Goal: Task Accomplishment & Management: Use online tool/utility

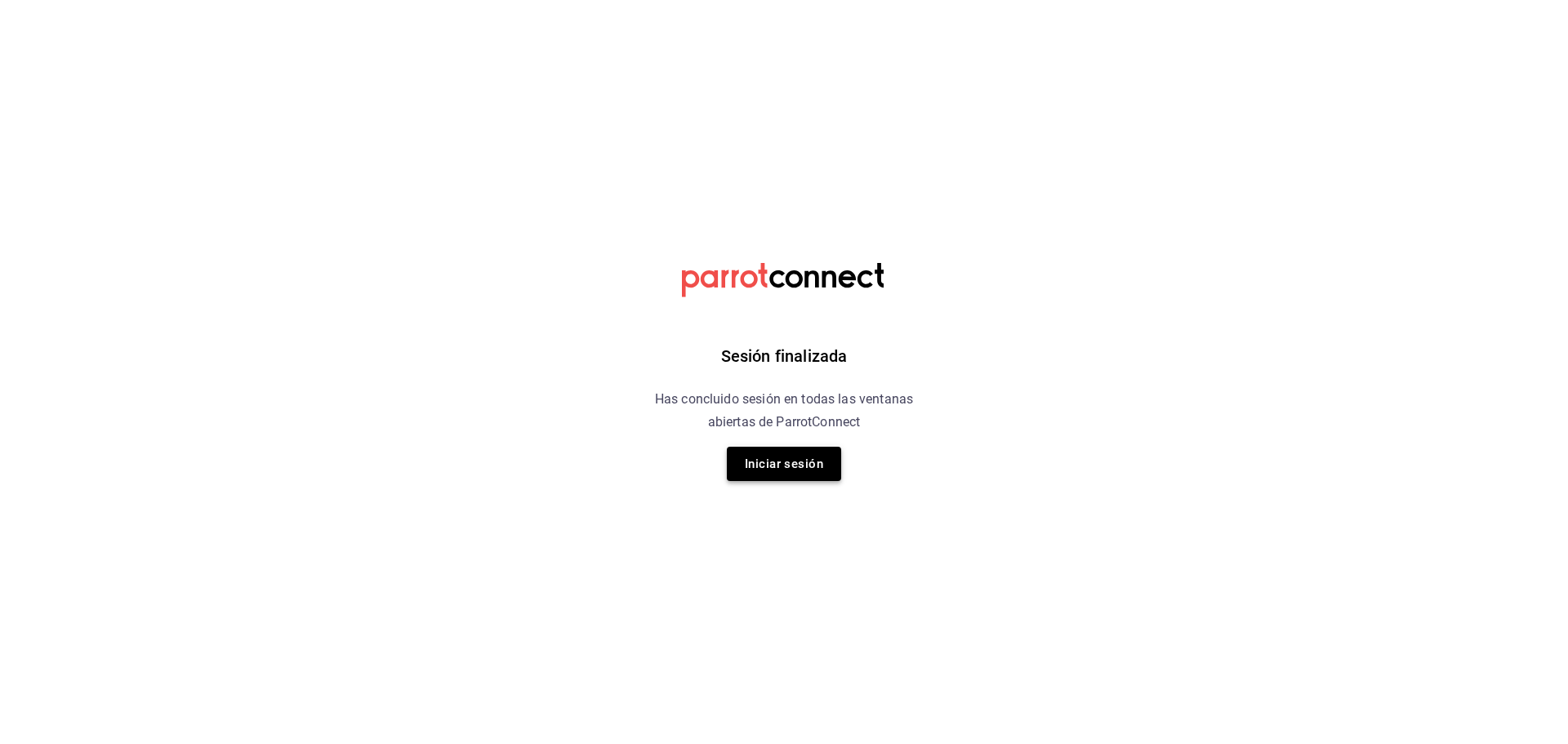
click at [769, 461] on button "Iniciar sesión" at bounding box center [784, 464] width 115 height 34
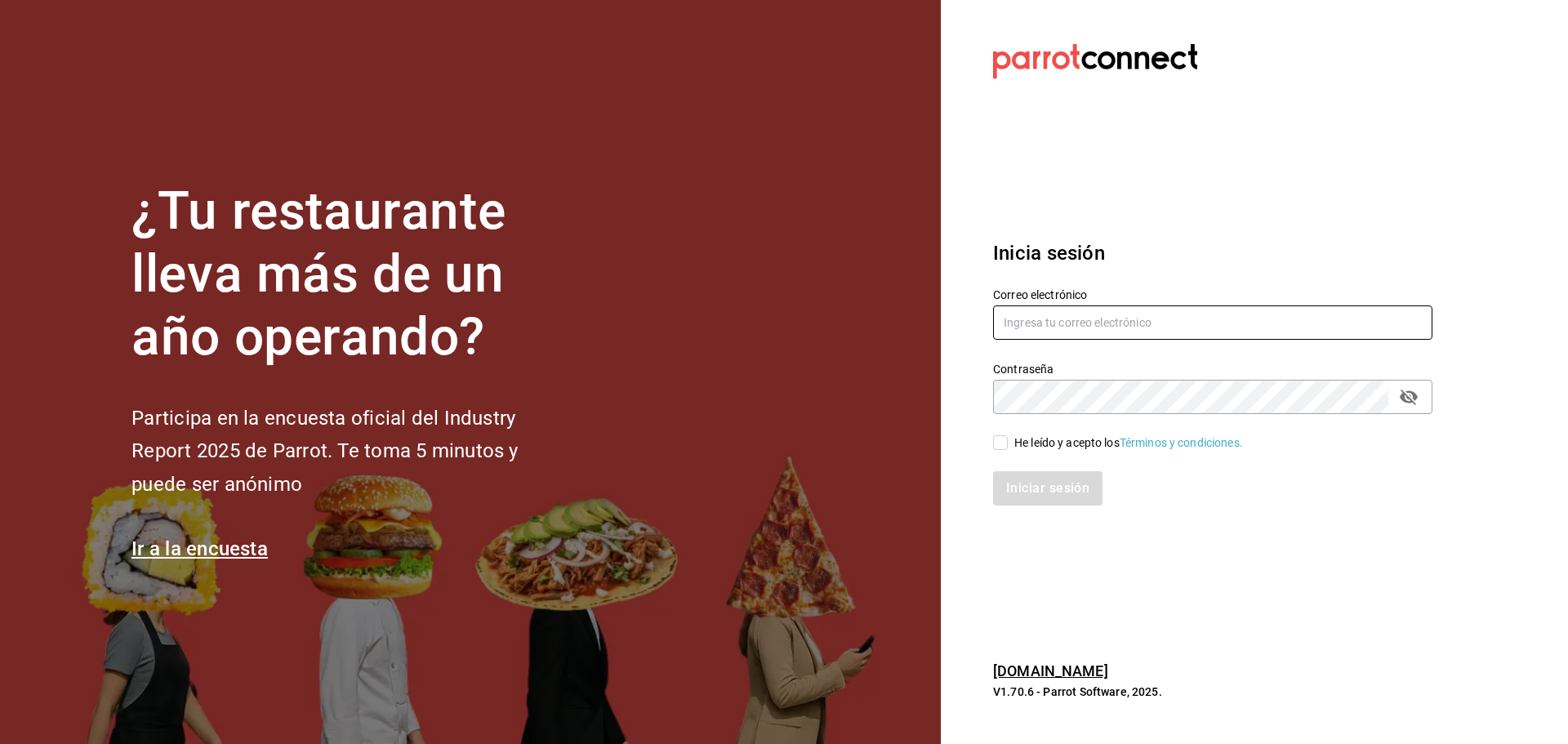
type input "[EMAIL_ADDRESS][DOMAIN_NAME]"
click at [1009, 446] on span "He leído y acepto los Términos y condiciones." at bounding box center [1125, 443] width 235 height 17
click at [1008, 446] on input "He leído y acepto los Términos y condiciones." at bounding box center [1000, 443] width 14 height 14
checkbox input "true"
click at [1059, 501] on button "Iniciar sesión" at bounding box center [1048, 489] width 111 height 34
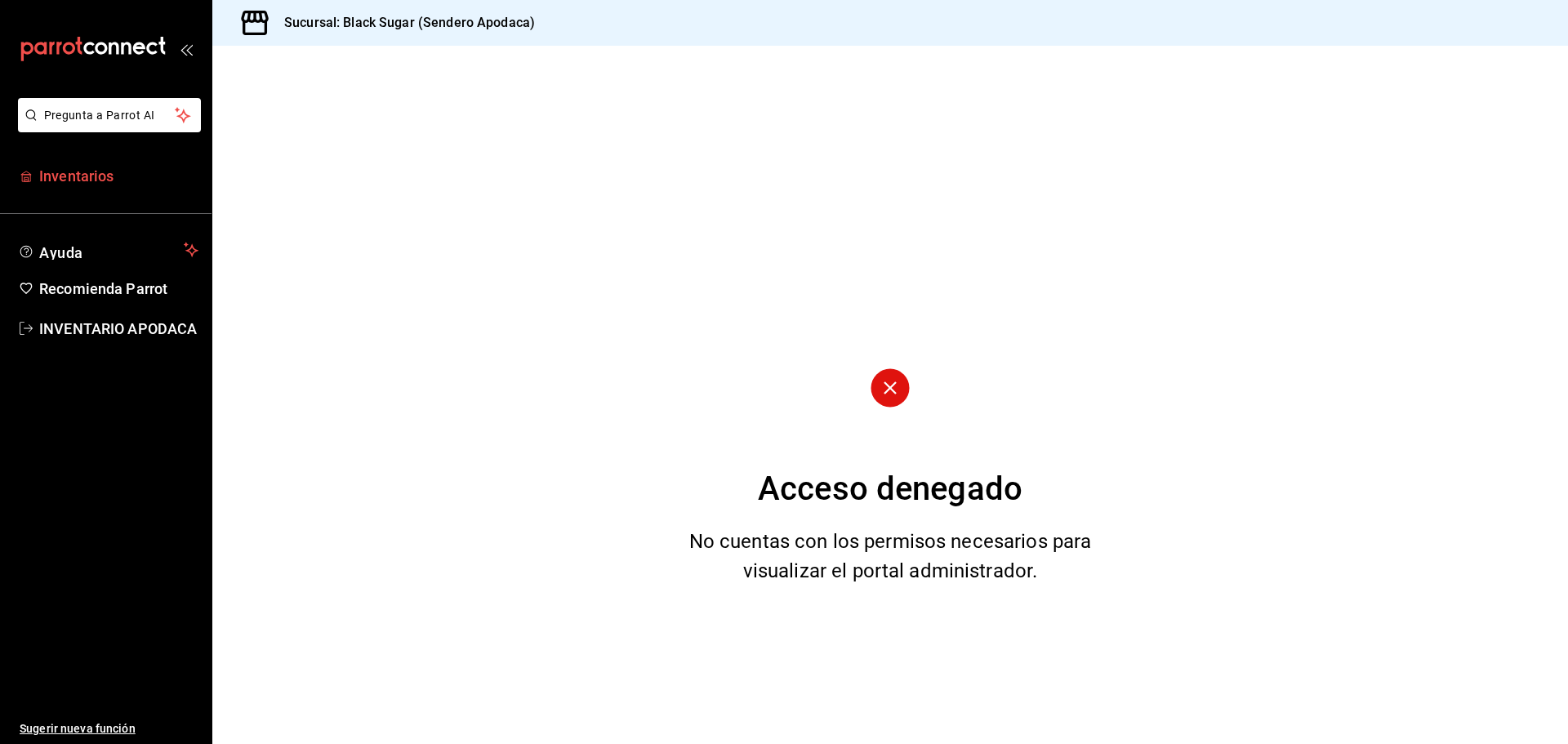
click at [99, 178] on span "Inventarios" at bounding box center [118, 176] width 160 height 22
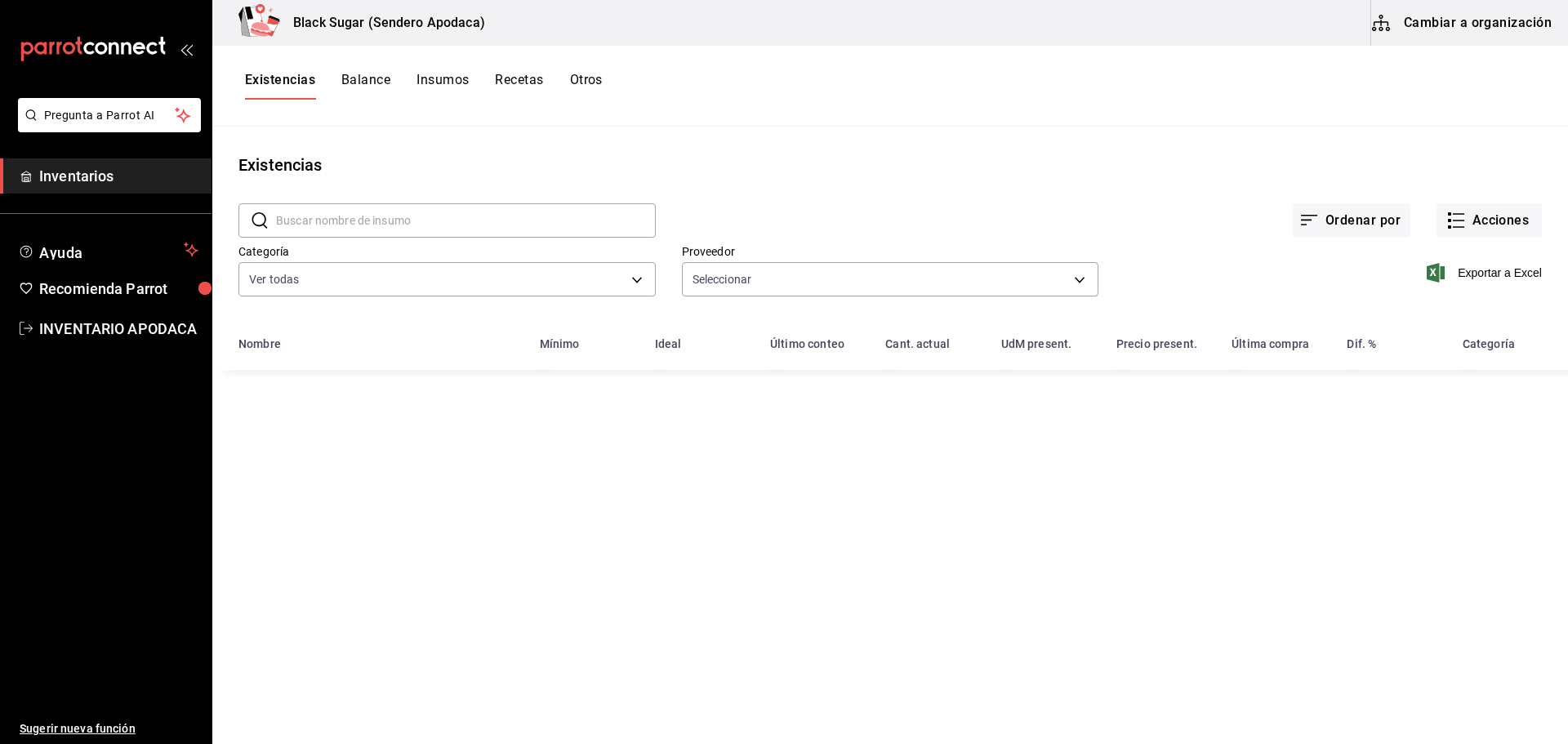
type input "063bb6d1-4398-4742-b1e8-f92b661d34c7,0cd900b9-f5d9-4287-946a-0d6921626059,34560…"
click at [1458, 10] on button "Cambiar a organización" at bounding box center [1463, 23] width 184 height 46
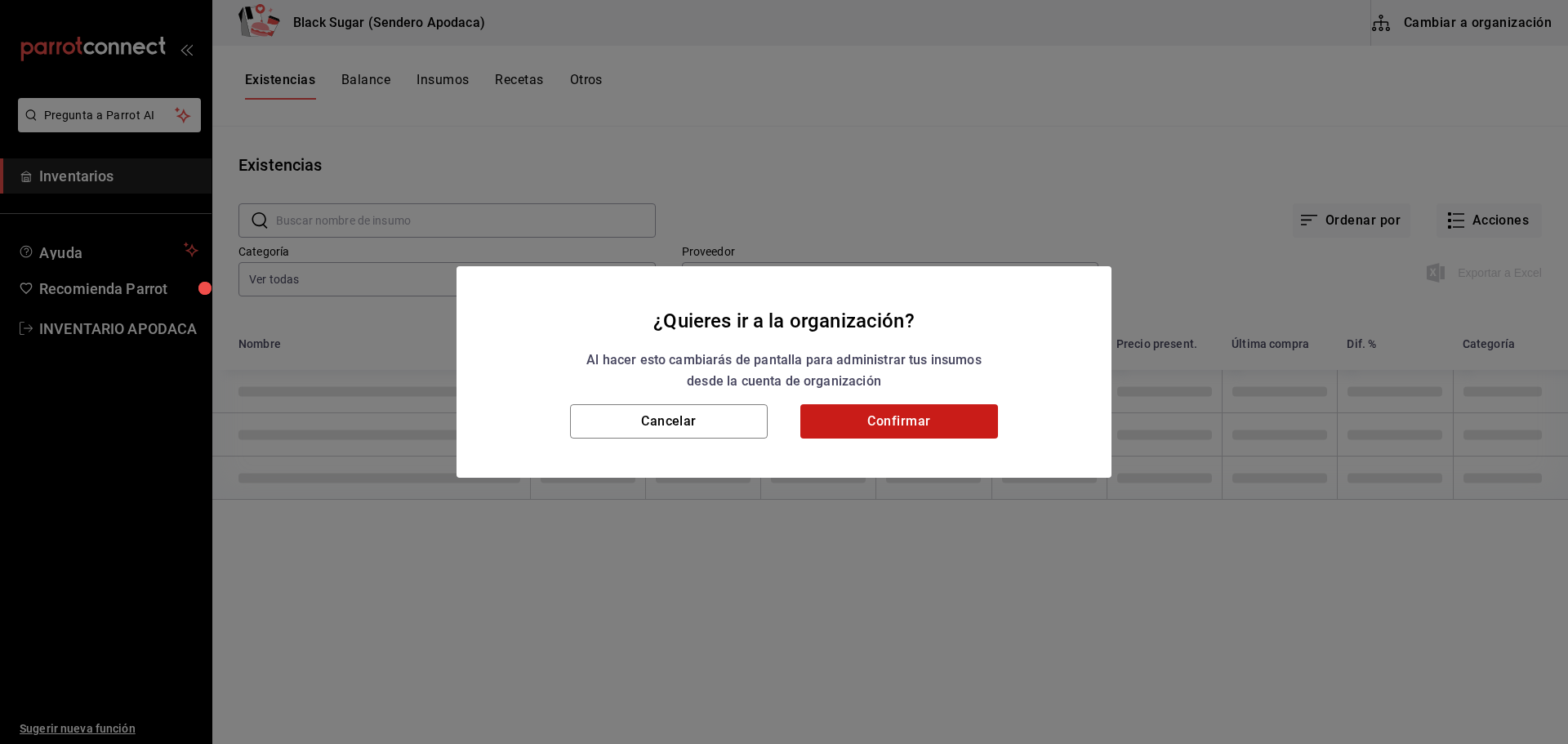
click at [991, 431] on button "Confirmar" at bounding box center [899, 421] width 197 height 34
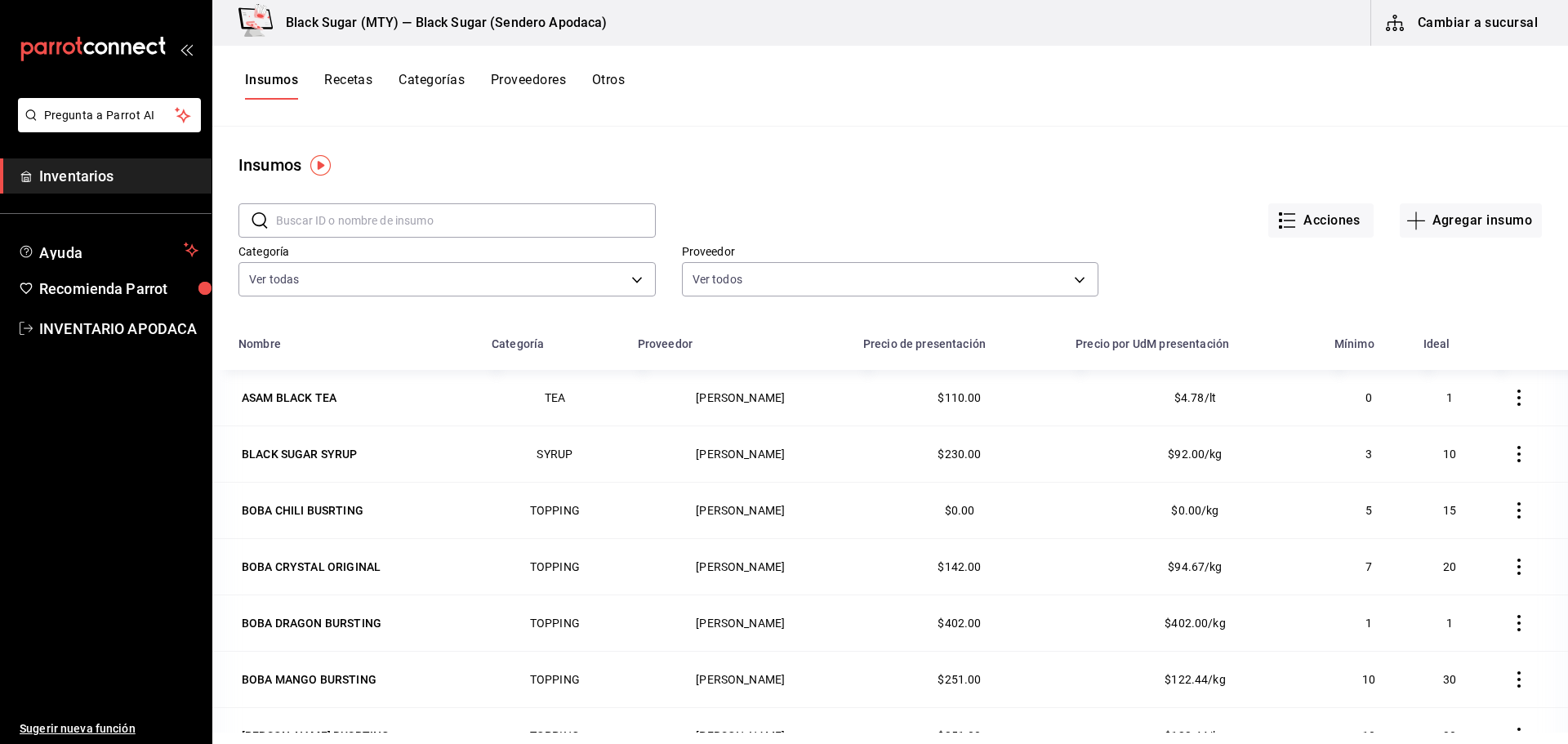
click at [616, 79] on button "Otros" at bounding box center [609, 86] width 32 height 28
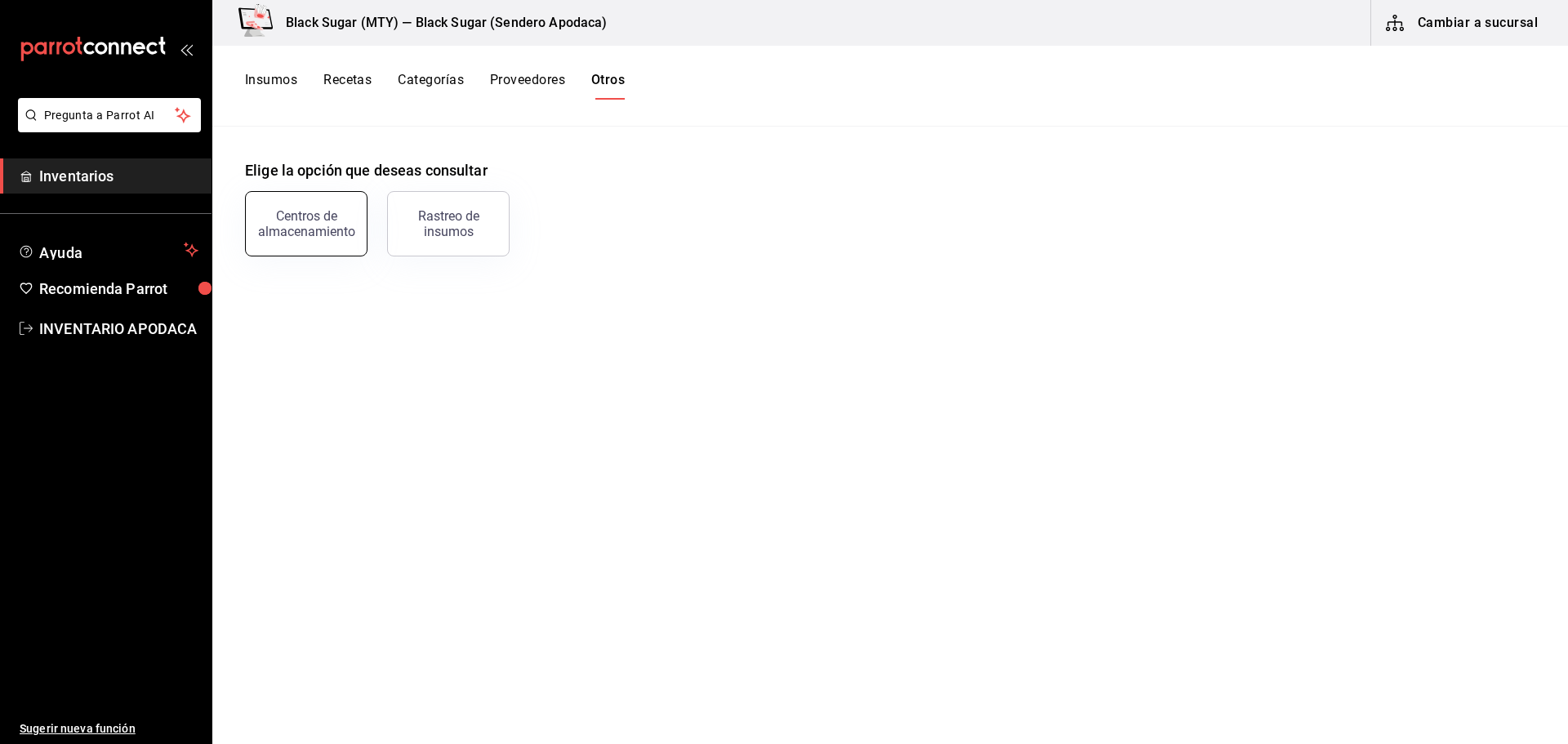
click at [334, 243] on button "Centros de almacenamiento" at bounding box center [307, 224] width 123 height 65
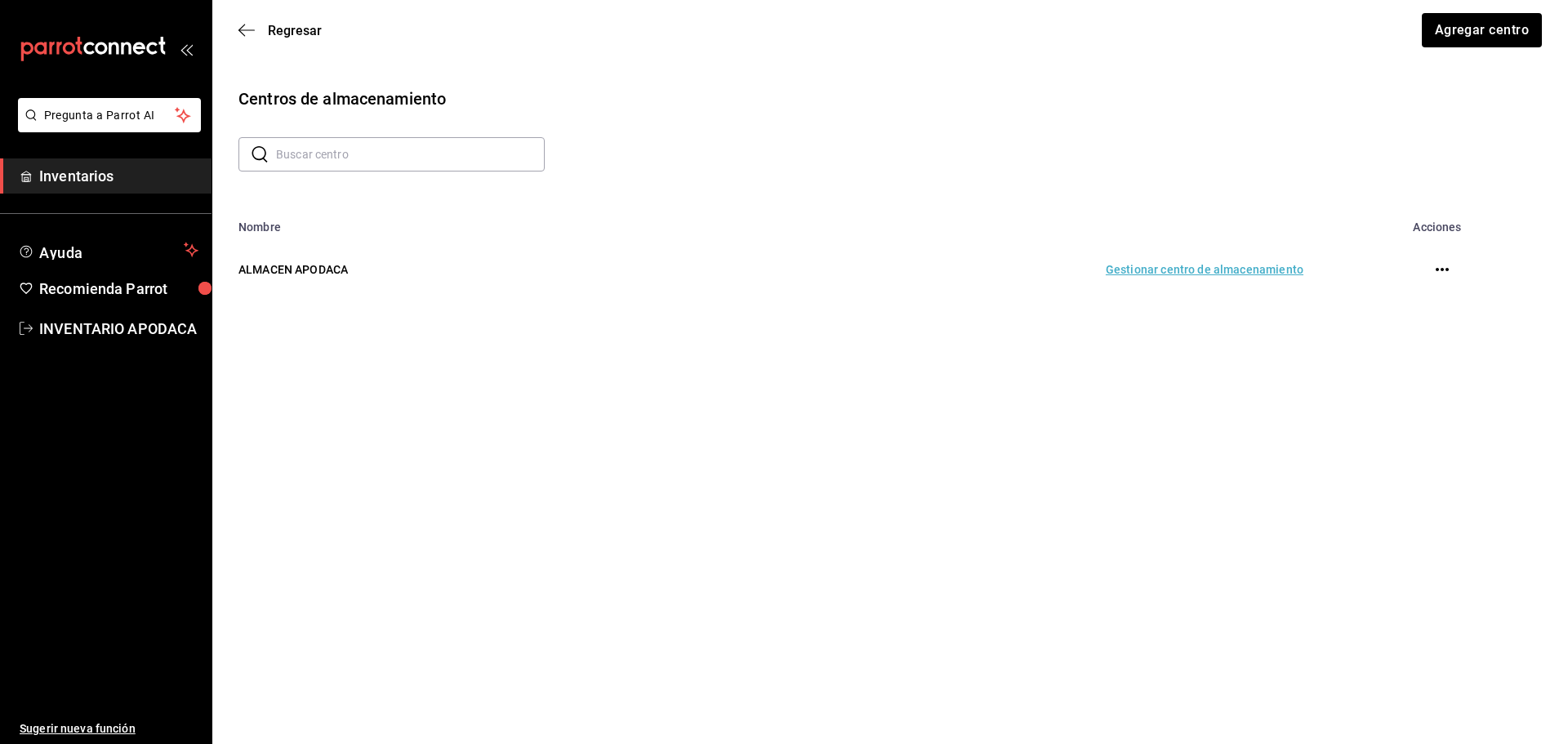
click at [1228, 270] on td "Gestionar centro de almacenamiento" at bounding box center [988, 270] width 671 height 72
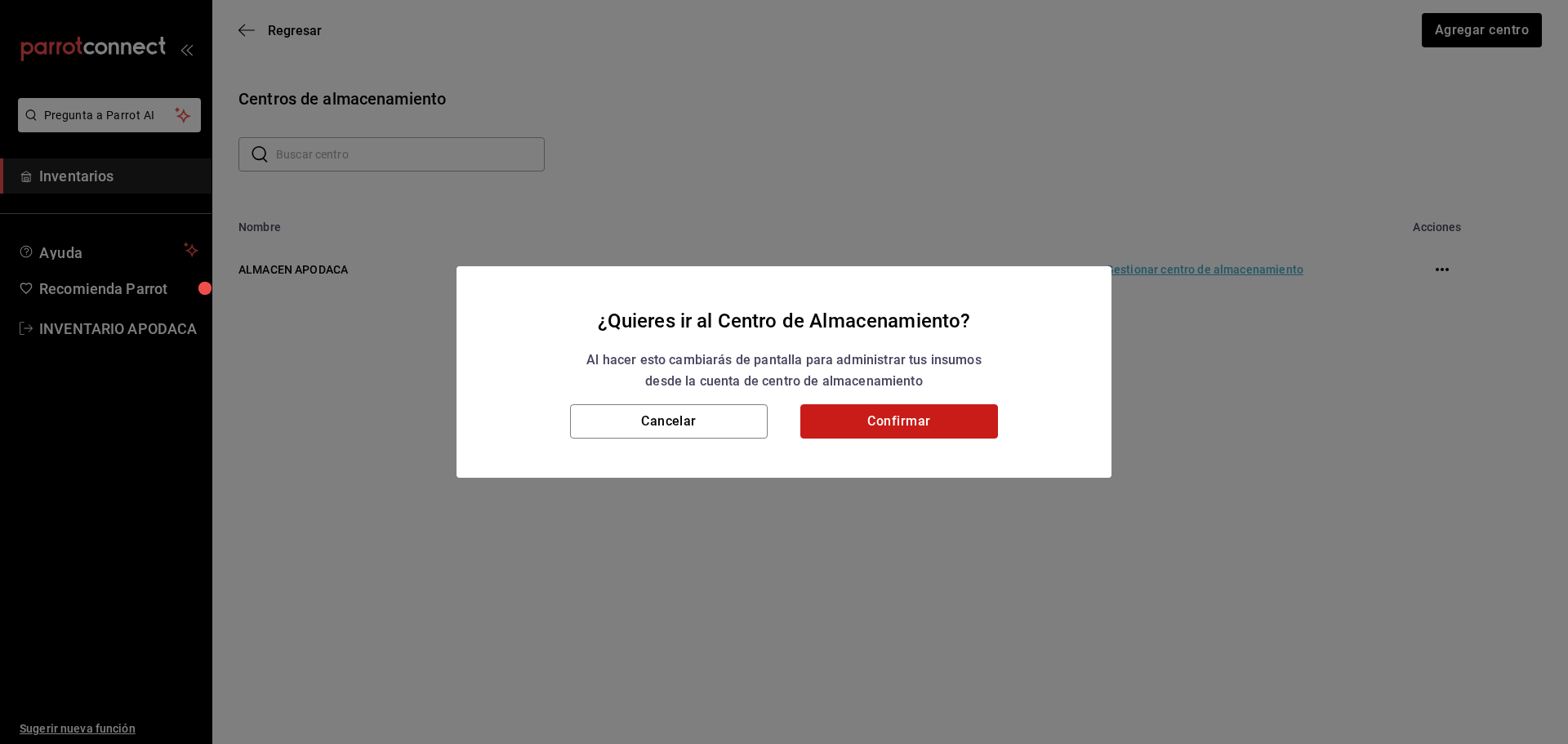
click at [904, 410] on button "Confirmar" at bounding box center [899, 421] width 197 height 34
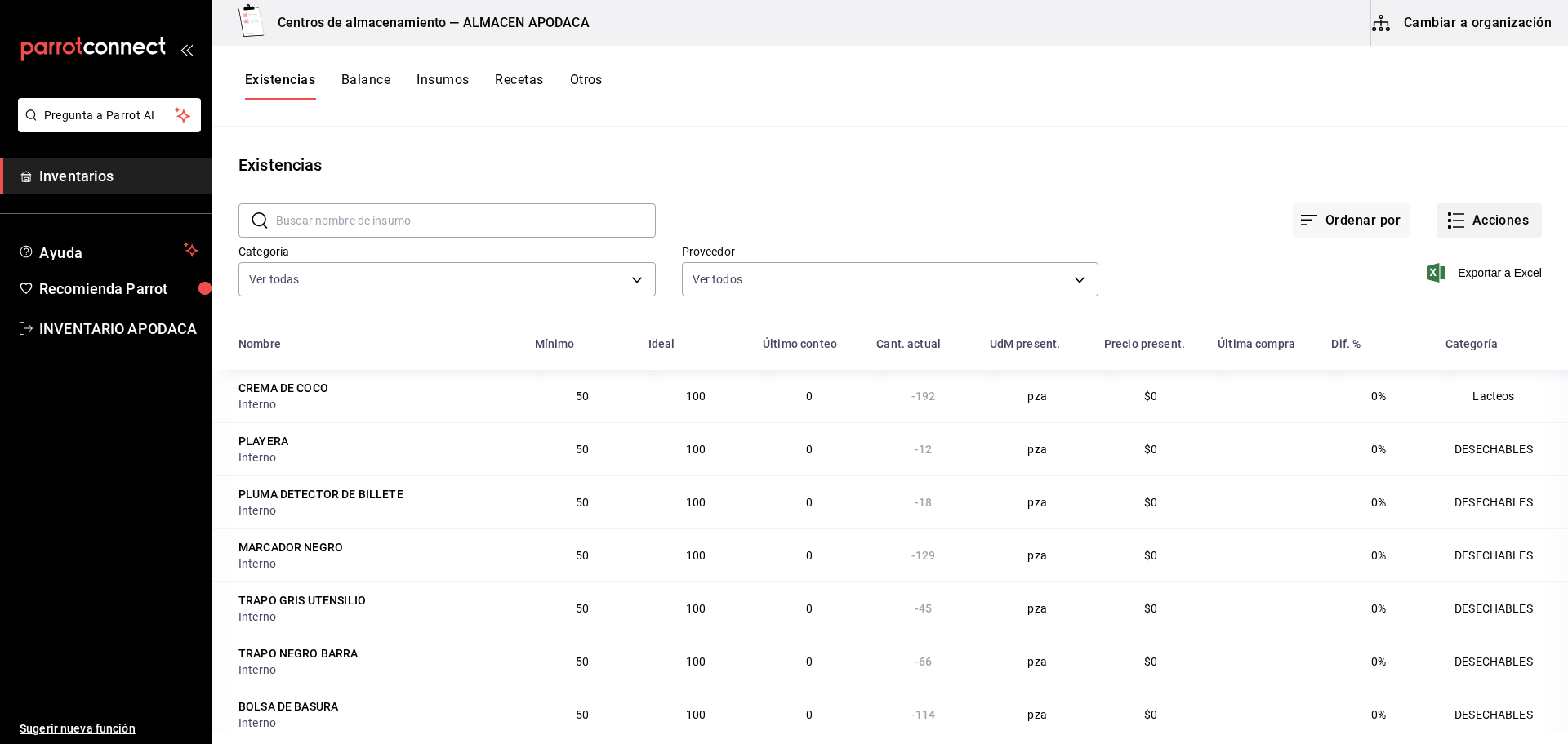
click at [1499, 223] on button "Acciones" at bounding box center [1489, 221] width 105 height 34
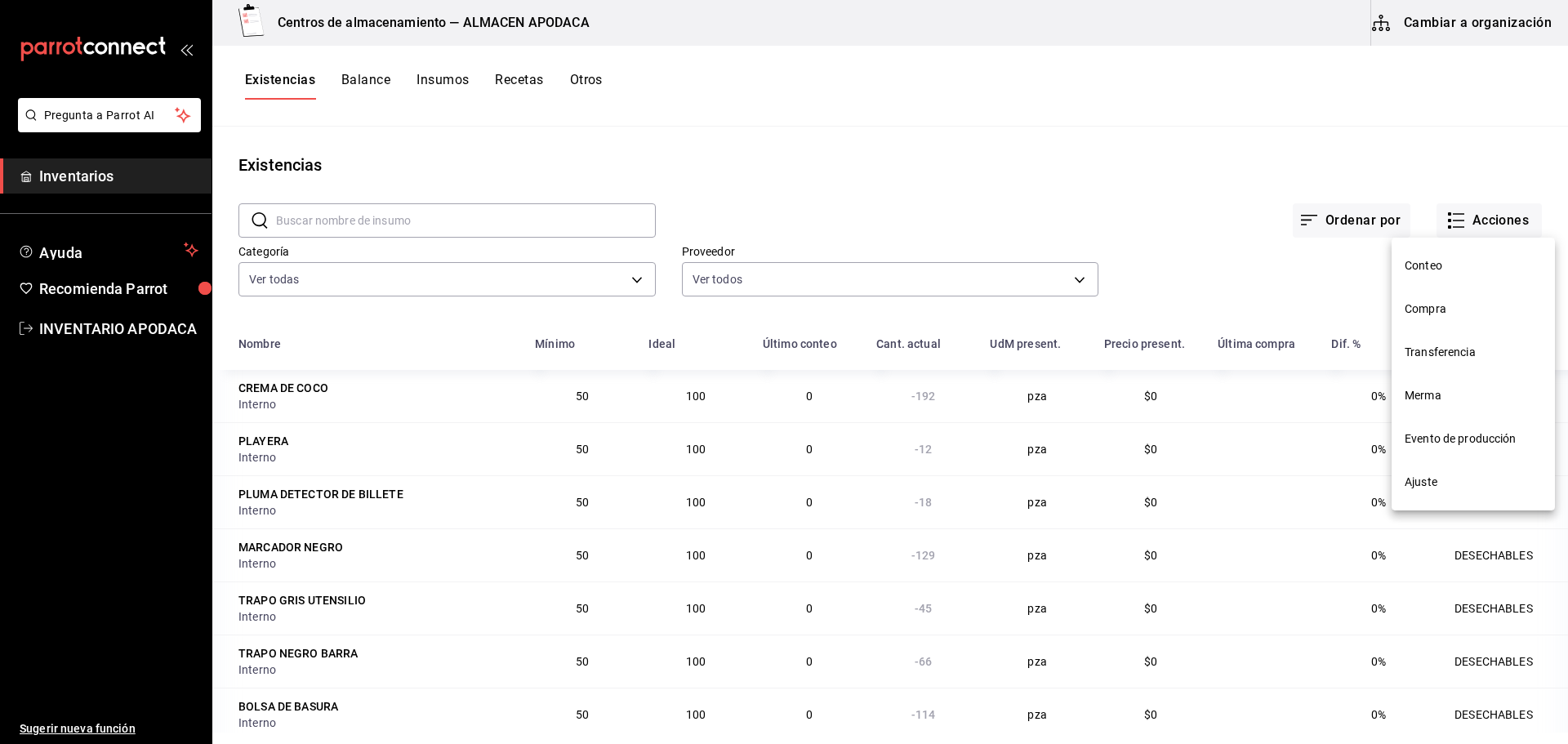
click at [1422, 347] on span "Transferencia" at bounding box center [1473, 352] width 137 height 17
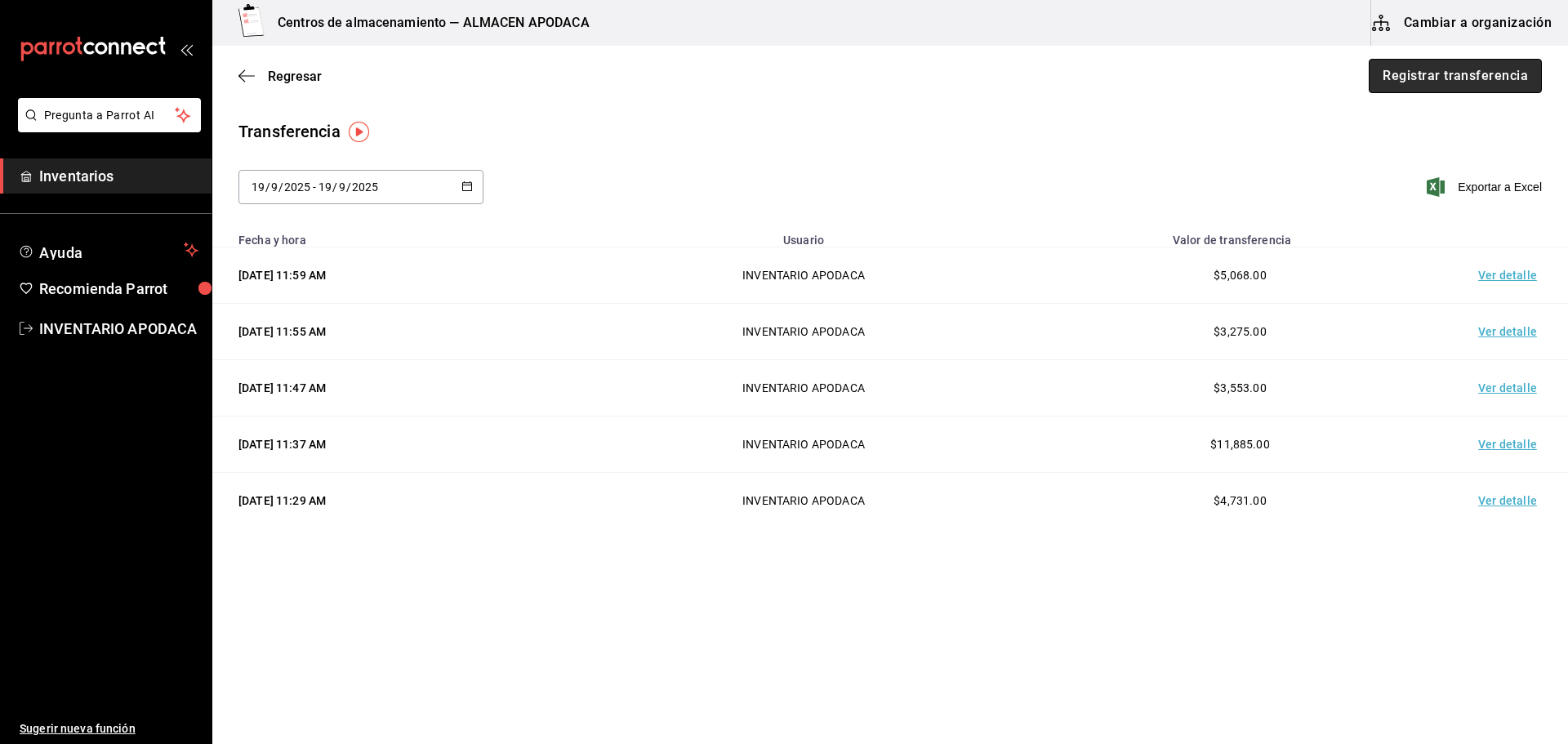
click at [1485, 79] on button "Registrar transferencia" at bounding box center [1455, 76] width 173 height 34
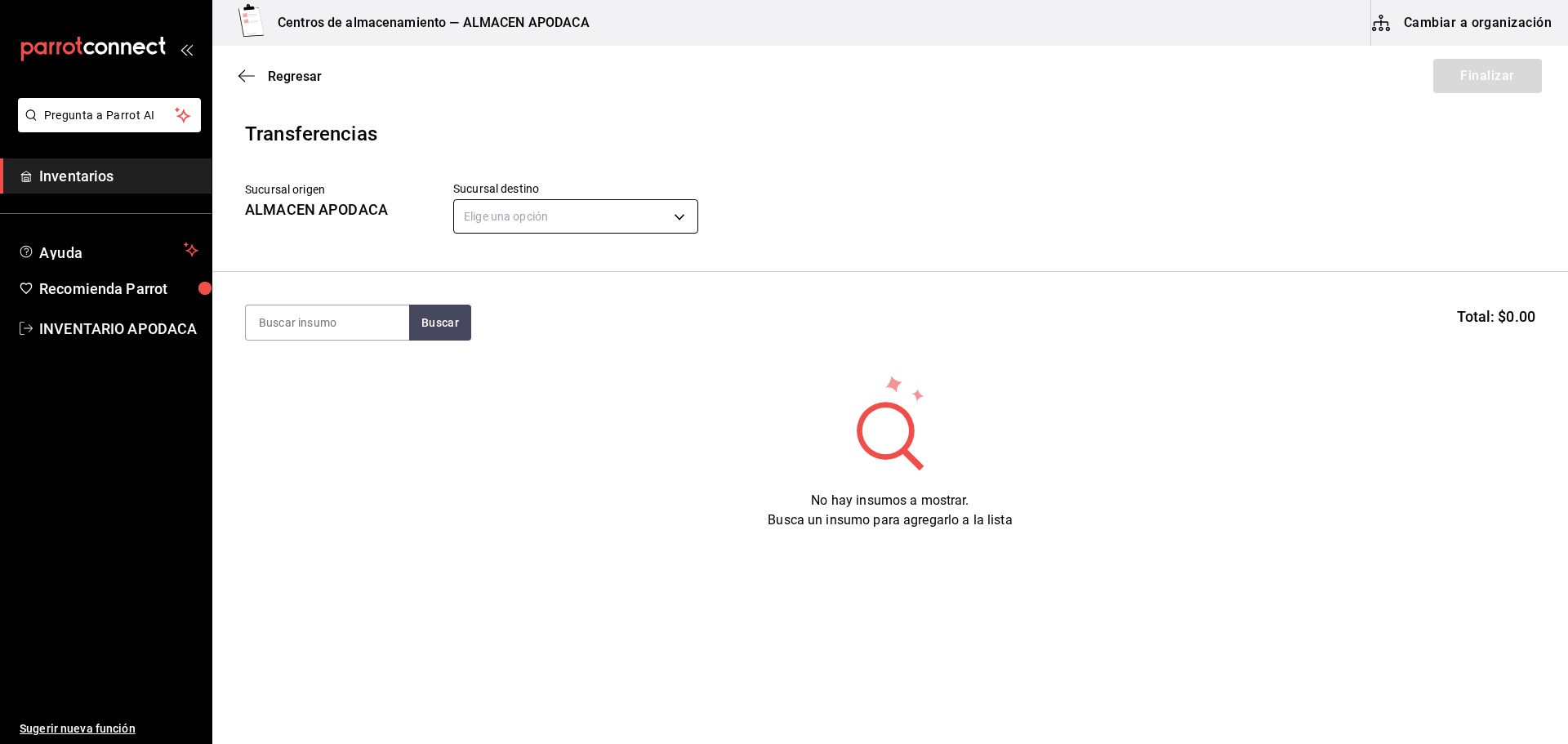
click at [507, 216] on body "Pregunta a Parrot AI Inventarios Ayuda Recomienda Parrot INVENTARIO APODACA Sug…" at bounding box center [784, 326] width 1568 height 652
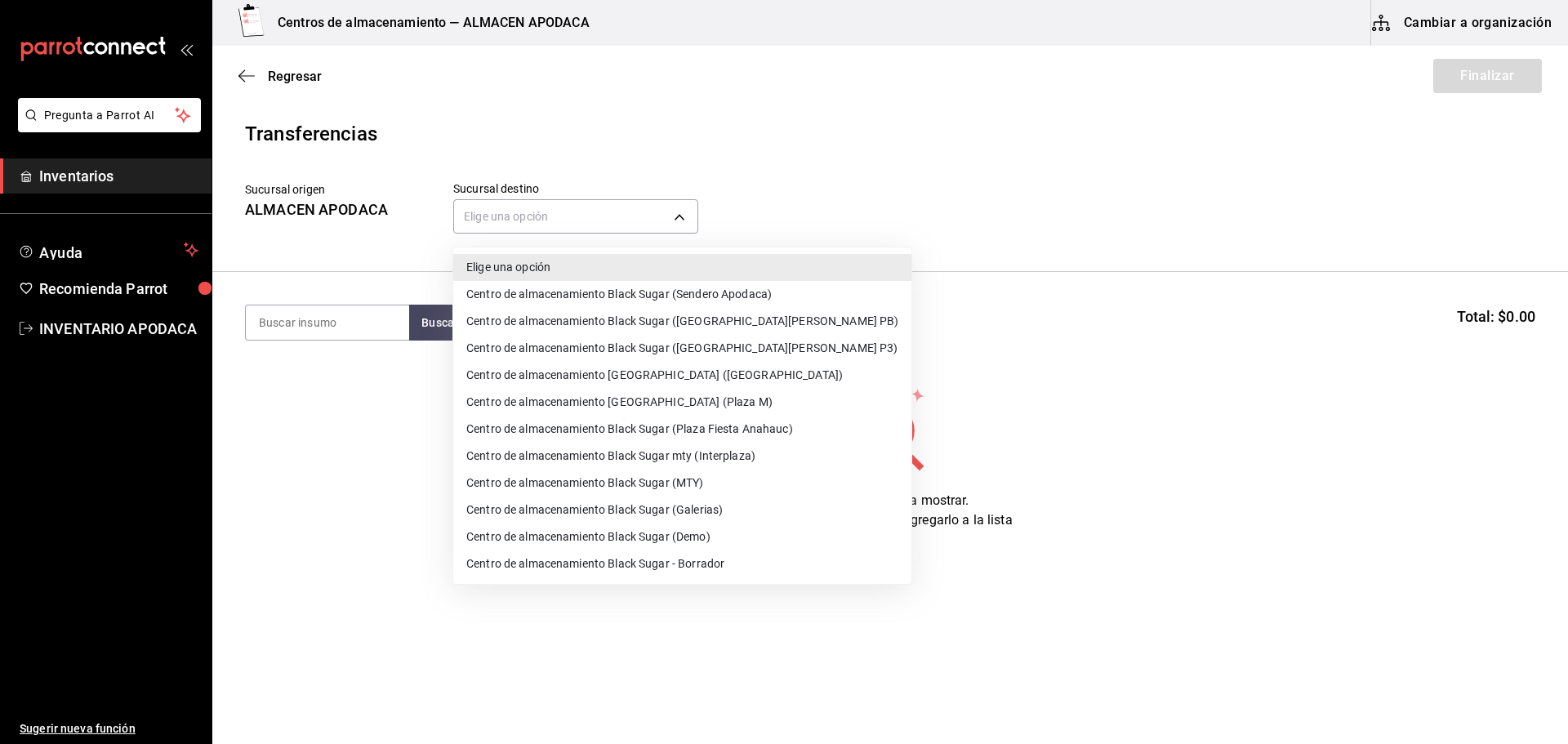
click at [740, 464] on li "Centro de almacenamiento Black Sugar mty (Interplaza)" at bounding box center [683, 456] width 458 height 27
type input "ef3c88a7-61c2-4790-a2e8-5b3859862a04"
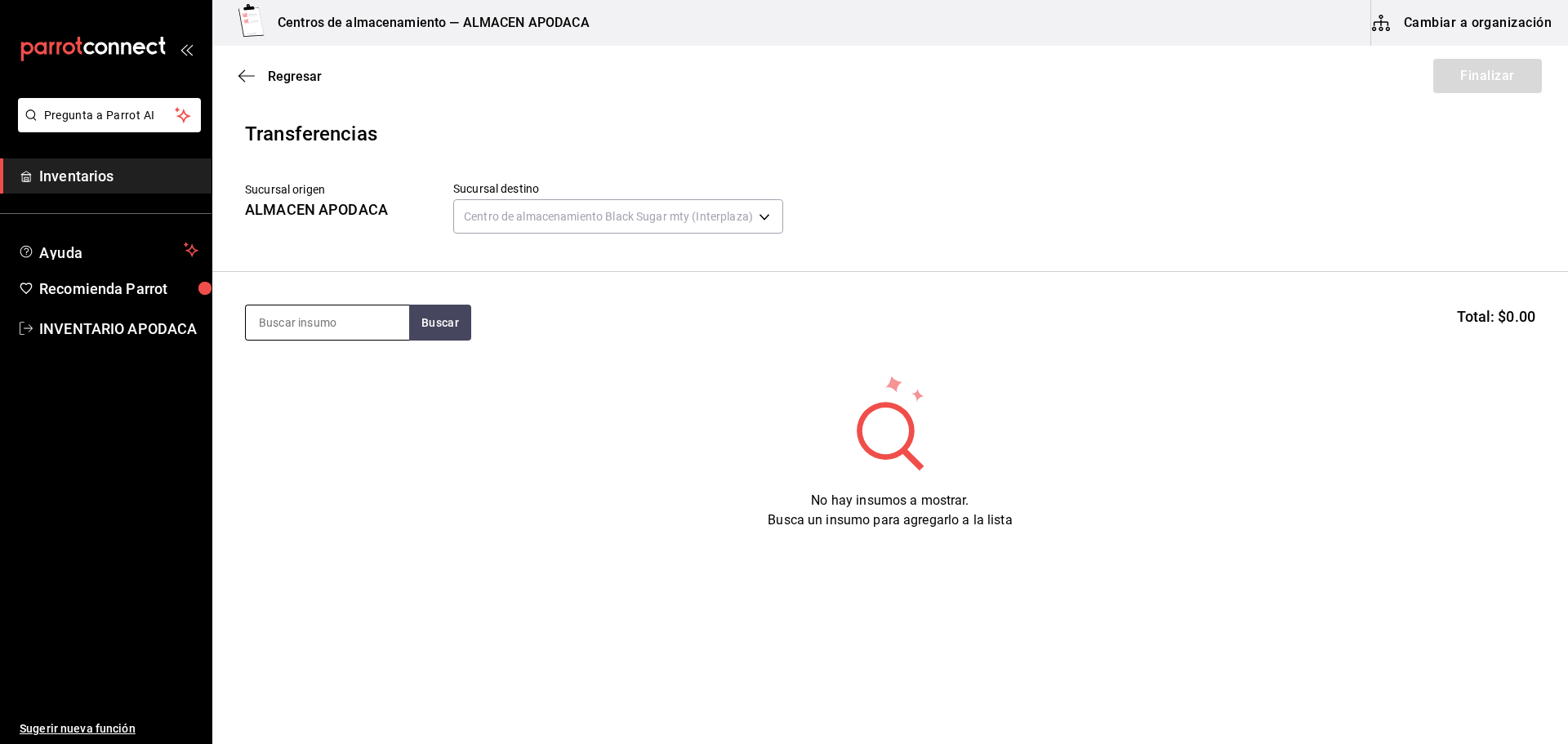
click at [354, 325] on input at bounding box center [327, 323] width 163 height 34
type input "VASO"
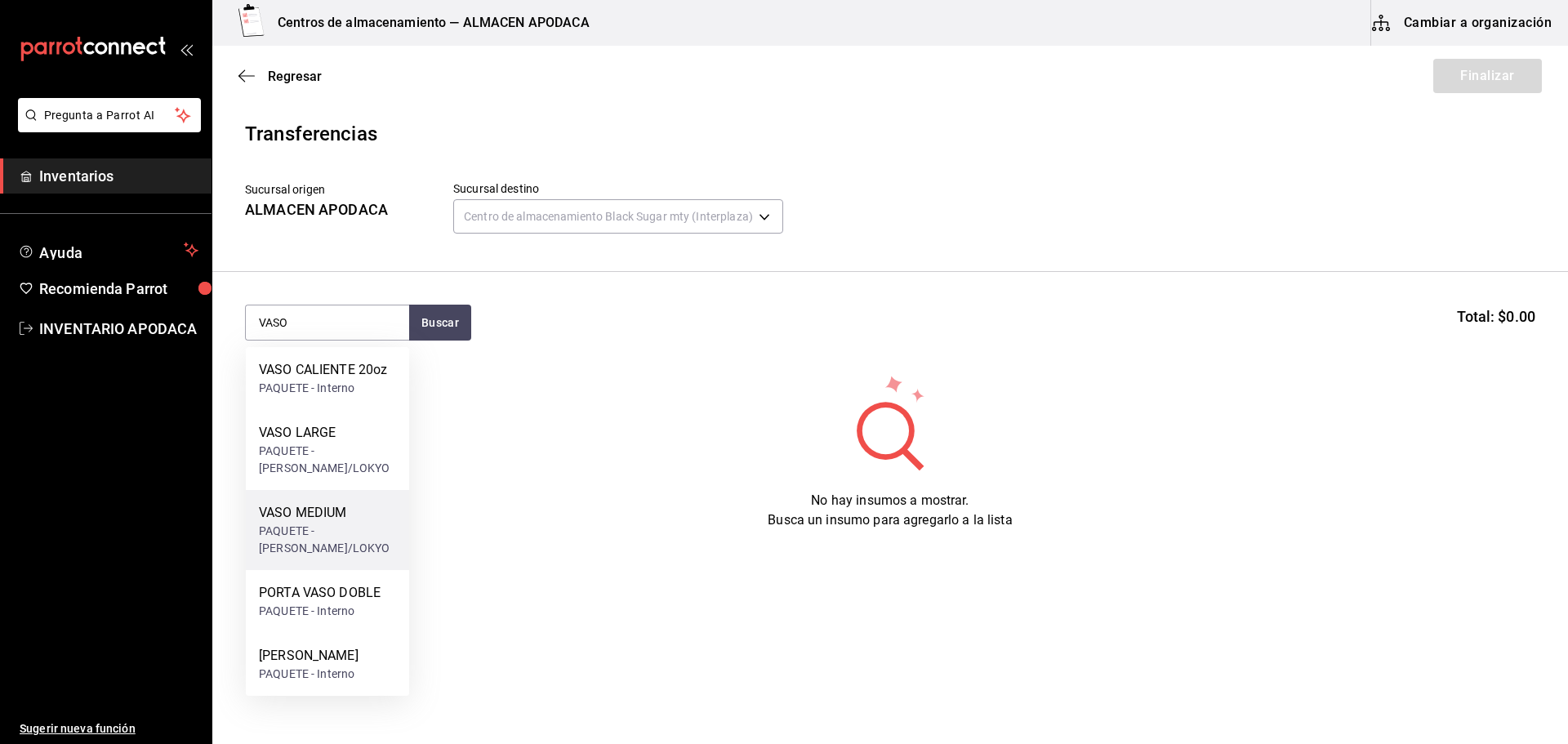
click at [370, 508] on div "VASO MEDIUM" at bounding box center [327, 513] width 137 height 20
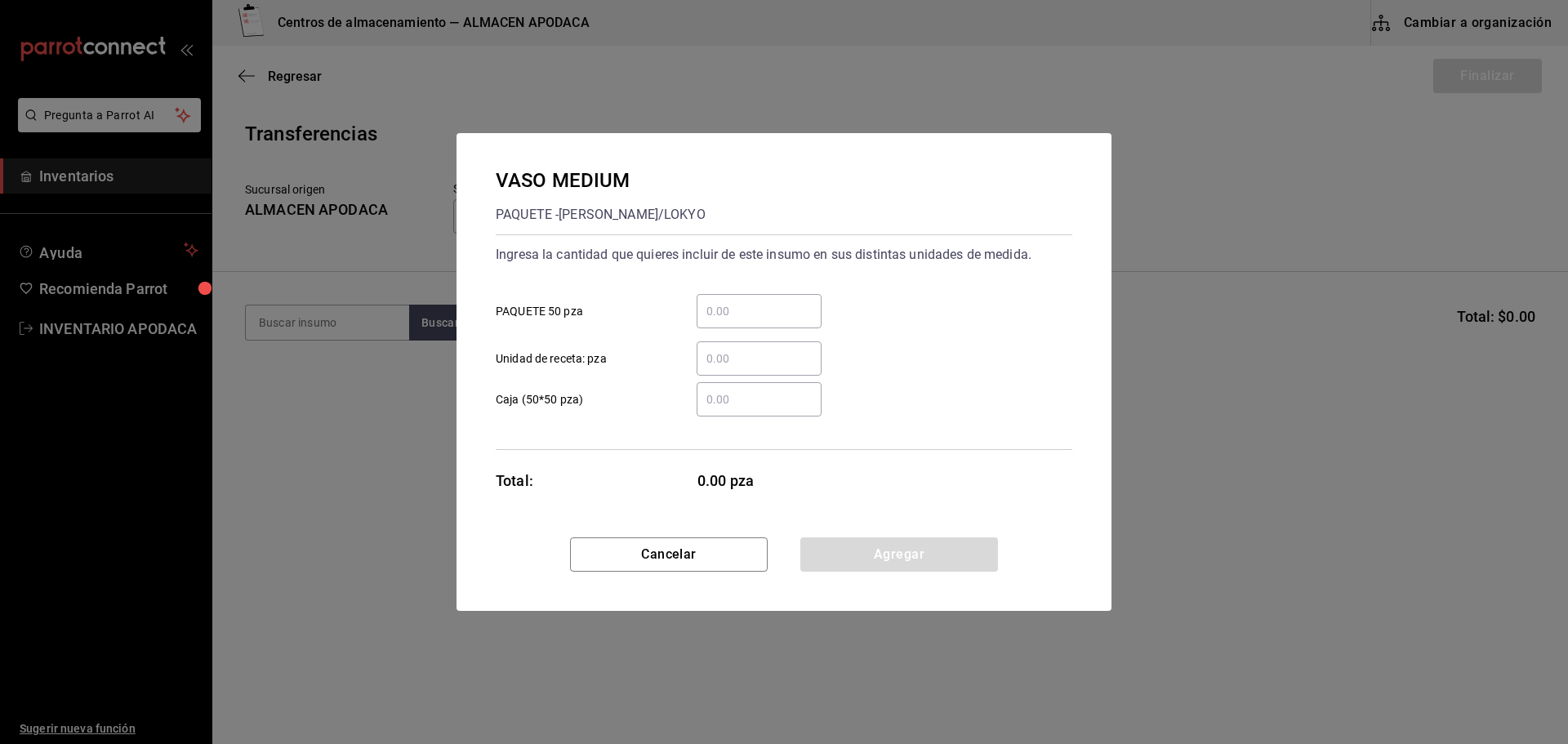
click at [756, 307] on input "​ PAQUETE 50 pza" at bounding box center [759, 311] width 125 height 20
type input "2"
click at [932, 542] on button "Agregar" at bounding box center [899, 555] width 197 height 34
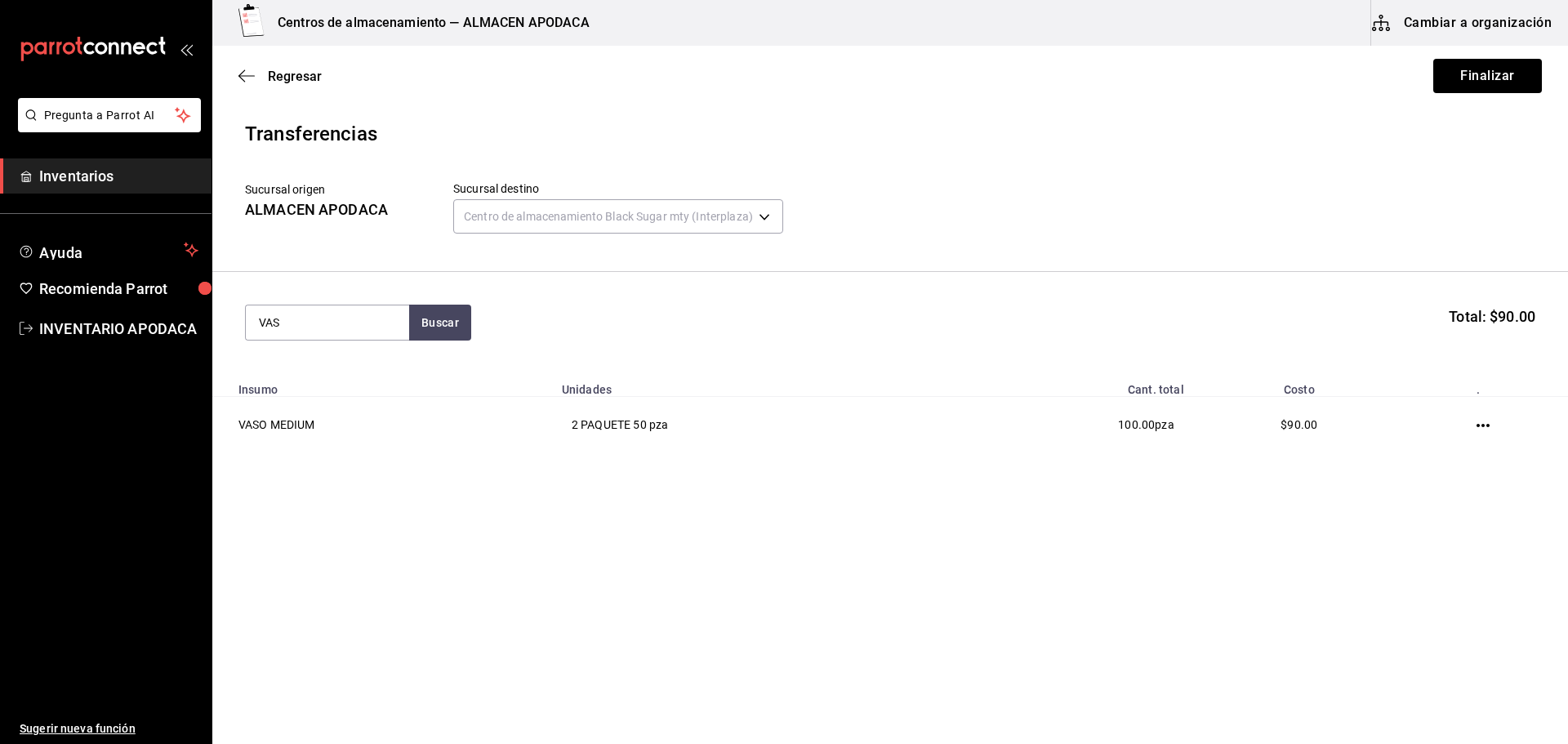
type input "VASO"
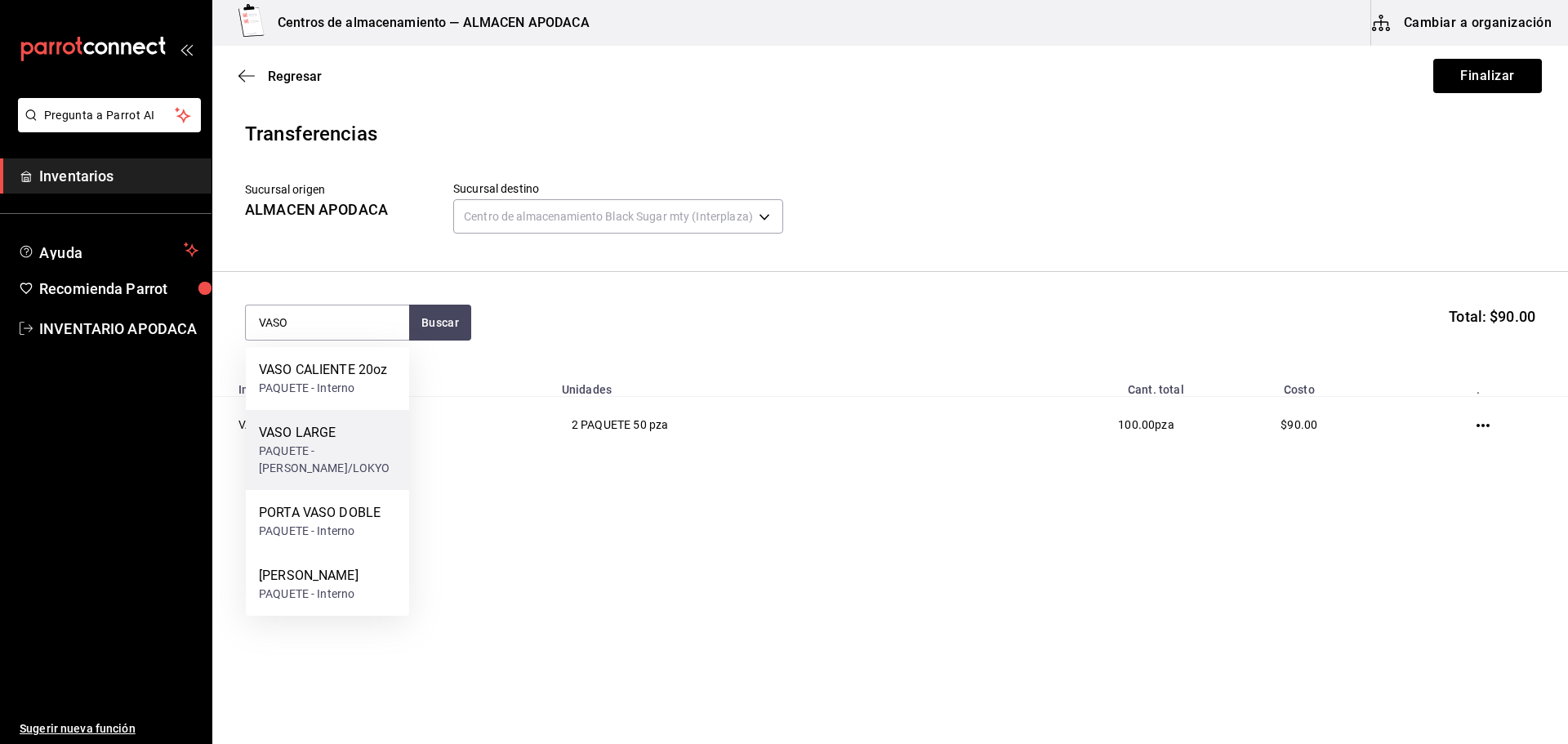
click at [370, 464] on div "PAQUETE - bossen/LOKYO" at bounding box center [327, 460] width 137 height 34
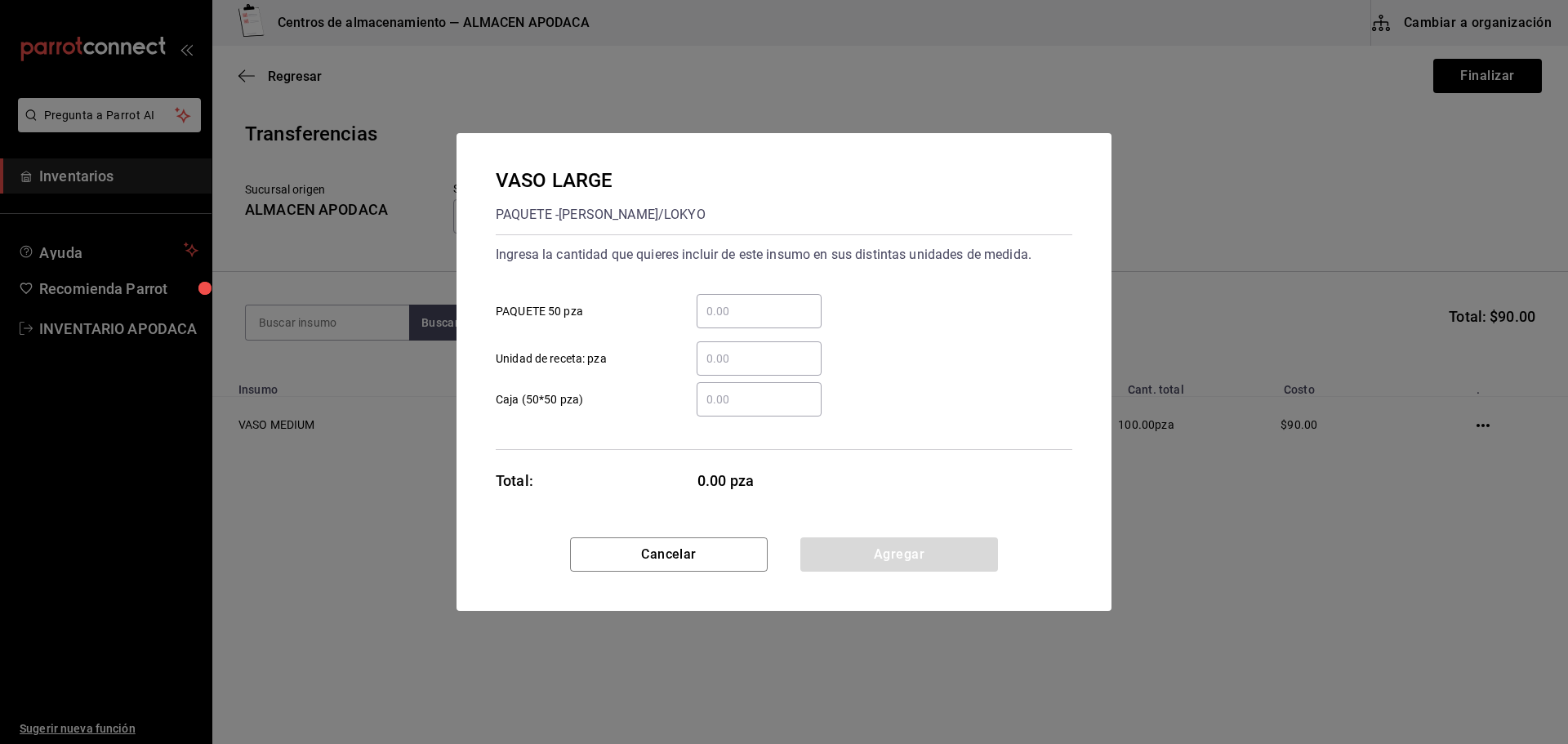
click at [714, 301] on input "​ PAQUETE 50 pza" at bounding box center [759, 311] width 125 height 20
type input "1"
click at [860, 558] on button "Agregar" at bounding box center [899, 555] width 197 height 34
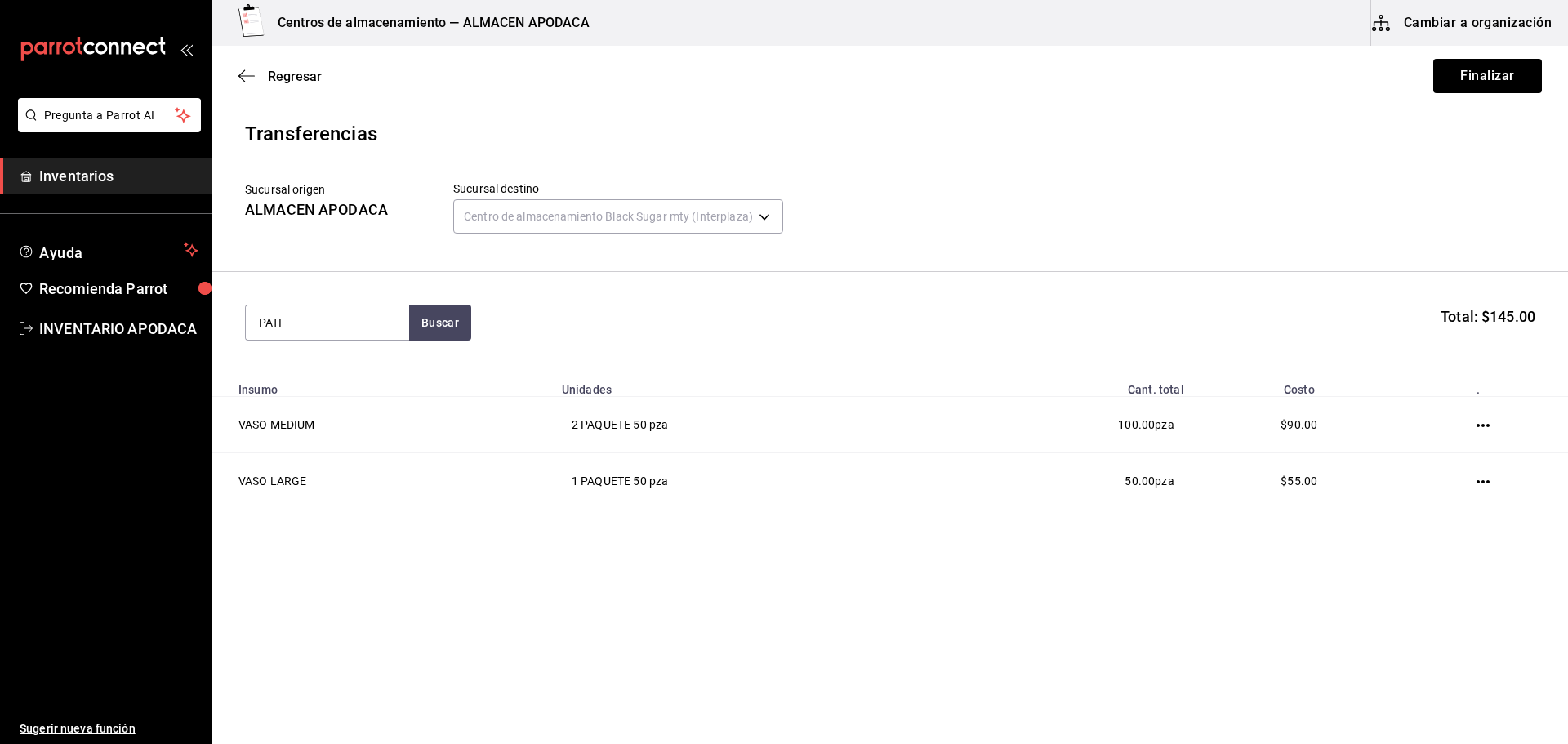
type input "PATI"
click at [304, 363] on div "PATITO SORPRESA" at bounding box center [316, 370] width 114 height 20
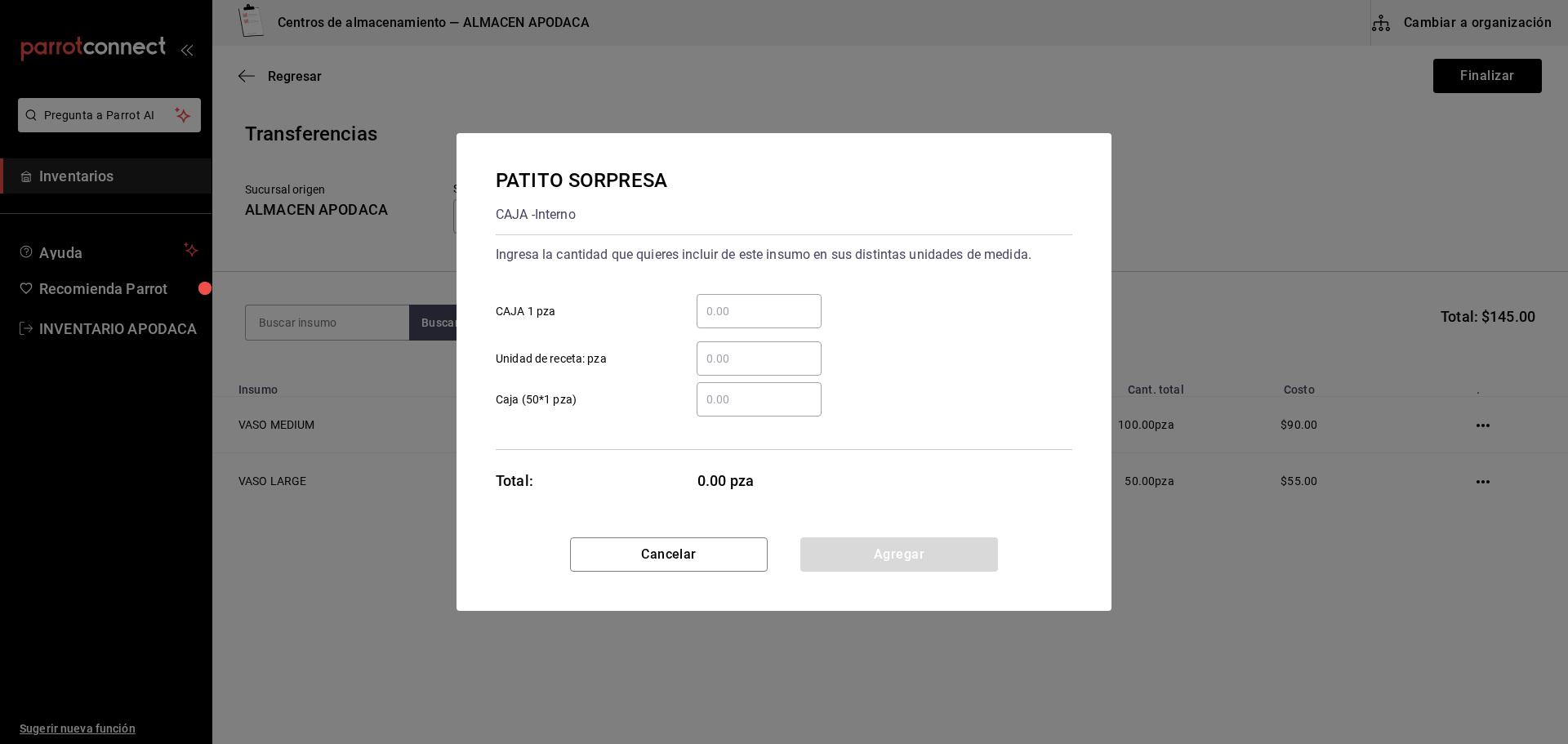
click at [754, 330] on div "​ Unidad de receta: pza" at bounding box center [777, 352] width 590 height 48
click at [754, 317] on input "​ CAJA 1 pza" at bounding box center [759, 311] width 125 height 20
type input "200"
click at [867, 569] on button "Agregar" at bounding box center [899, 555] width 197 height 34
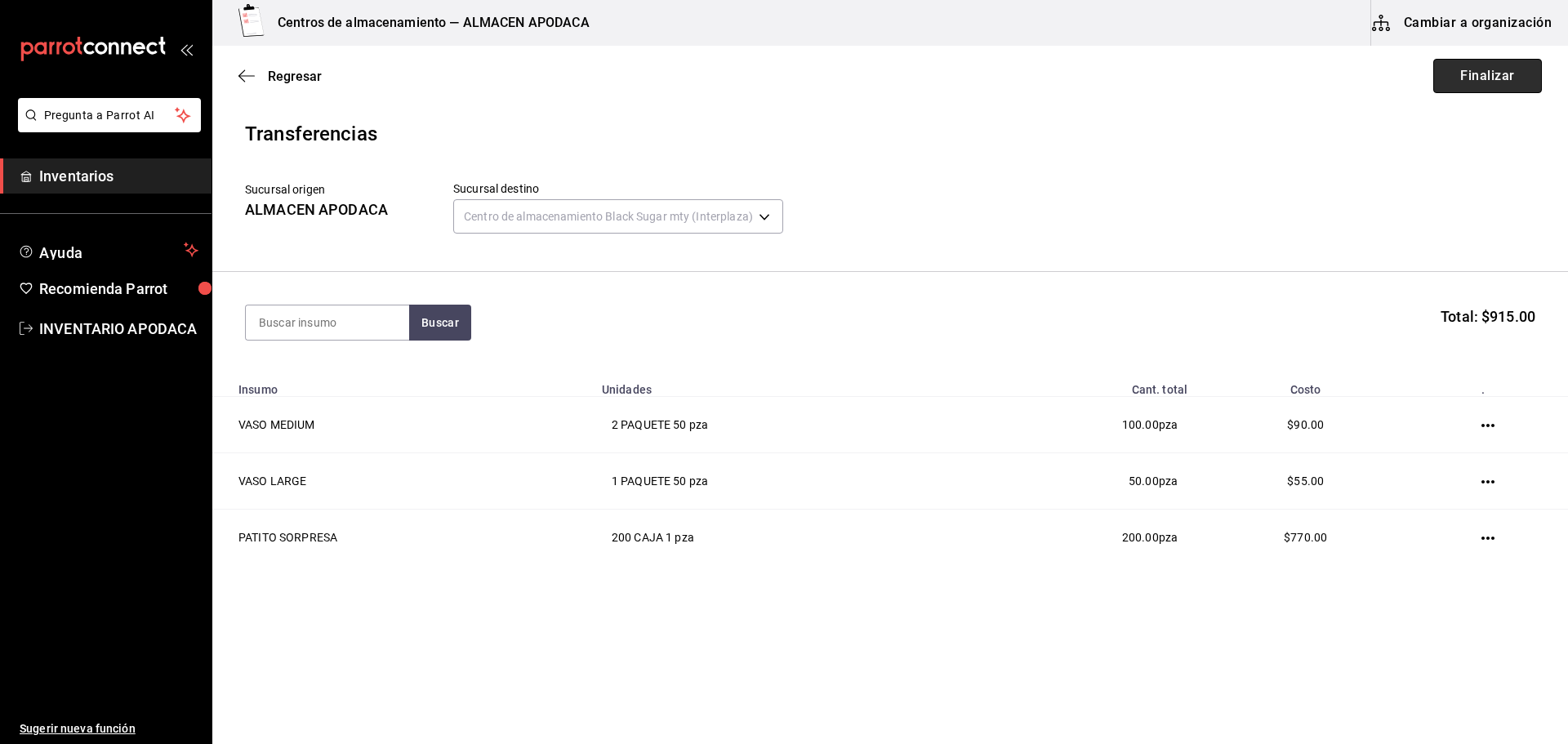
click at [1490, 82] on button "Finalizar" at bounding box center [1487, 76] width 108 height 34
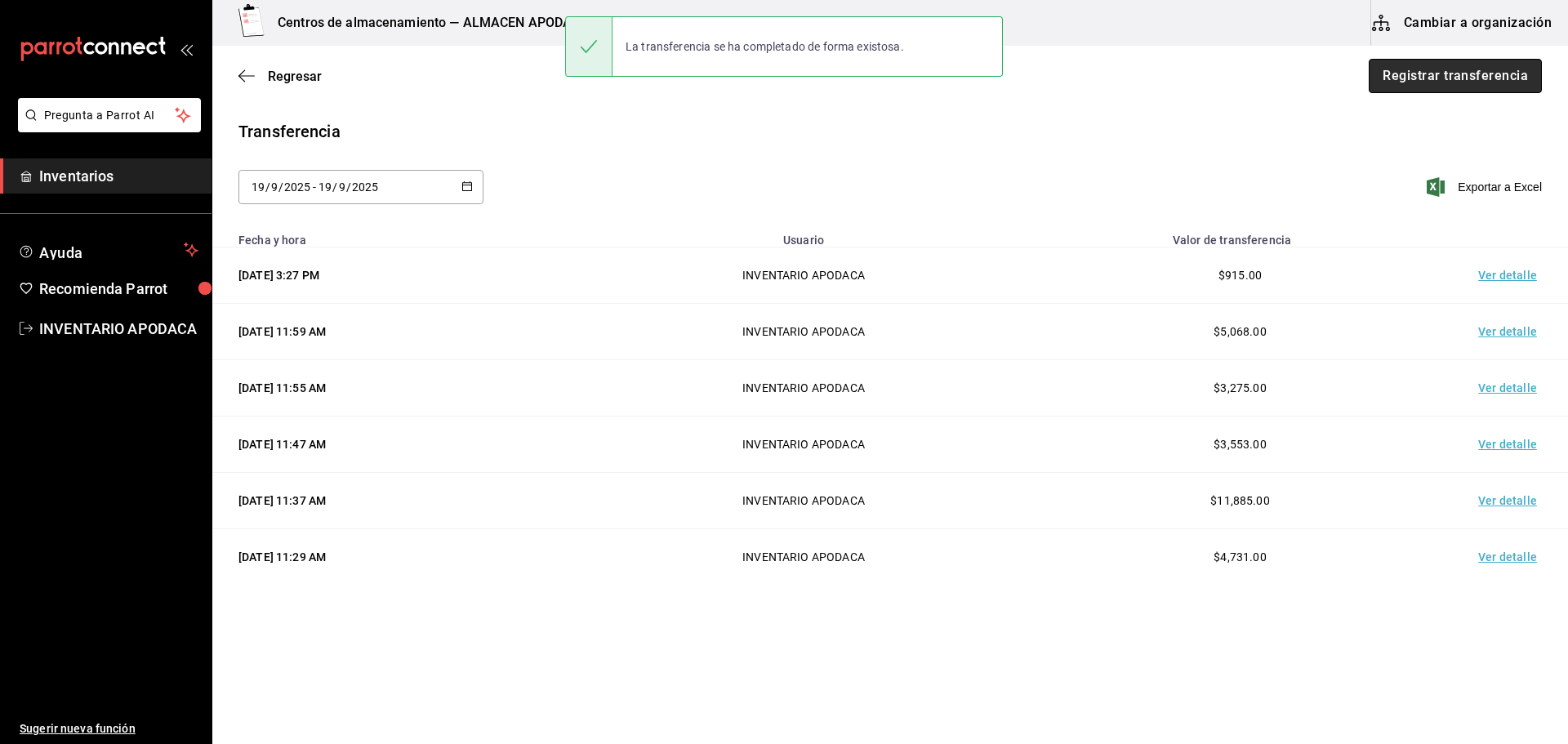
click at [1450, 74] on button "Registrar transferencia" at bounding box center [1455, 76] width 173 height 34
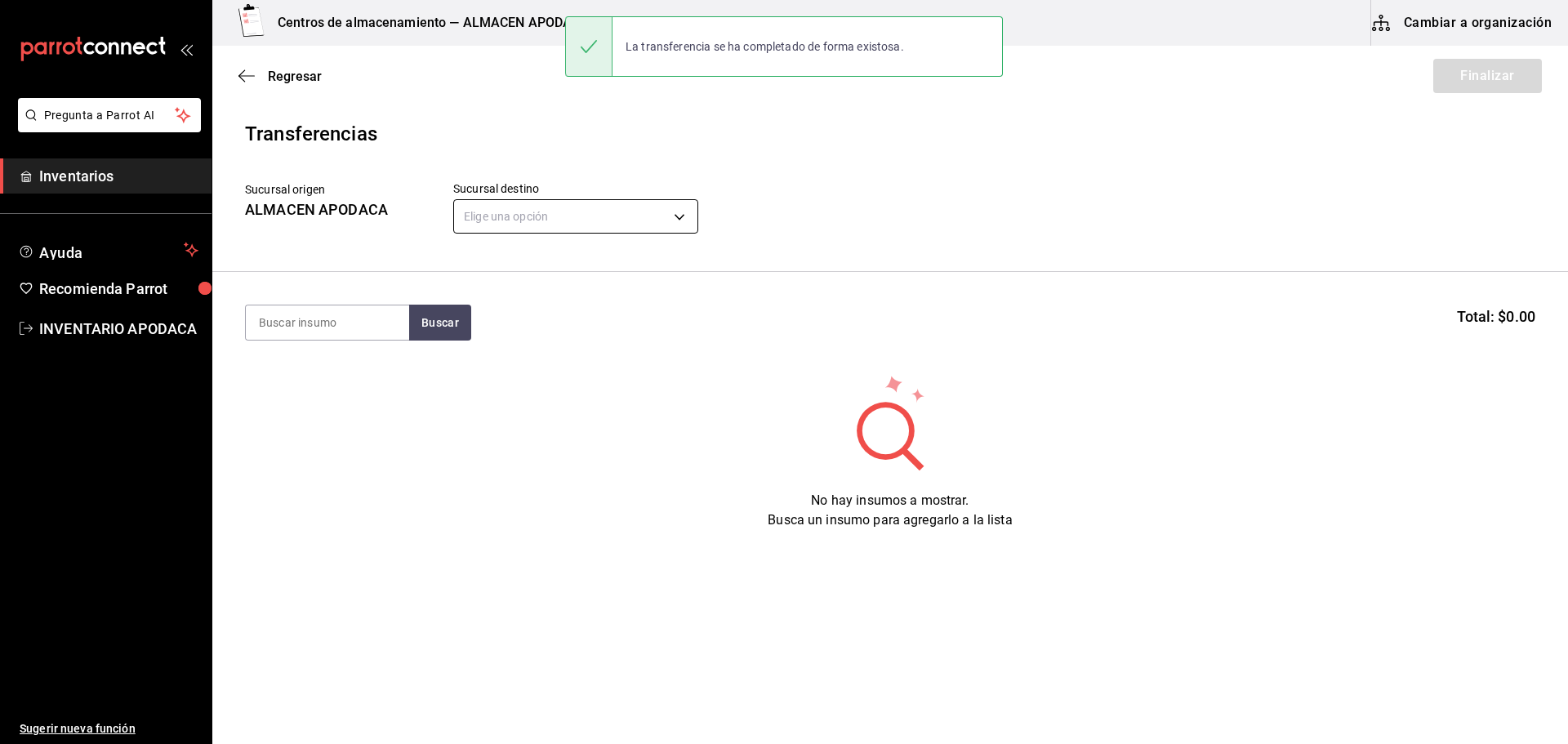
click at [671, 215] on body "Pregunta a Parrot AI Inventarios Ayuda Recomienda Parrot INVENTARIO APODACA Sug…" at bounding box center [784, 326] width 1568 height 652
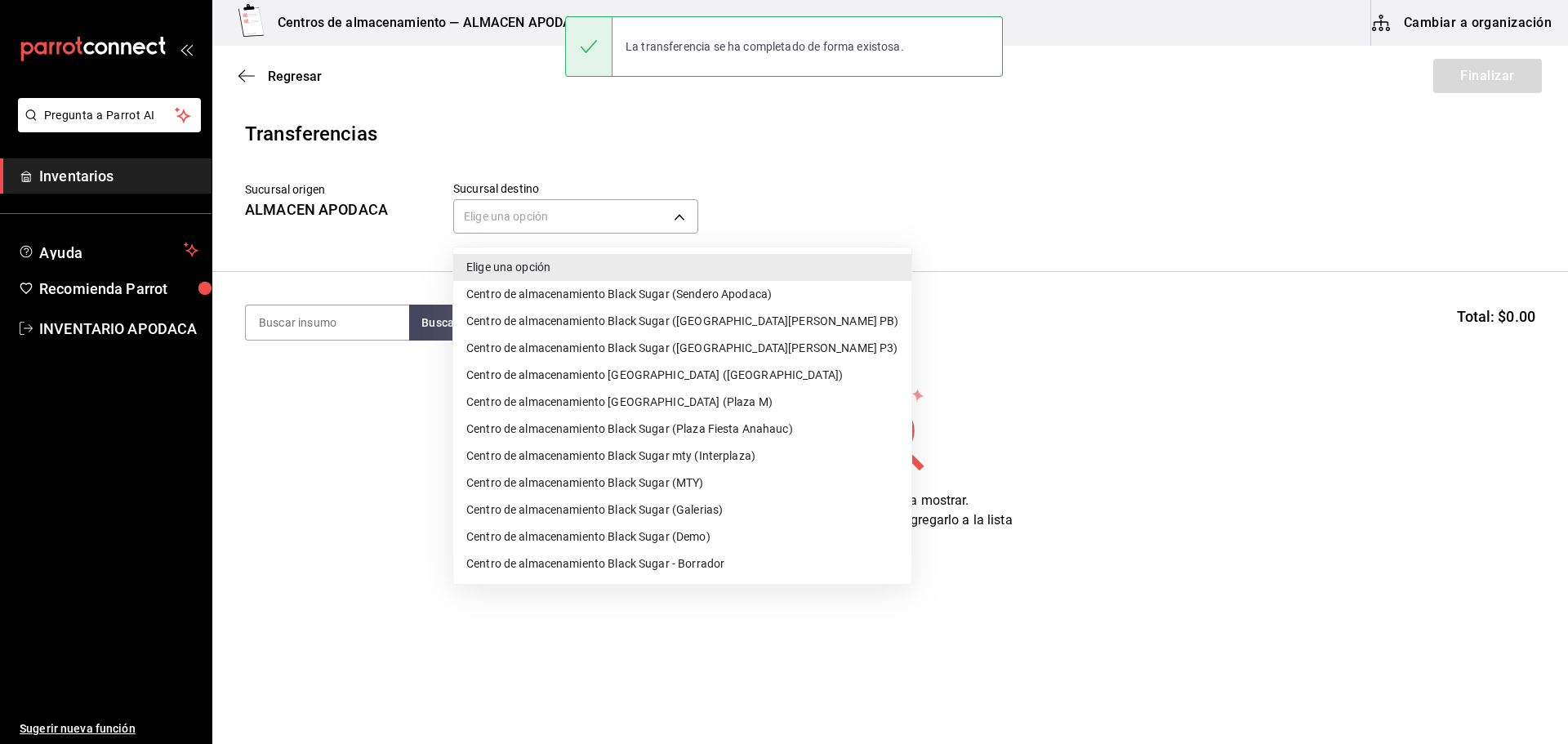
click at [720, 320] on li "Centro de almacenamiento Black Sugar (San Agustin PB)" at bounding box center [683, 321] width 458 height 27
type input "600f23e3-9158-4ff2-b5b8-7016cf870ce2"
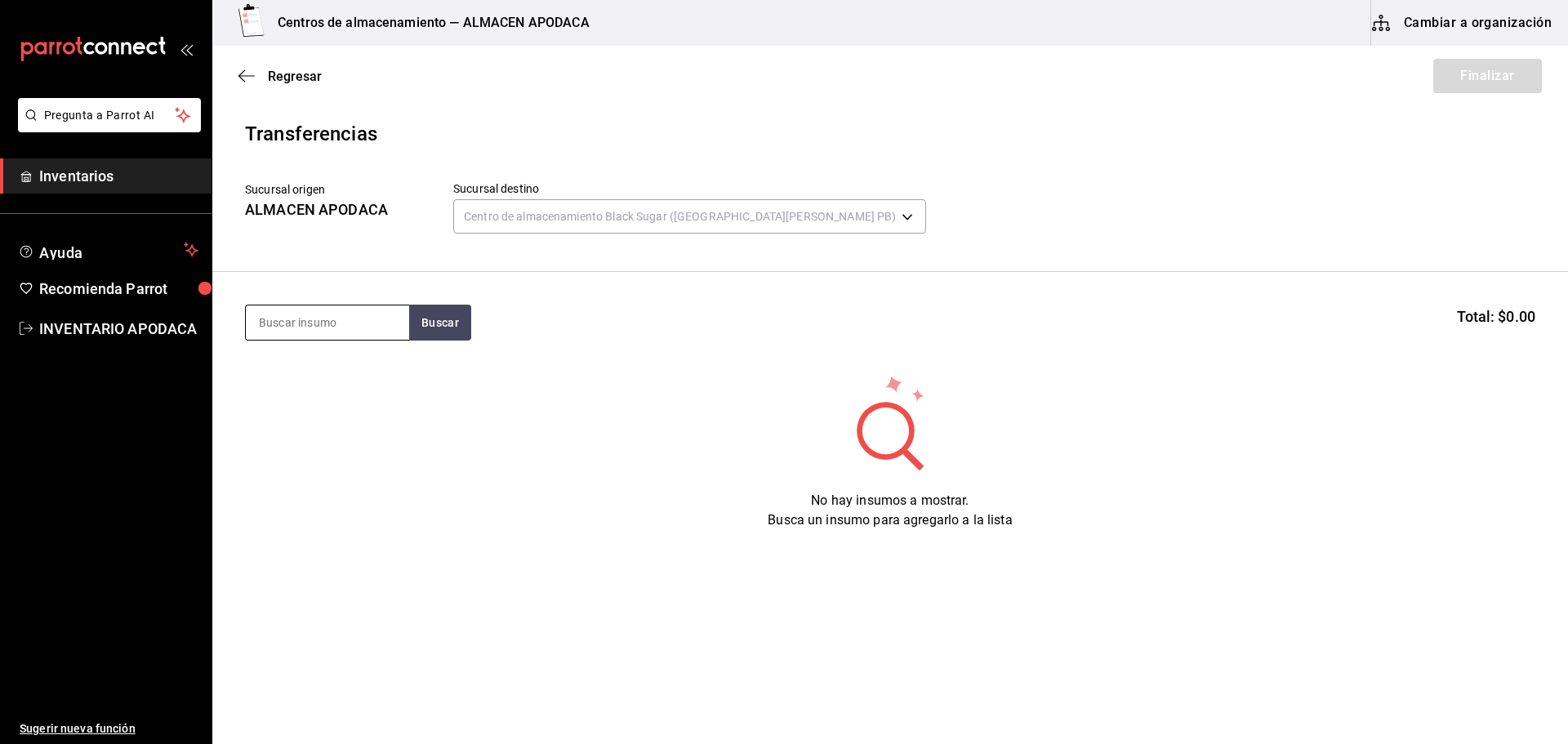
click at [326, 325] on input at bounding box center [327, 323] width 163 height 34
type input "VASO"
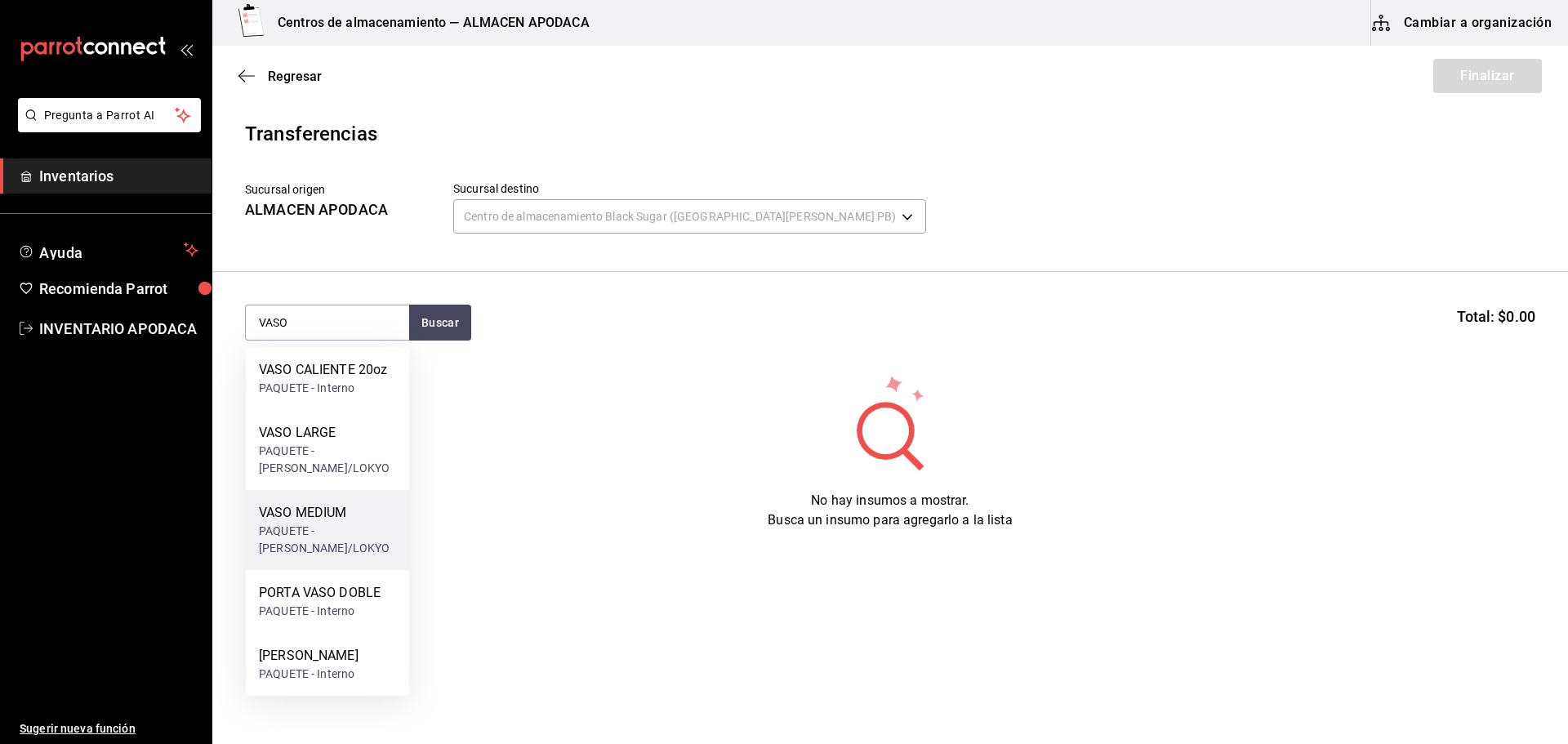
click at [337, 521] on div "VASO MEDIUM" at bounding box center [327, 513] width 137 height 20
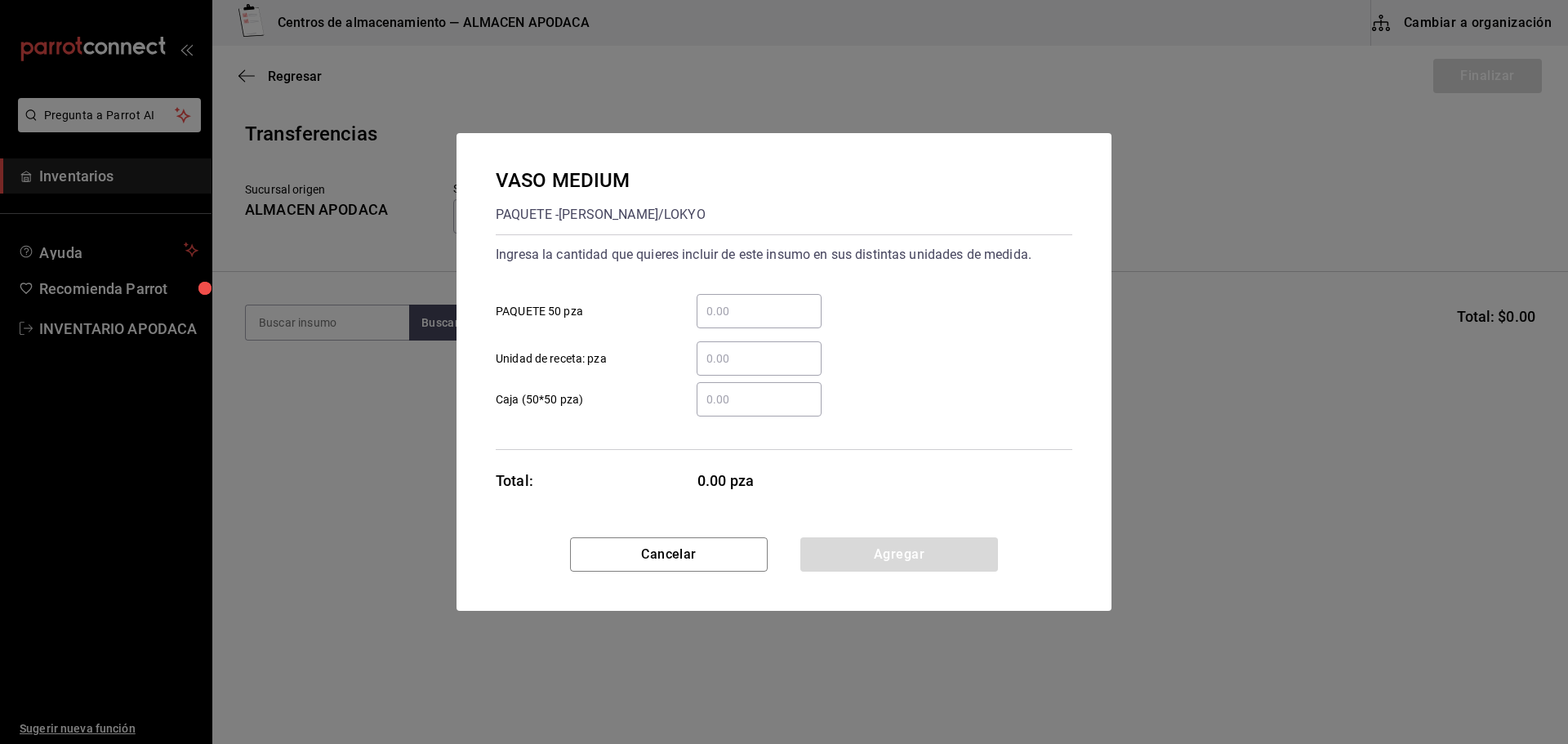
click at [740, 317] on input "​ PAQUETE 50 pza" at bounding box center [759, 311] width 125 height 20
type input "1"
click at [935, 544] on button "Agregar" at bounding box center [899, 555] width 197 height 34
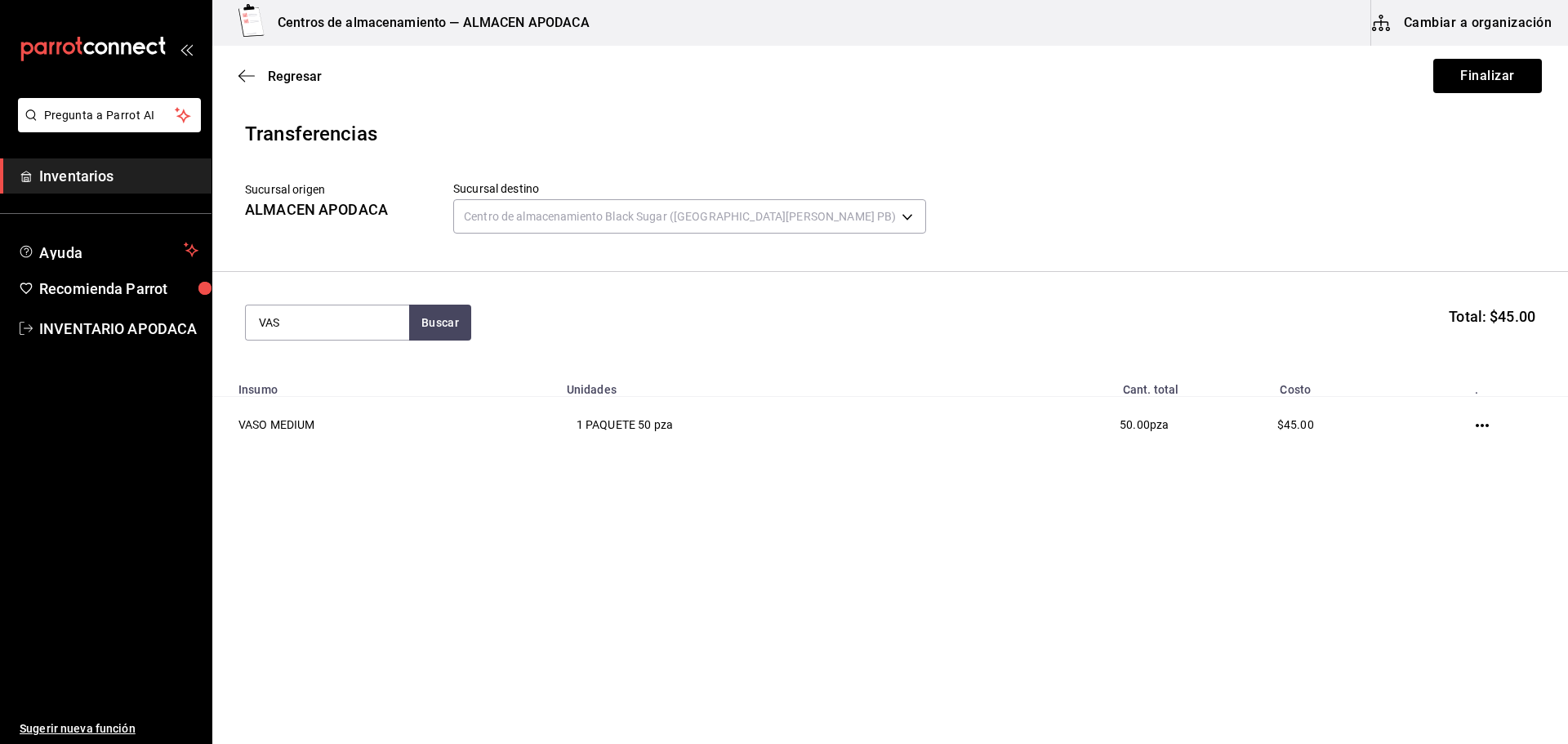
type input "VASO"
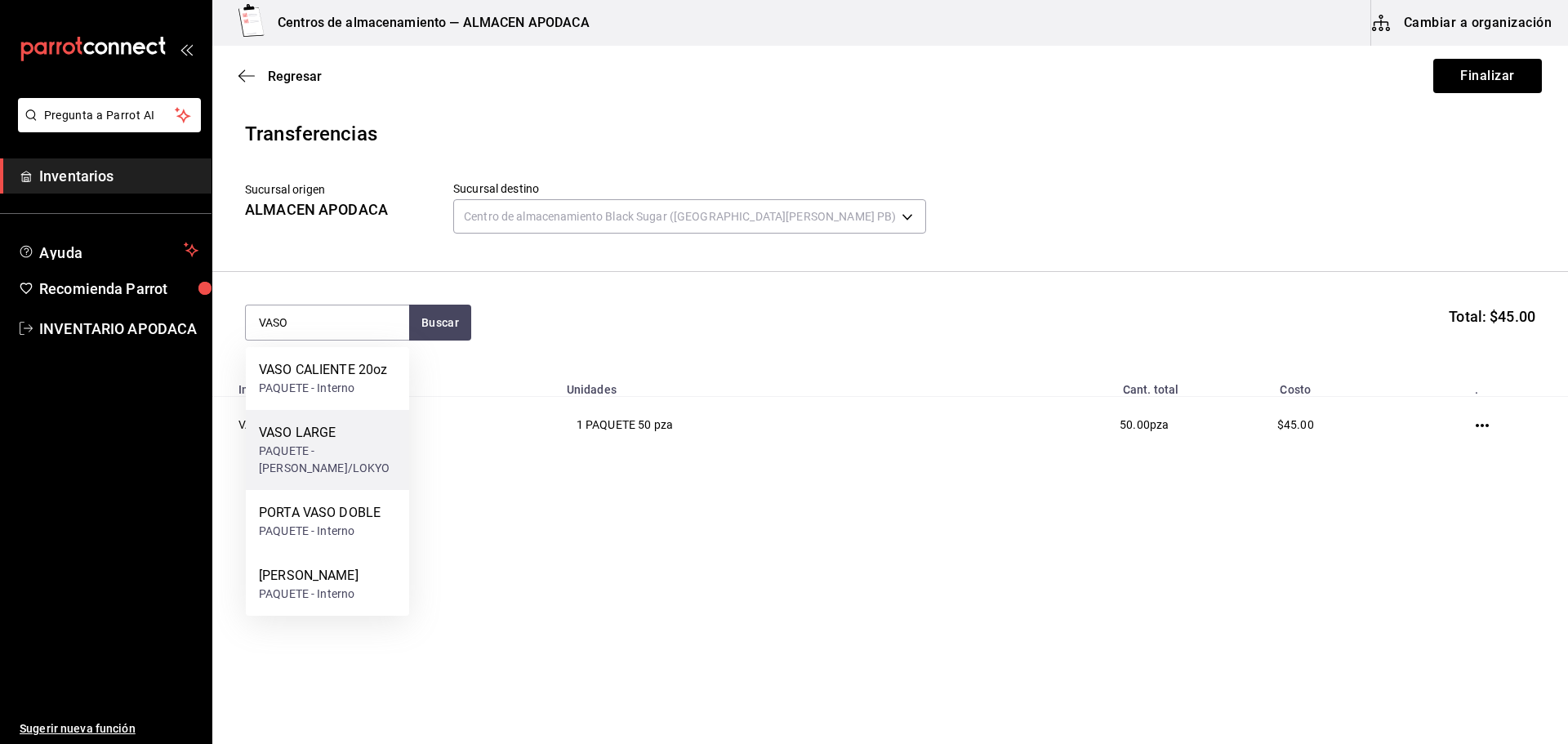
click at [378, 426] on div "VASO LARGE" at bounding box center [327, 433] width 137 height 20
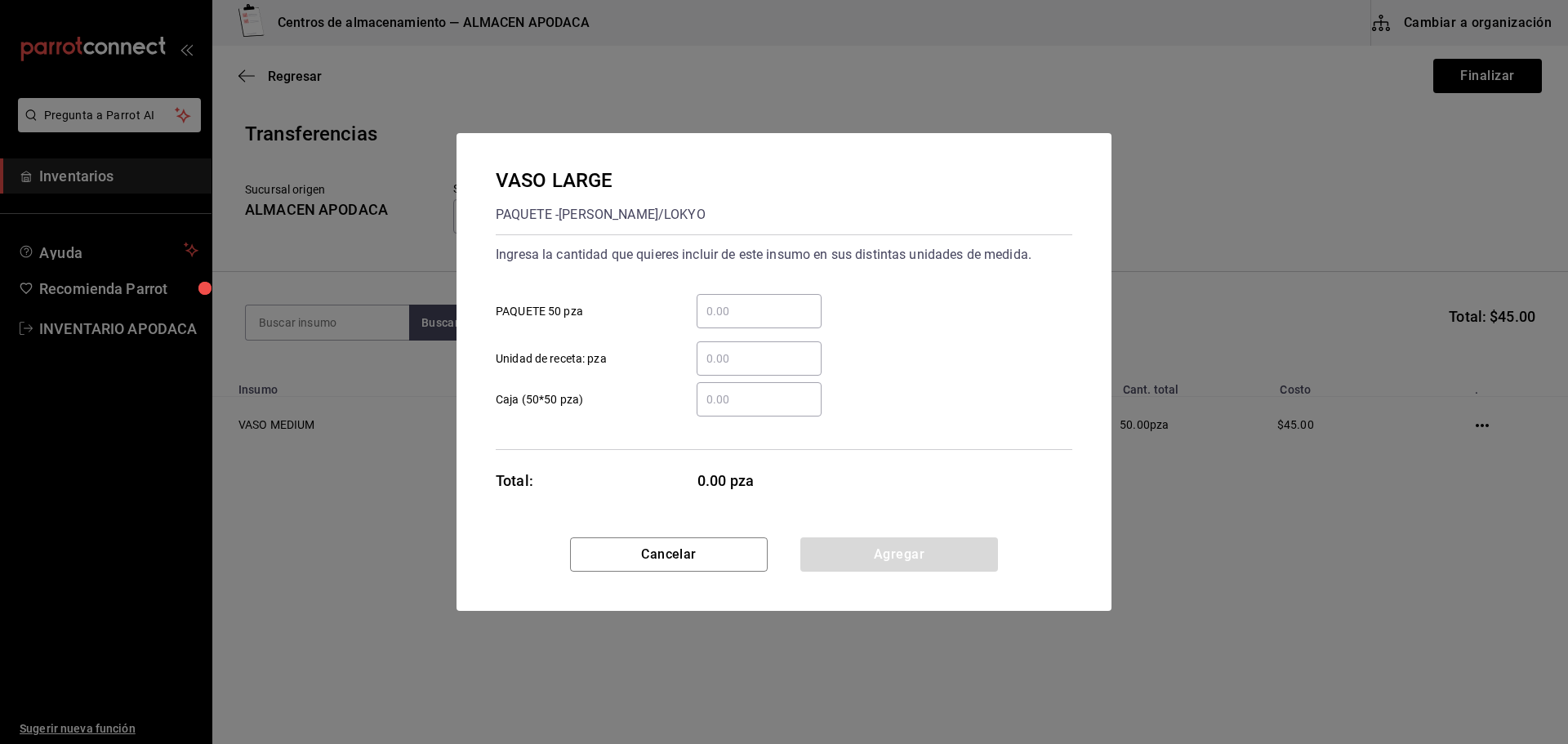
click at [769, 285] on div "​ PAQUETE 50 pza" at bounding box center [777, 305] width 590 height 48
click at [761, 306] on input "​ PAQUETE 50 pza" at bounding box center [759, 311] width 125 height 20
type input "1"
click at [904, 547] on button "Agregar" at bounding box center [899, 555] width 197 height 34
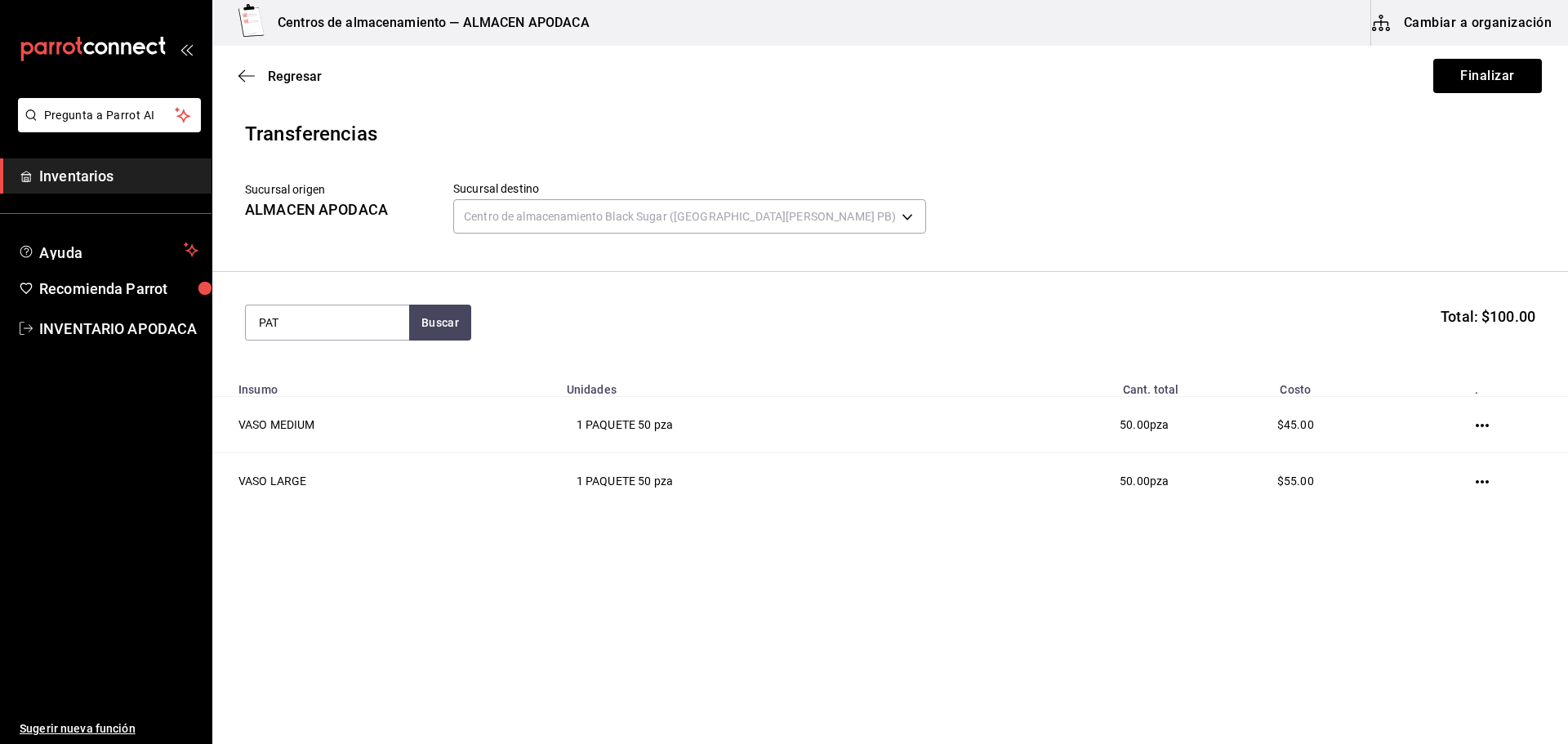
type input "PATI"
click at [353, 389] on div "CAJA - Interno" at bounding box center [316, 388] width 114 height 17
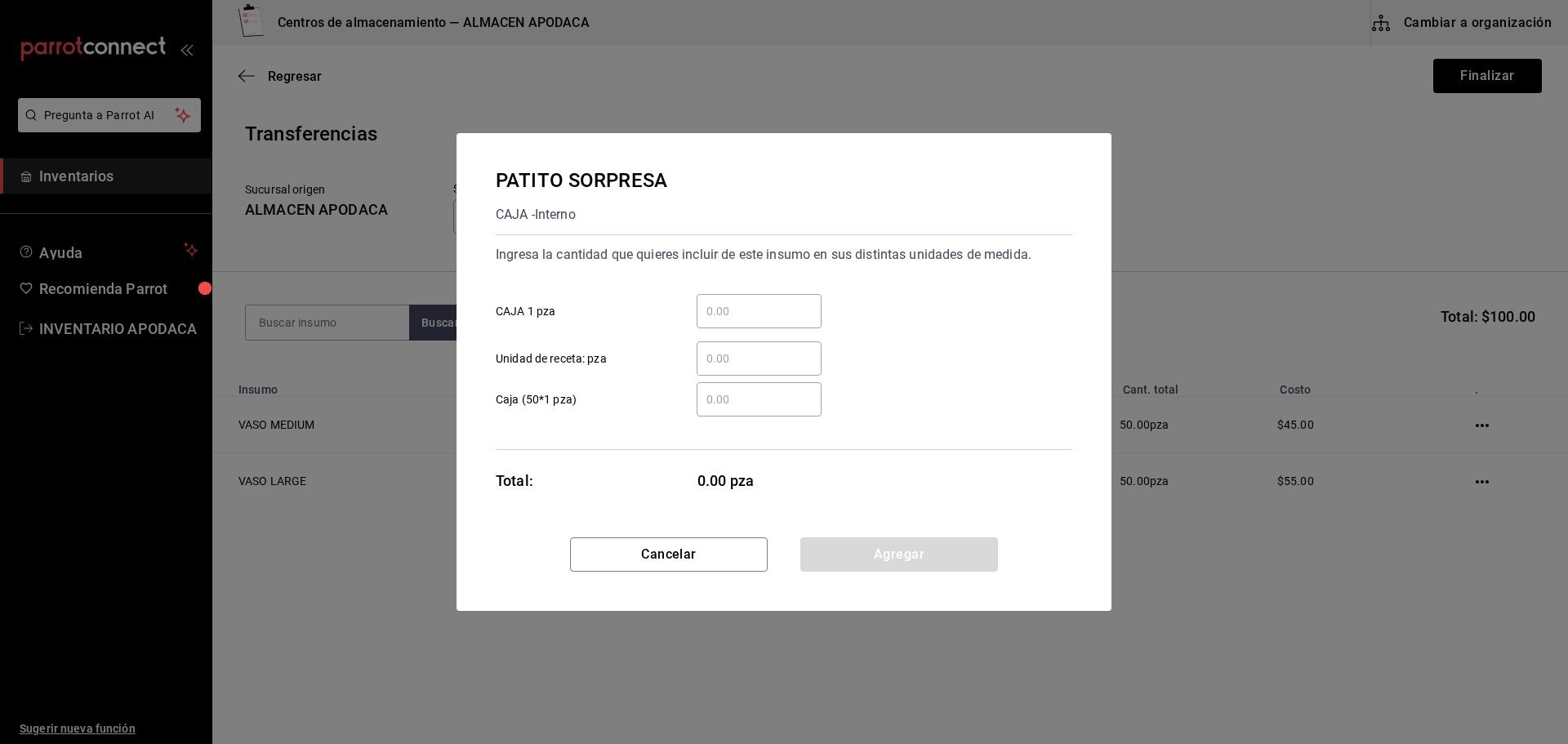
click at [752, 306] on input "​ CAJA 1 pza" at bounding box center [759, 311] width 125 height 20
type input "300"
click at [876, 569] on button "Agregar" at bounding box center [899, 555] width 197 height 34
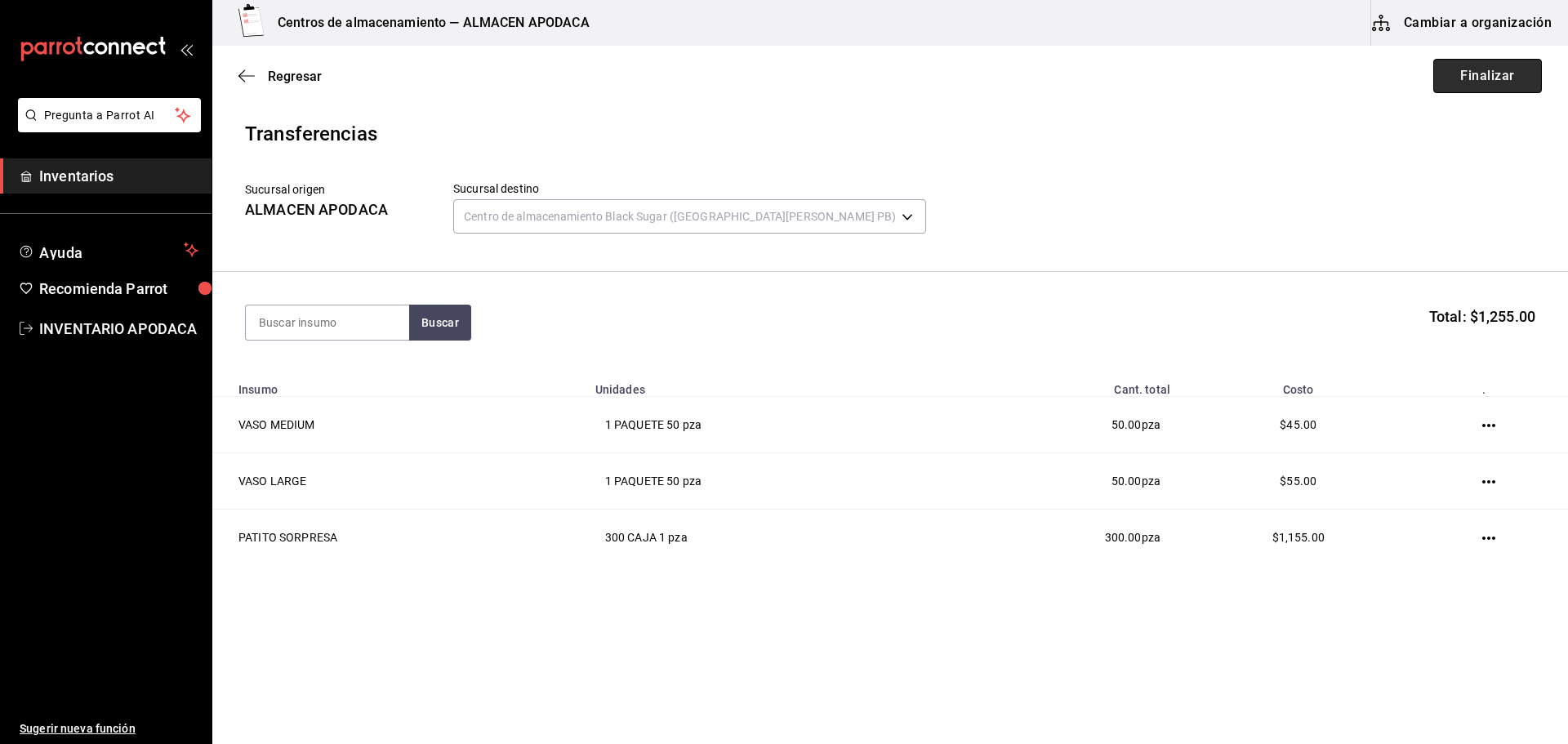
click at [1483, 74] on button "Finalizar" at bounding box center [1487, 76] width 108 height 34
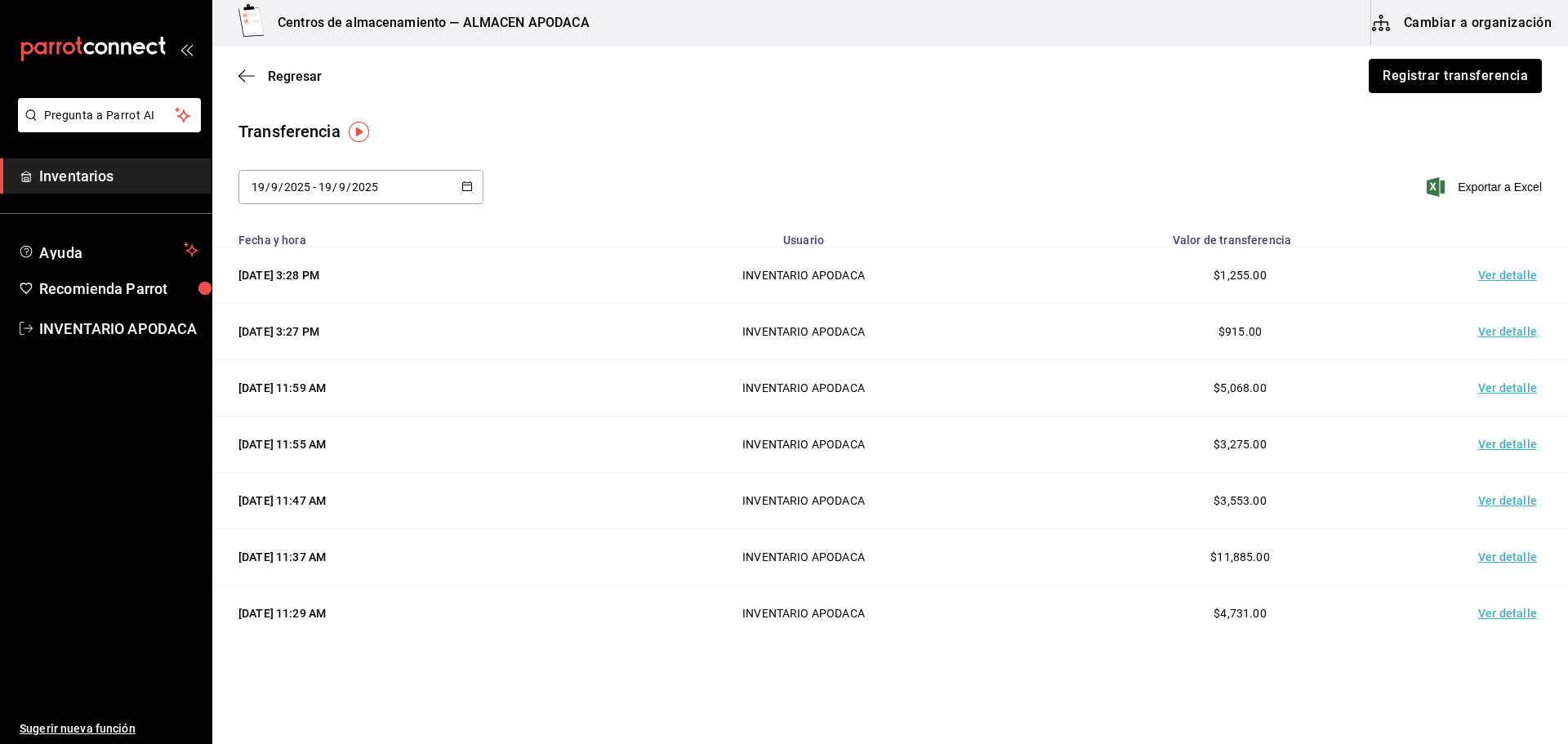
click at [1483, 74] on button "Registrar transferencia" at bounding box center [1455, 76] width 173 height 34
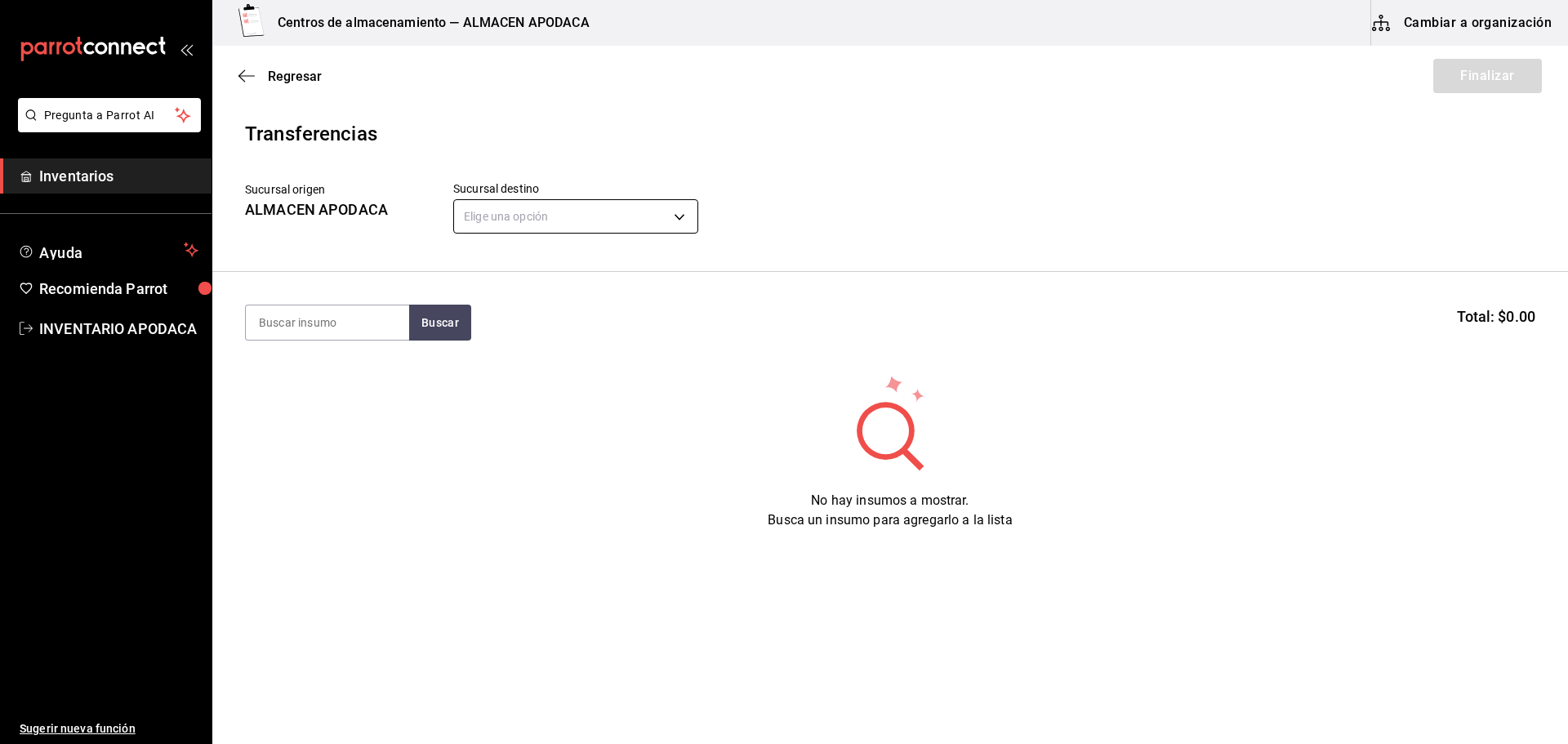
click at [543, 225] on body "Pregunta a Parrot AI Inventarios Ayuda Recomienda Parrot INVENTARIO APODACA Sug…" at bounding box center [784, 326] width 1568 height 652
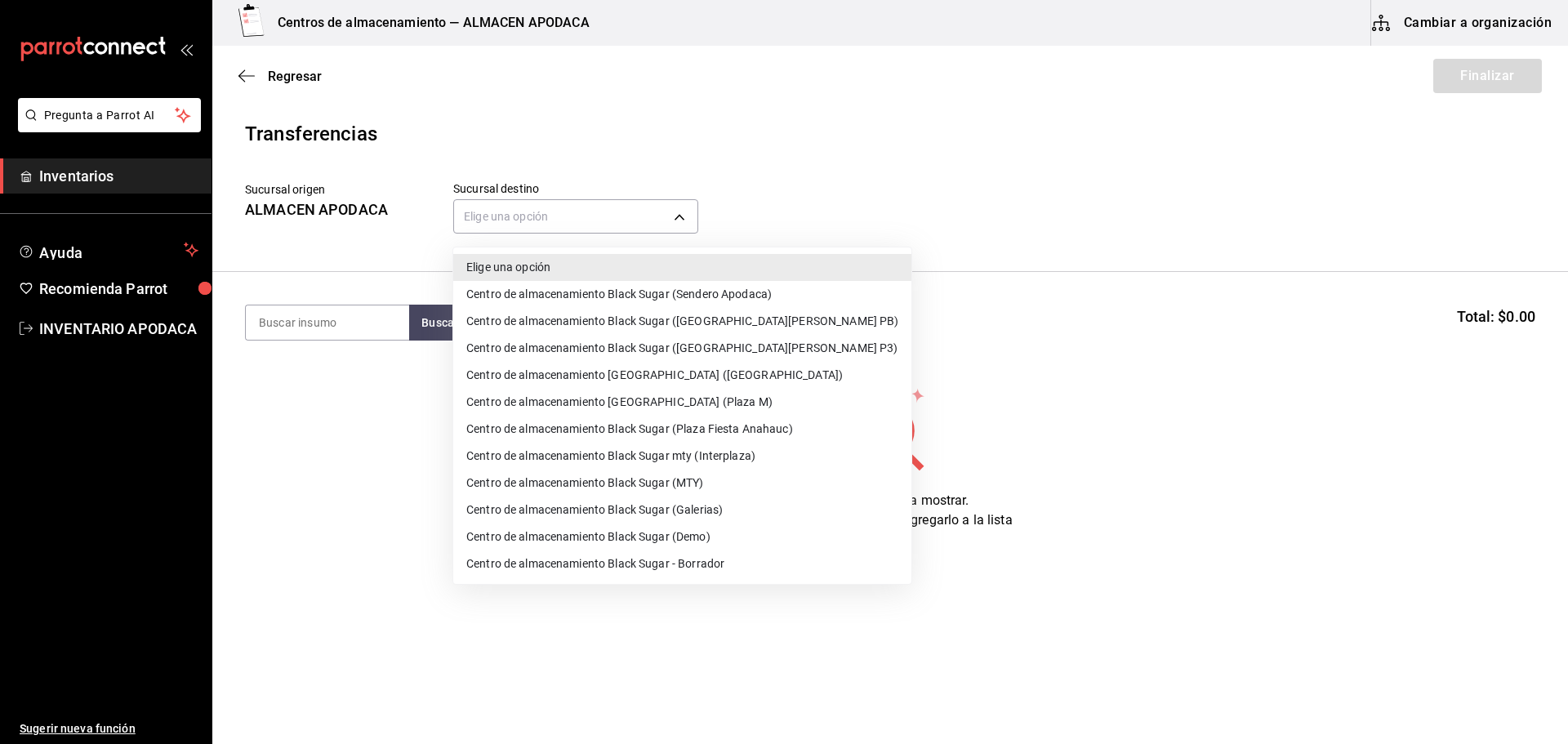
drag, startPoint x: 707, startPoint y: 508, endPoint x: 413, endPoint y: 373, distance: 323.5
click at [705, 508] on li "Centro de almacenamiento Black Sugar (Galerias)" at bounding box center [683, 510] width 458 height 27
type input "7a577b9a-70a2-4b0f-a5c8-2e9576df8bd1"
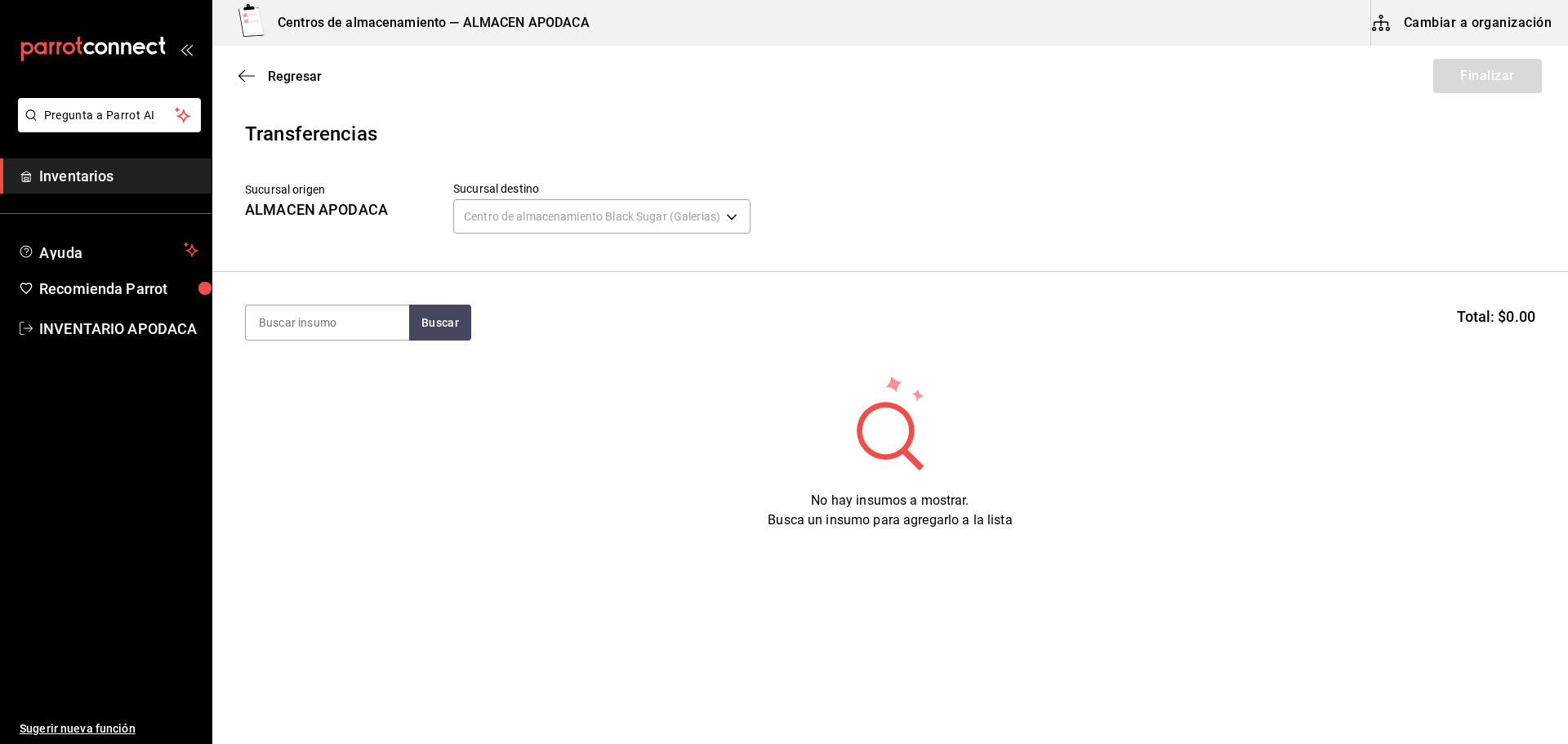
click at [312, 303] on section "Buscar Total: $0.00" at bounding box center [889, 323] width 1355 height 101
drag, startPoint x: 312, startPoint y: 303, endPoint x: 304, endPoint y: 316, distance: 15.3
click at [304, 314] on section "Buscar Total: $0.00" at bounding box center [889, 323] width 1355 height 101
click at [304, 323] on input at bounding box center [327, 323] width 163 height 34
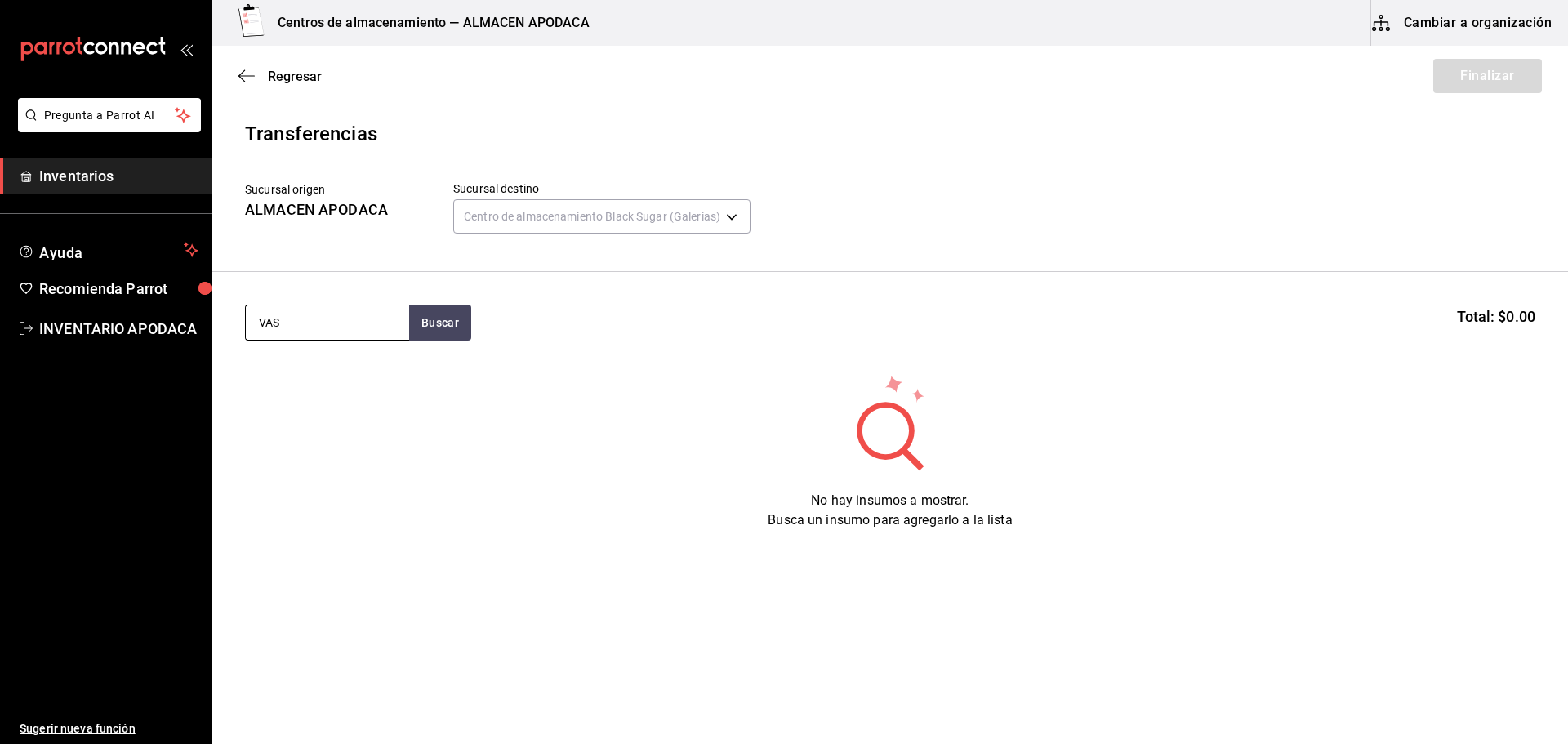
type input "VASO"
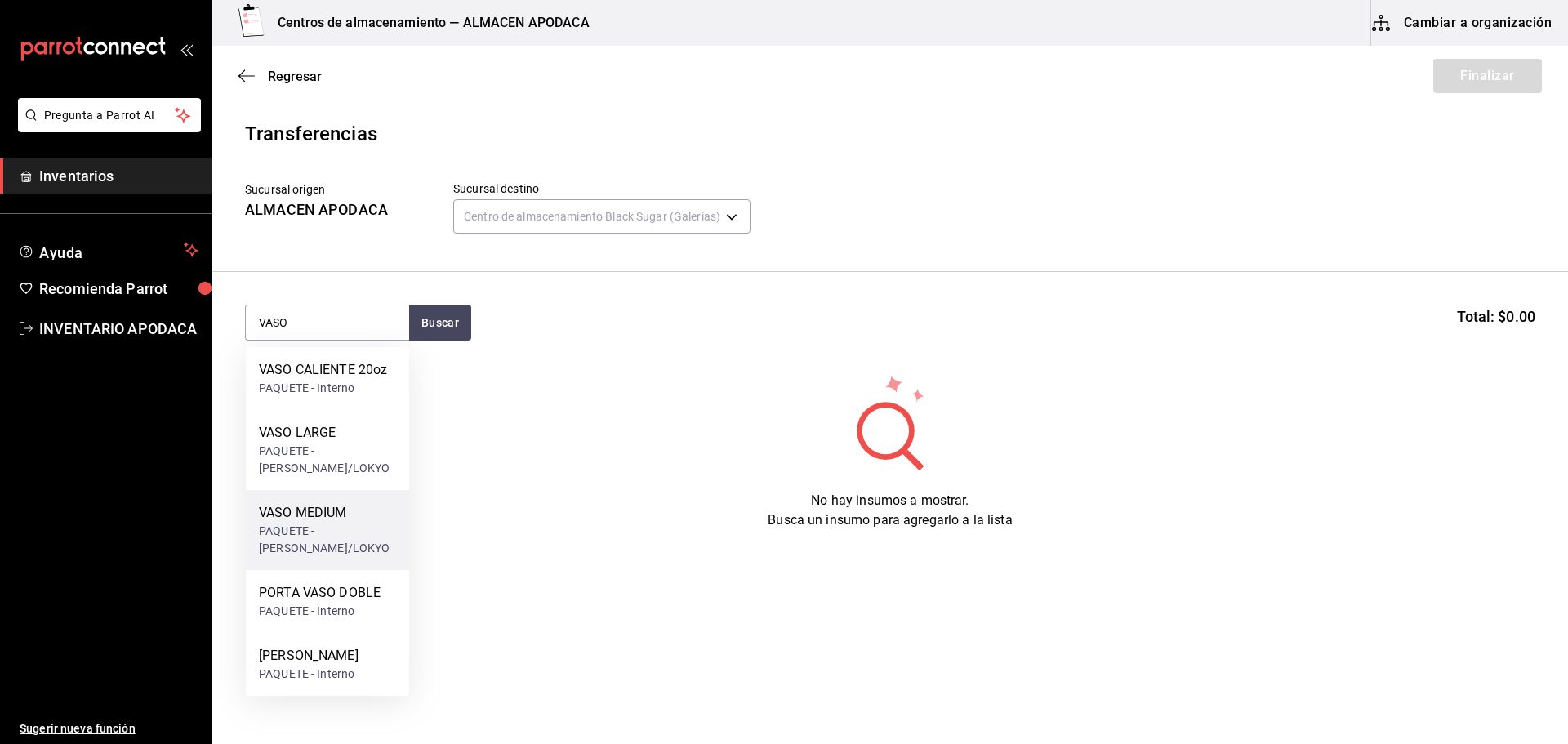
click at [349, 515] on div "VASO MEDIUM" at bounding box center [327, 513] width 137 height 20
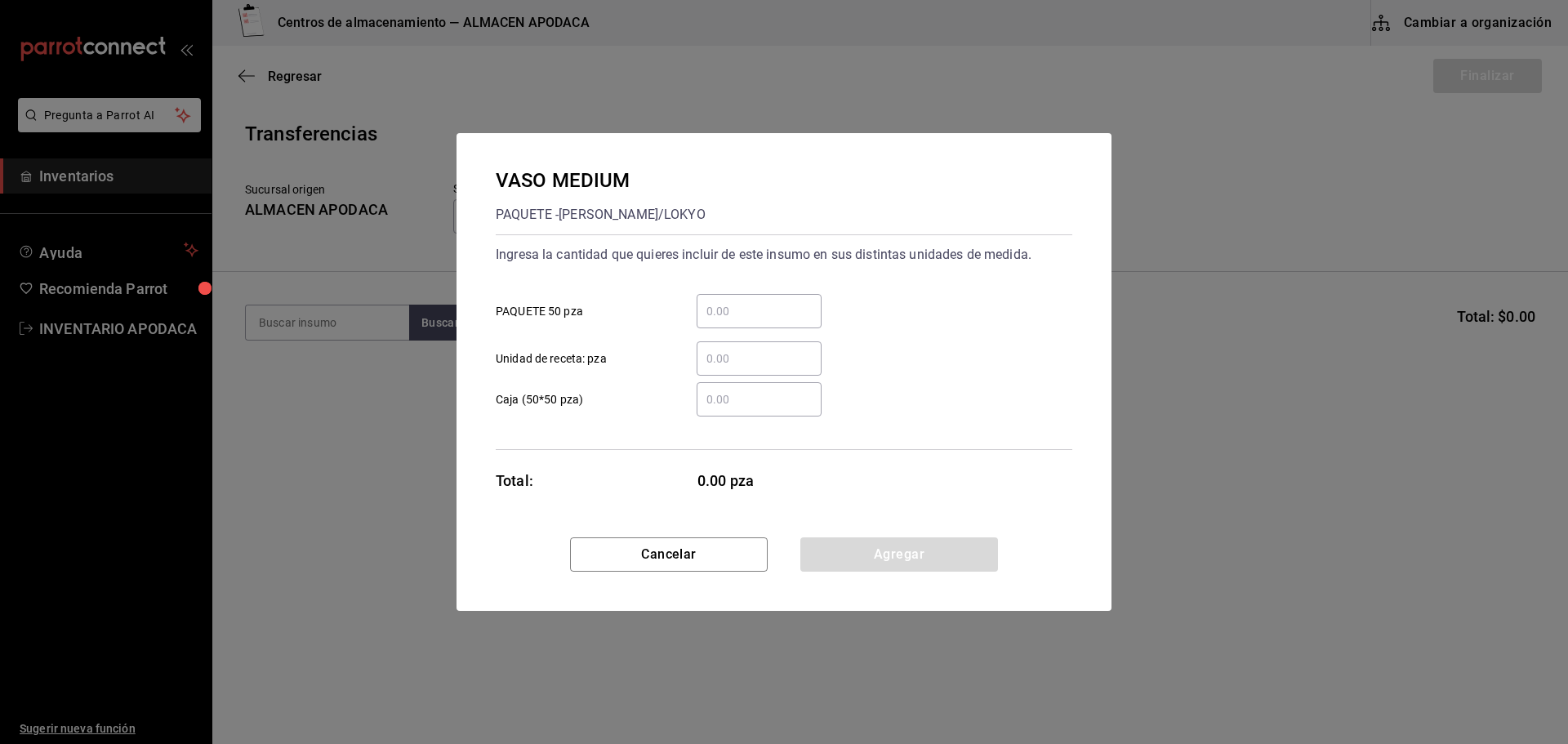
click at [756, 303] on input "​ PAQUETE 50 pza" at bounding box center [759, 311] width 125 height 20
type input "8"
click at [873, 551] on button "Agregar" at bounding box center [899, 555] width 197 height 34
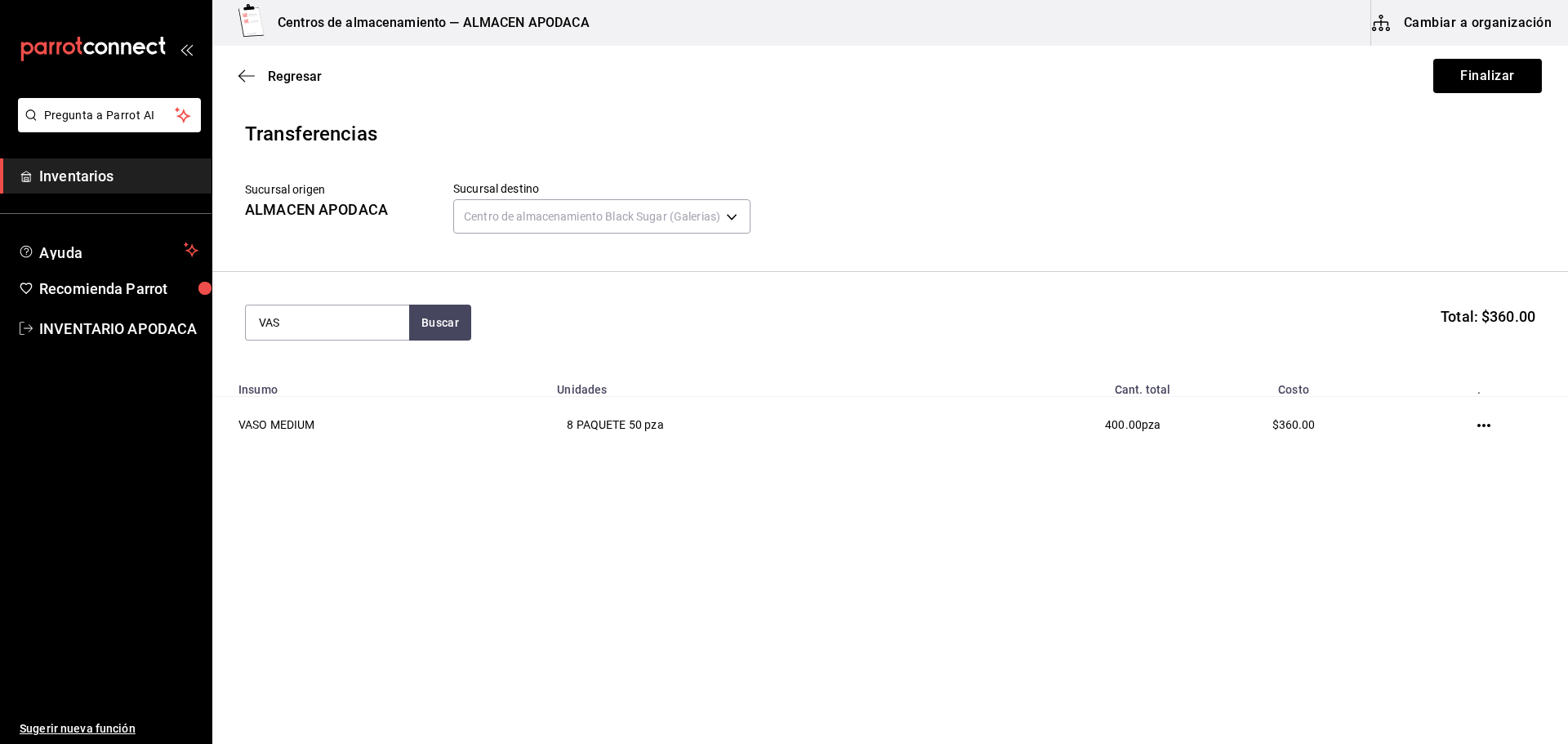
type input "VASO"
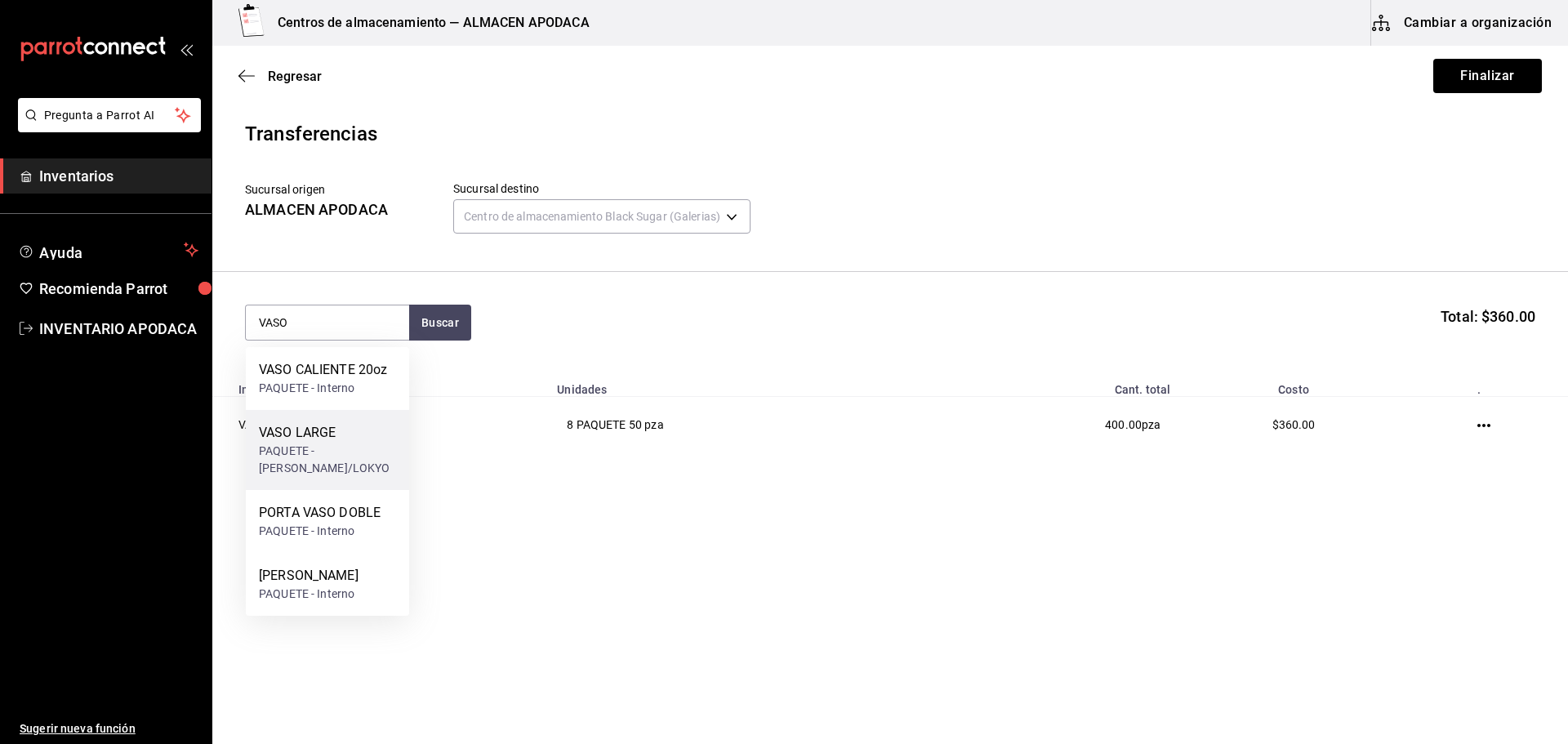
click at [383, 463] on div "PAQUETE - bossen/LOKYO" at bounding box center [327, 460] width 137 height 34
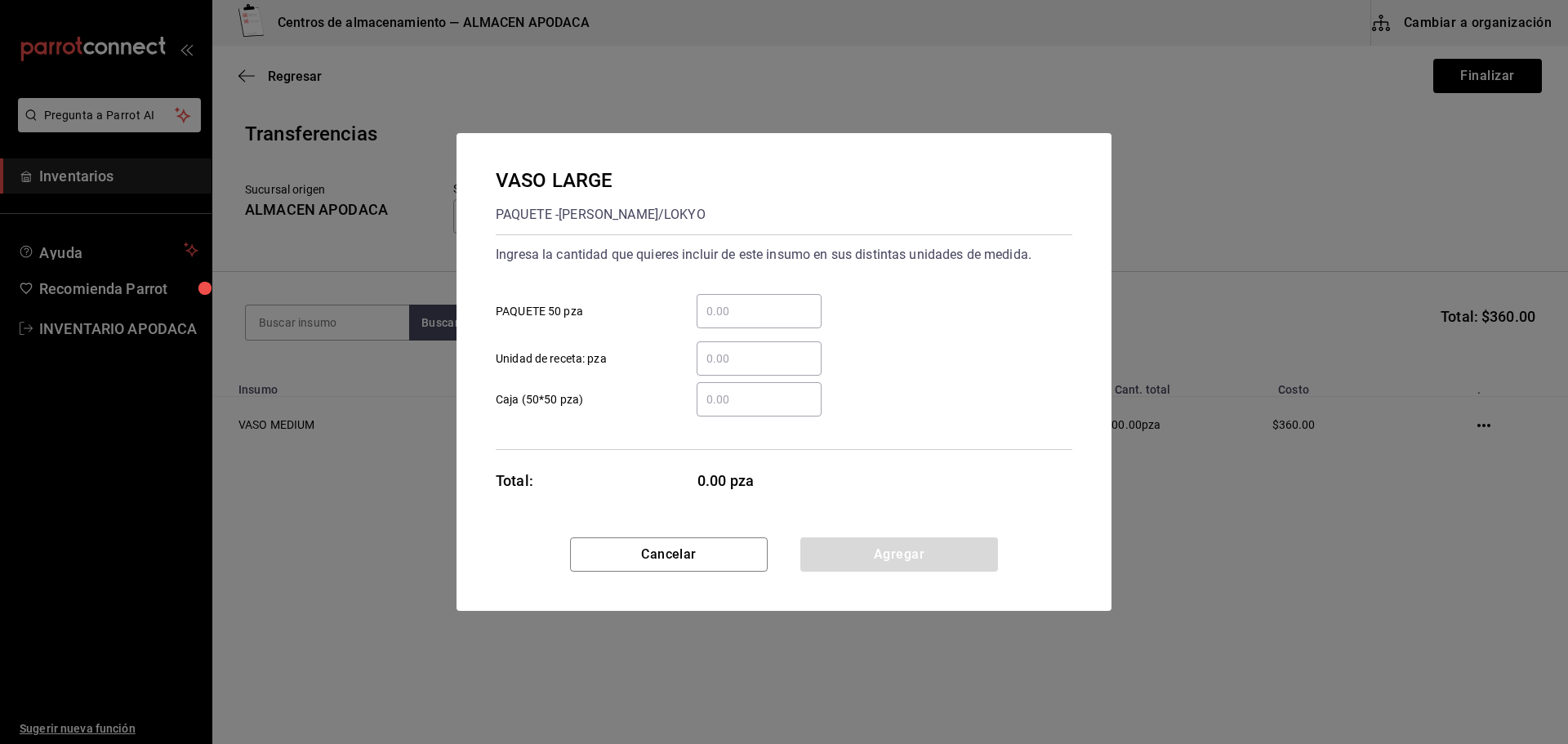
click at [754, 298] on div "​" at bounding box center [759, 311] width 125 height 34
click at [754, 301] on input "​ PAQUETE 50 pza" at bounding box center [759, 311] width 125 height 20
type input "6"
click at [892, 545] on button "Agregar" at bounding box center [899, 555] width 197 height 34
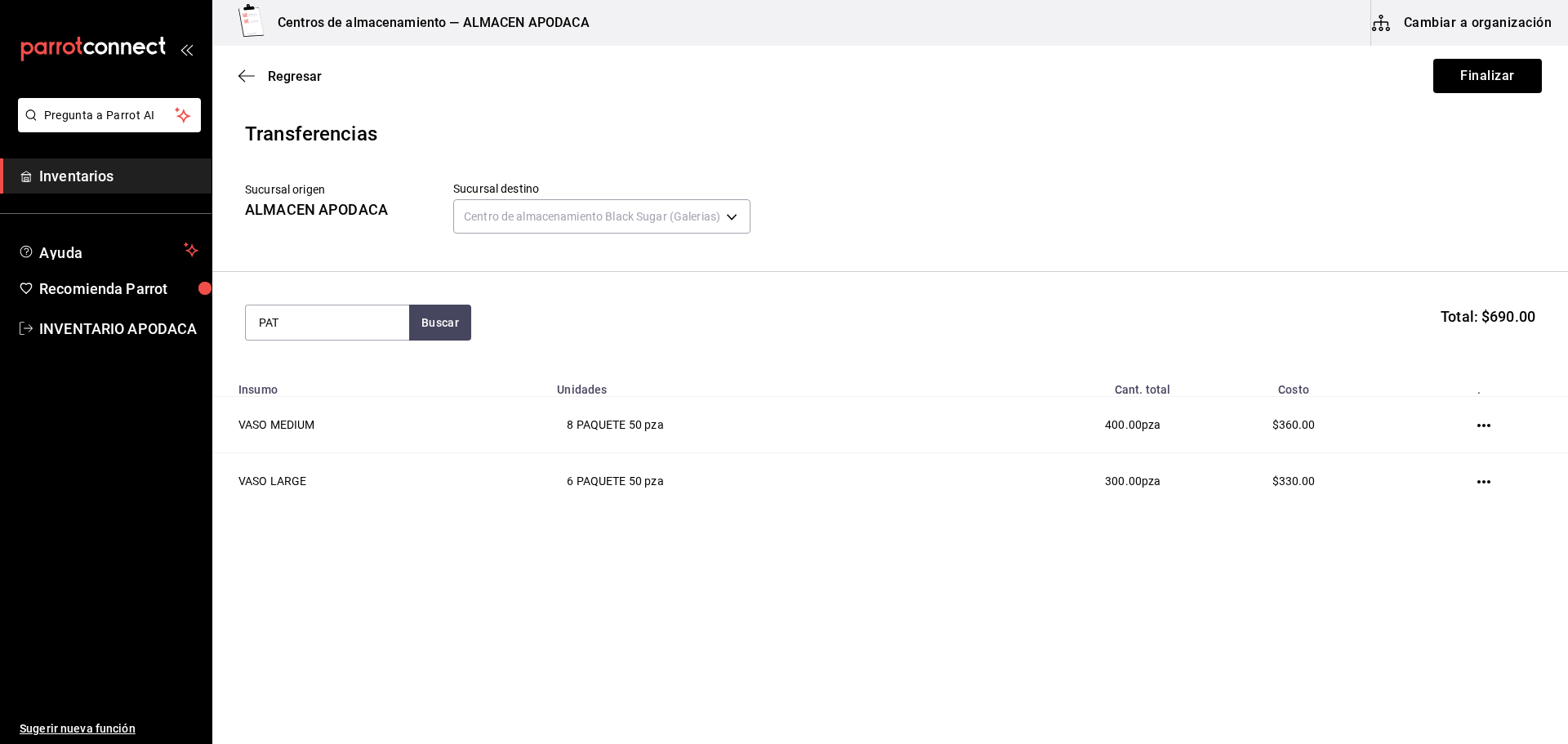
type input "PATI"
click at [352, 357] on div "PATITO SORPRESA CAJA - Interno" at bounding box center [327, 379] width 163 height 63
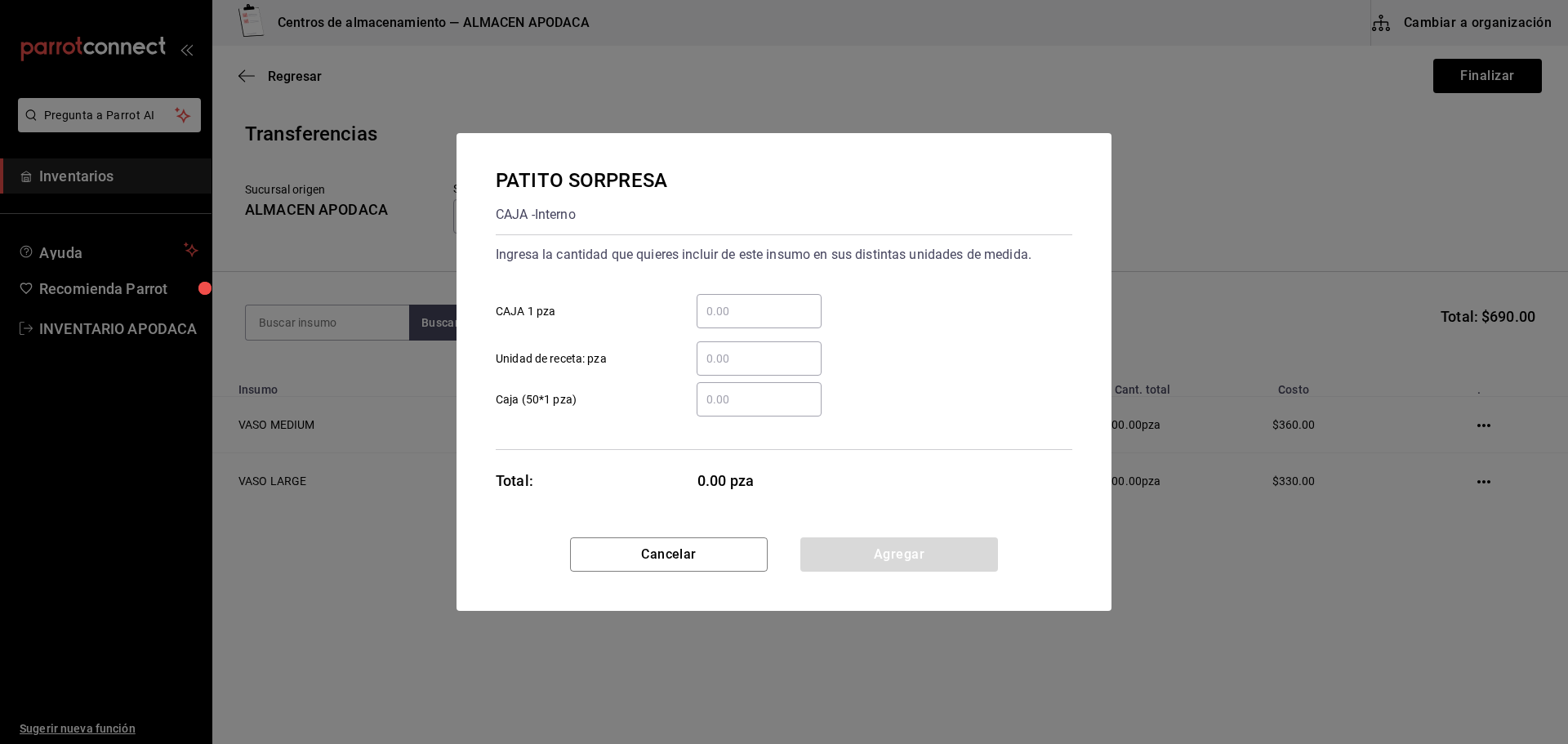
click at [757, 299] on div "​" at bounding box center [759, 311] width 125 height 34
click at [757, 301] on input "​ CAJA 1 pza" at bounding box center [759, 311] width 125 height 20
type input "1,000"
click at [945, 556] on button "Agregar" at bounding box center [899, 555] width 197 height 34
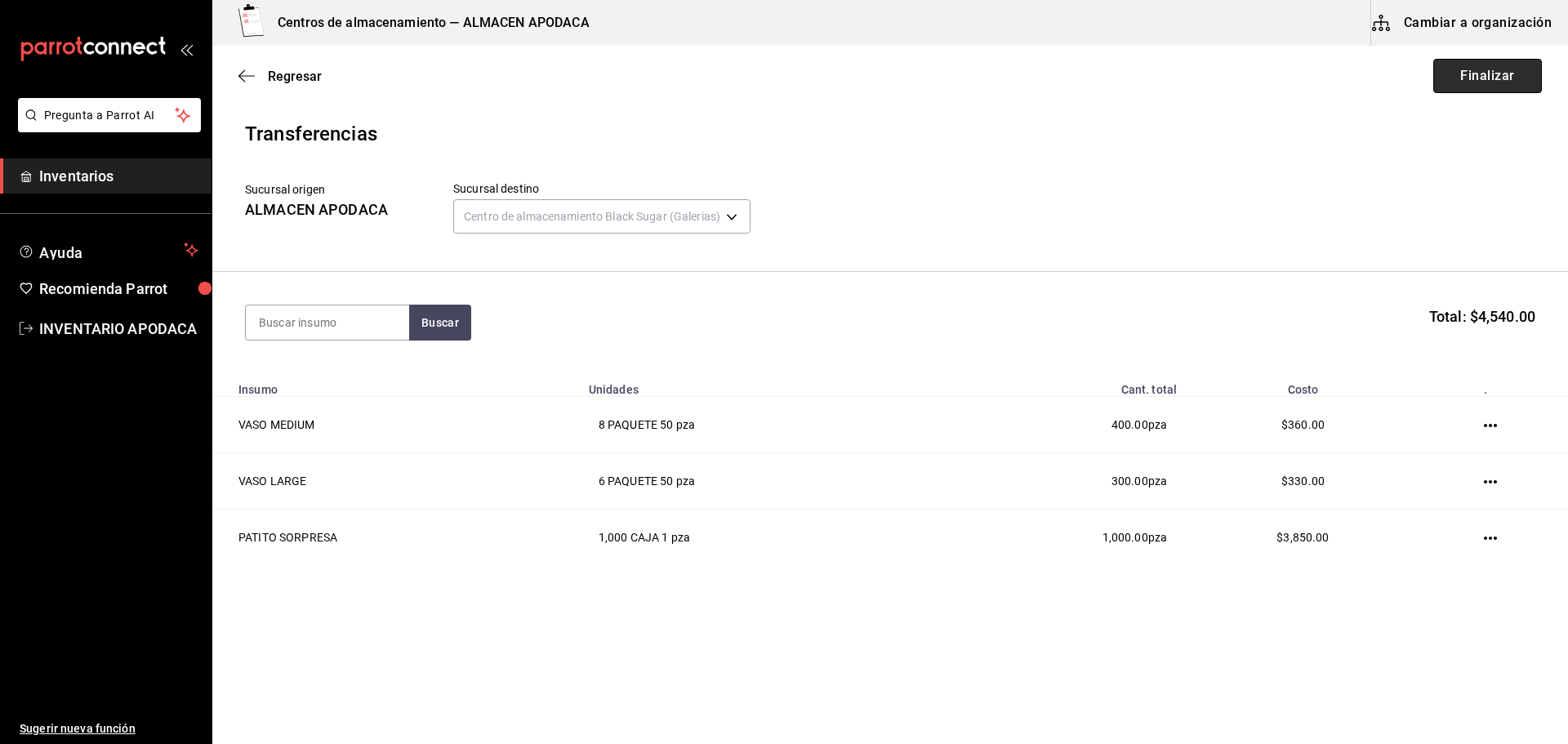
click at [1482, 82] on button "Finalizar" at bounding box center [1487, 76] width 108 height 34
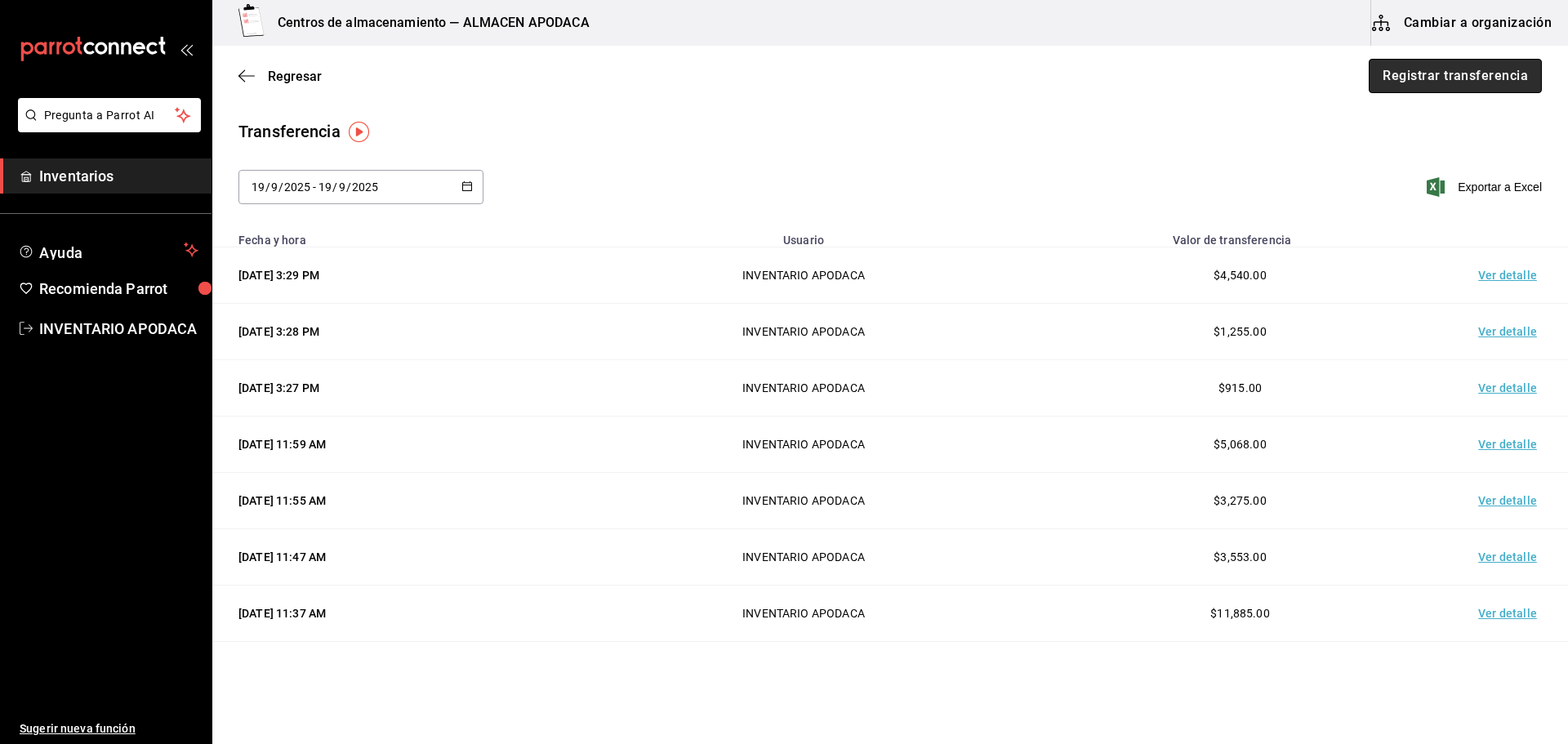
click at [1482, 81] on button "Registrar transferencia" at bounding box center [1455, 76] width 173 height 34
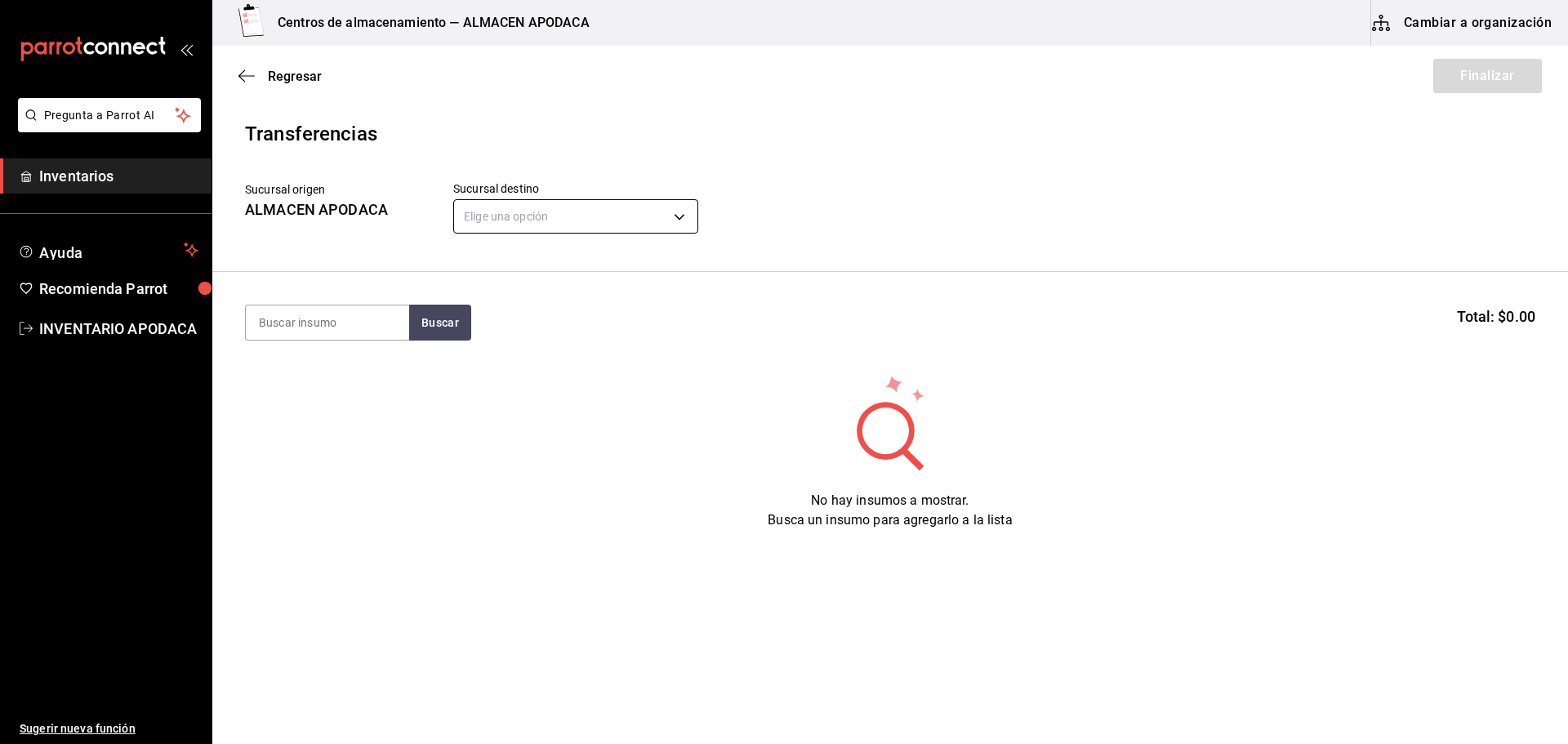
click at [647, 202] on body "Pregunta a Parrot AI Inventarios Ayuda Recomienda Parrot INVENTARIO APODACA Sug…" at bounding box center [784, 326] width 1568 height 652
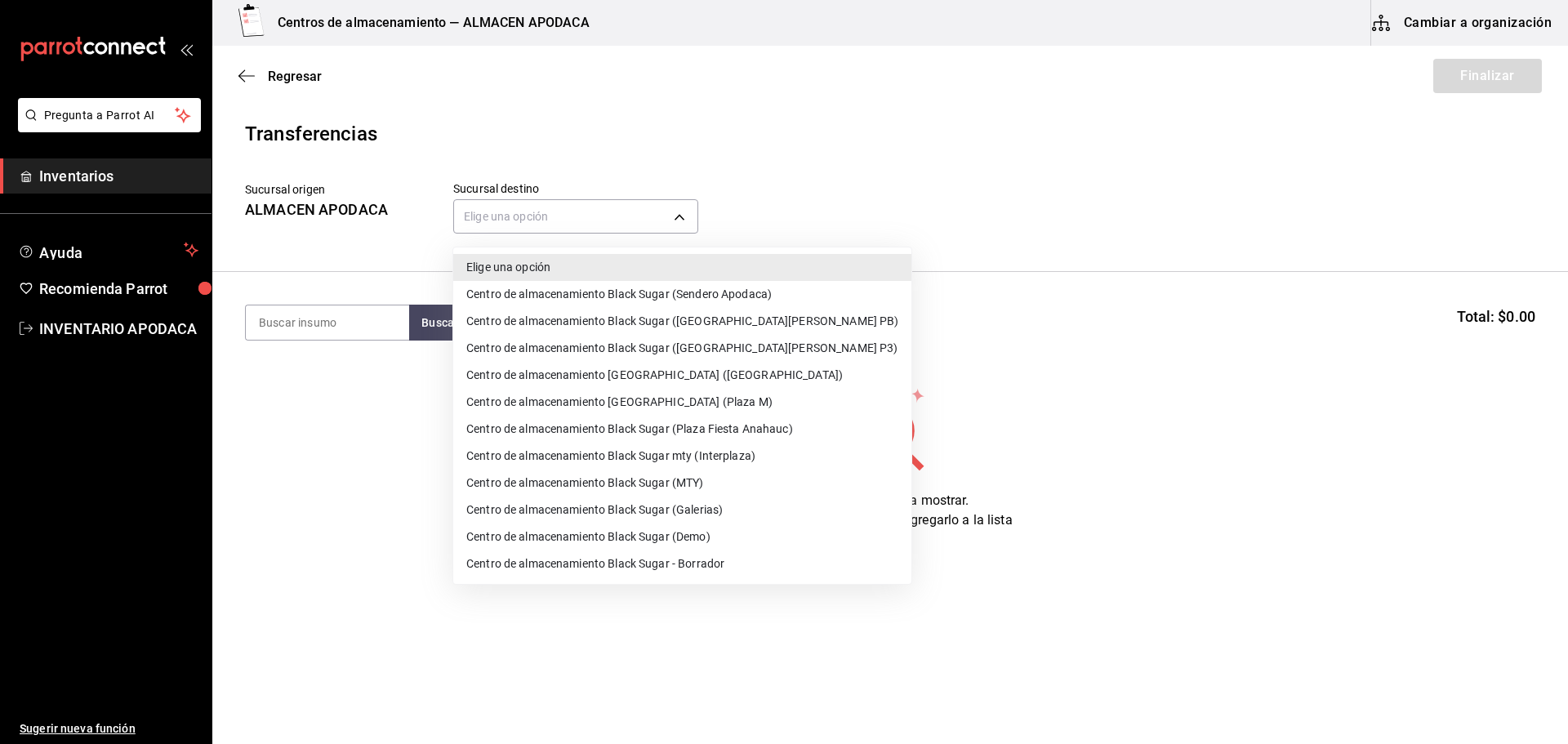
click at [751, 431] on li "Centro de almacenamiento Black Sugar (Plaza Fiesta Anahauc)" at bounding box center [683, 429] width 458 height 27
type input "044f21b9-8170-48c6-ae16-698e98ad7daf"
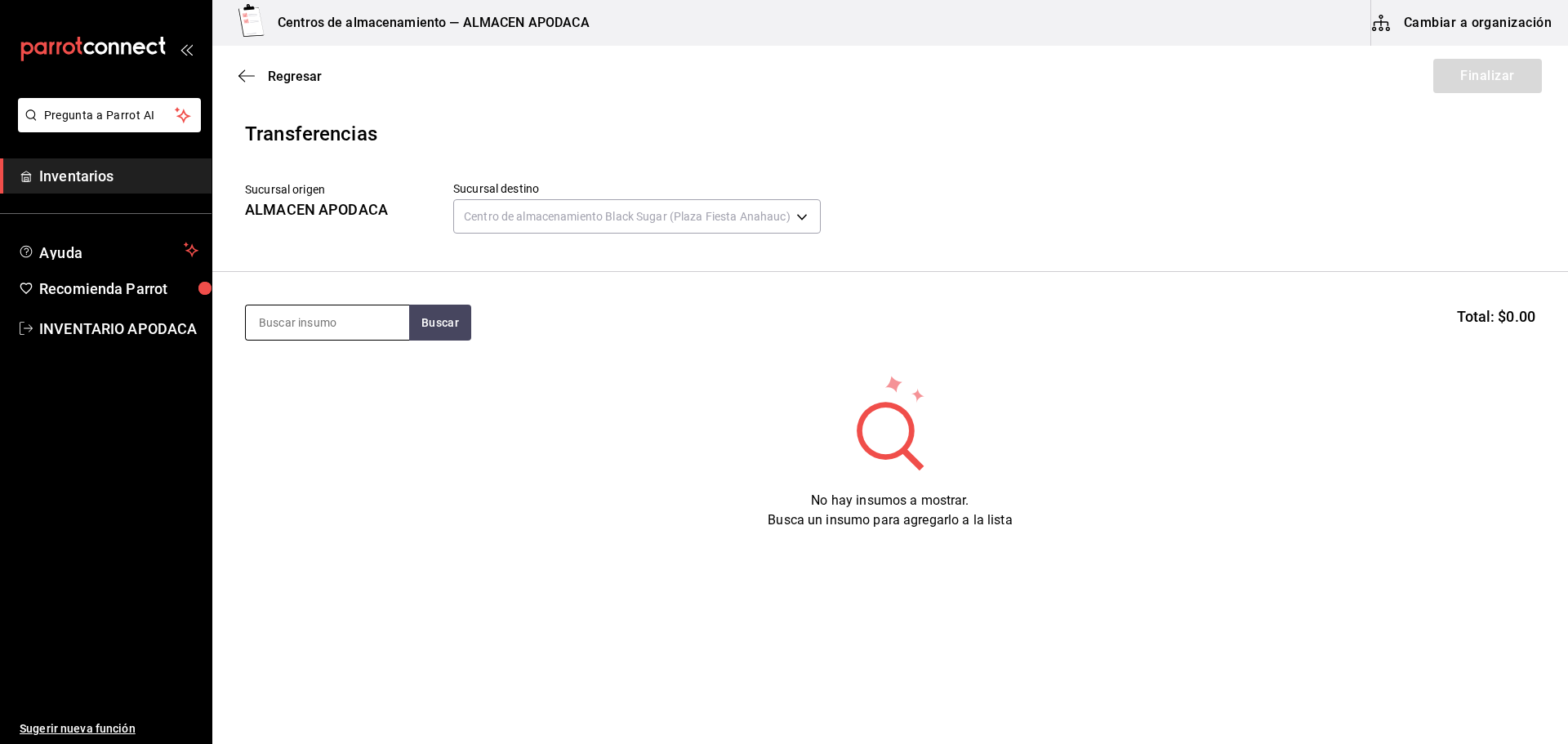
click at [360, 325] on input at bounding box center [327, 323] width 163 height 34
type input "VASO"
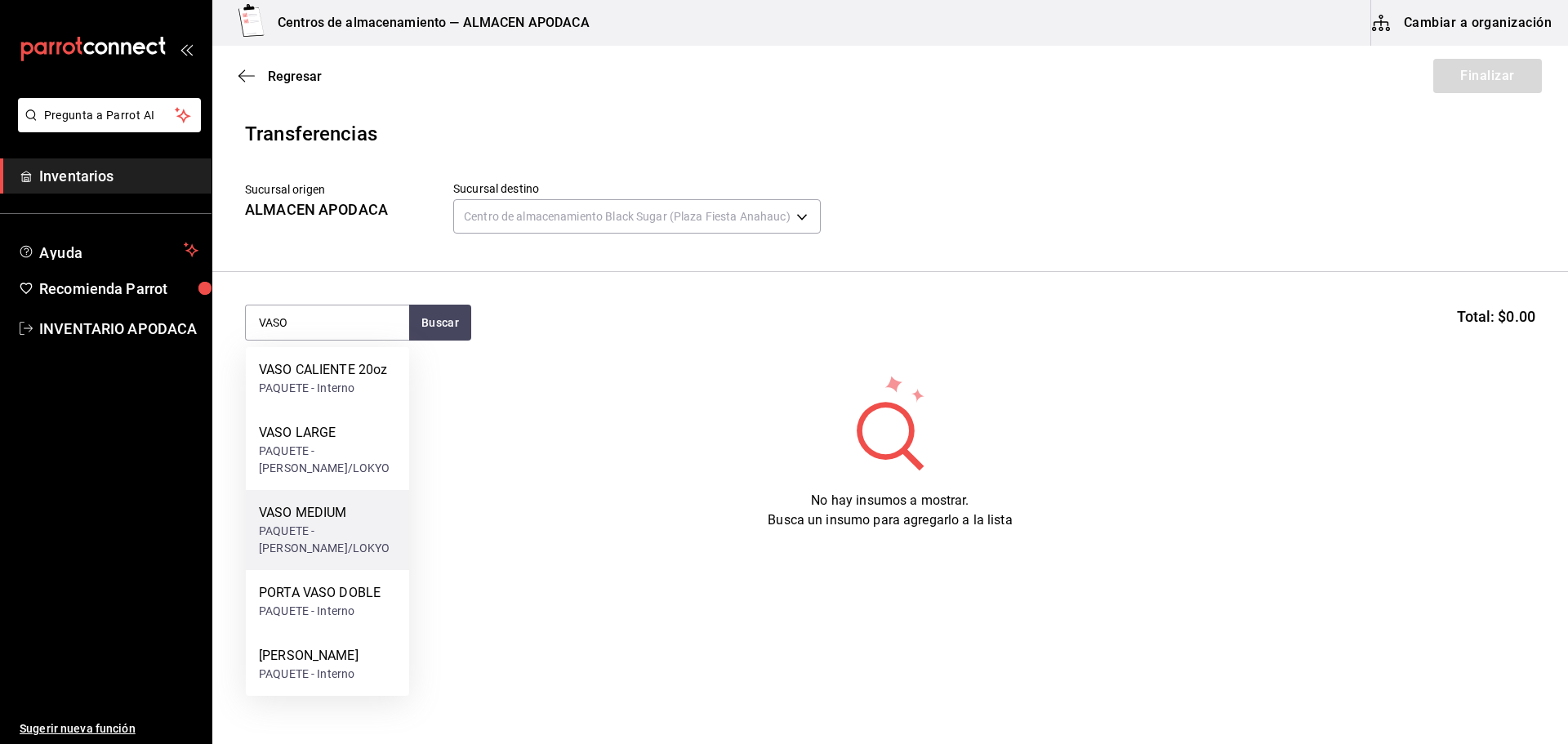
click at [318, 550] on div "PAQUETE - bossen/LOKYO" at bounding box center [327, 540] width 137 height 34
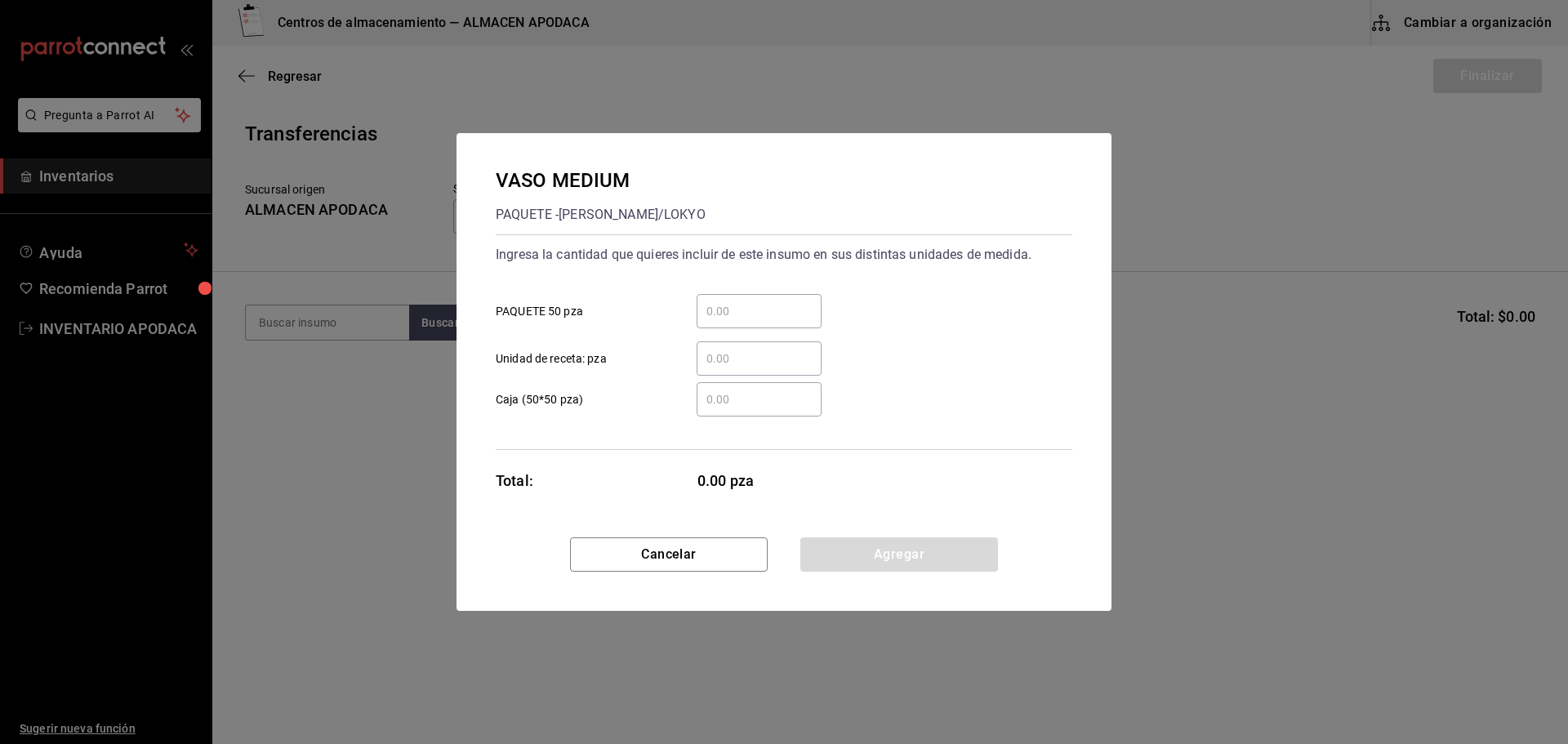
click at [792, 308] on input "​ PAQUETE 50 pza" at bounding box center [759, 311] width 125 height 20
type input "3"
click at [830, 548] on button "Agregar" at bounding box center [899, 555] width 197 height 34
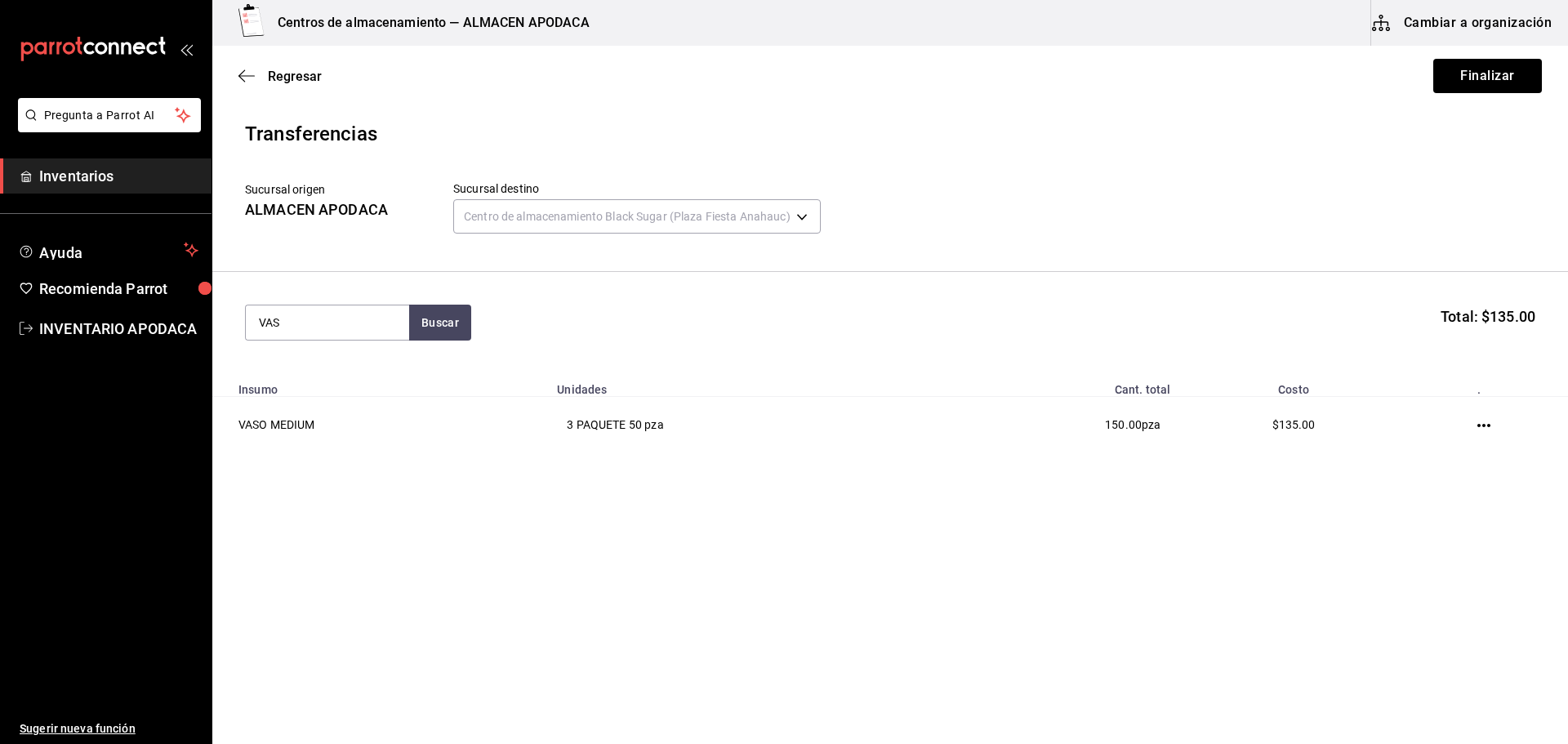
type input "VASO"
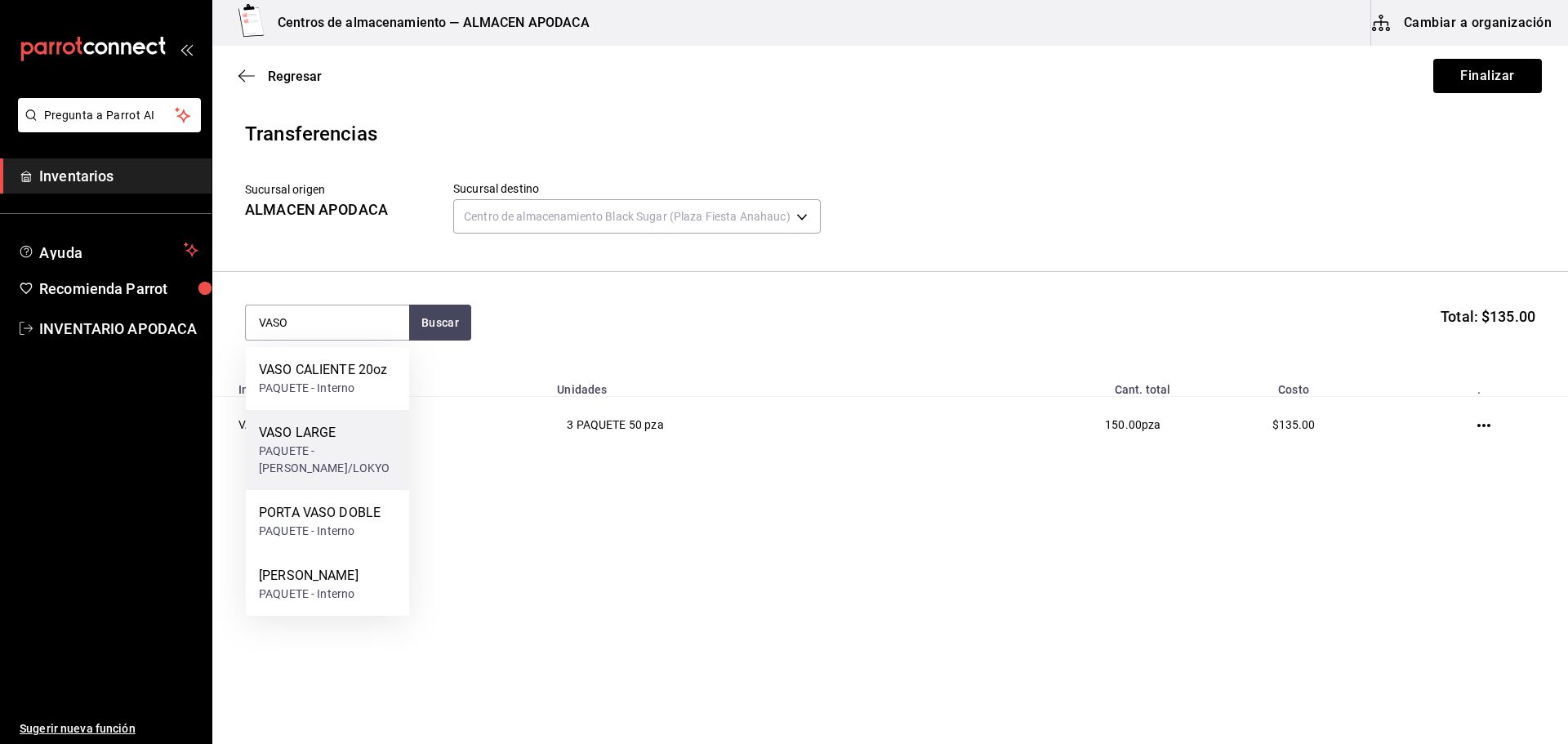
click at [317, 425] on div "VASO LARGE" at bounding box center [327, 433] width 137 height 20
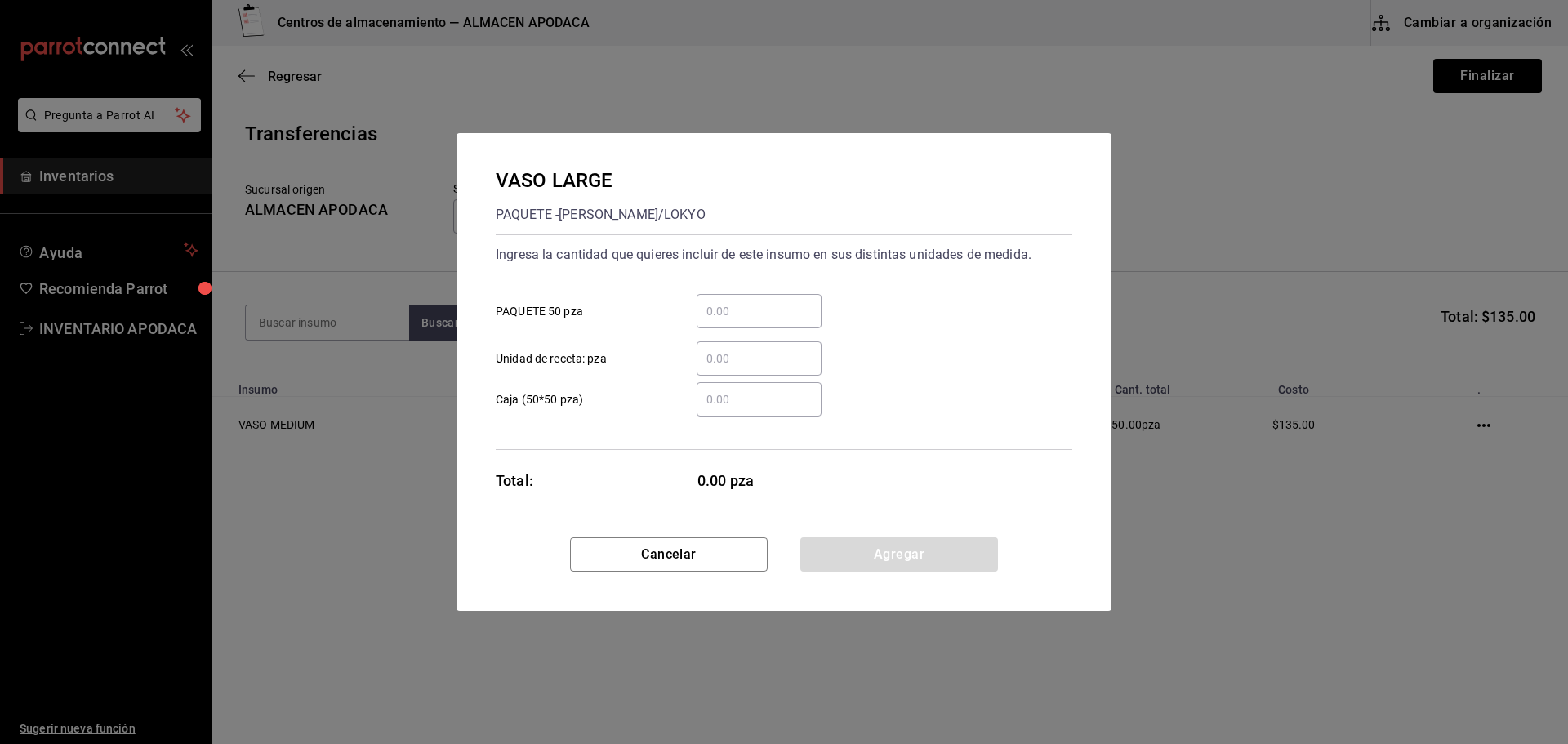
click at [747, 331] on div "​ Unidad de receta: pza" at bounding box center [777, 352] width 590 height 48
click at [747, 296] on div "​" at bounding box center [759, 311] width 125 height 34
click at [747, 301] on input "​ PAQUETE 50 pza" at bounding box center [759, 311] width 125 height 20
type input "5"
click at [921, 558] on button "Agregar" at bounding box center [899, 555] width 197 height 34
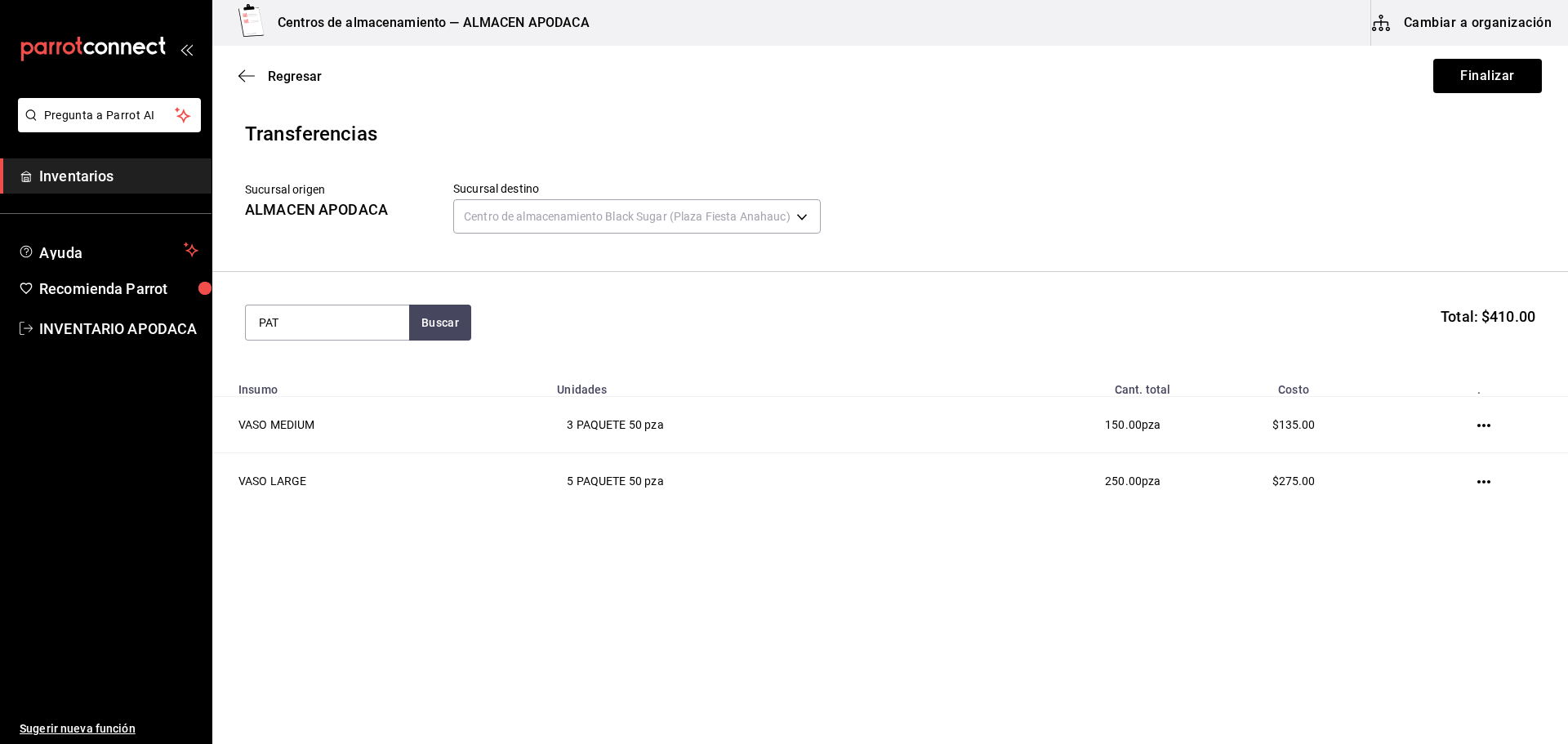
type input "PATI"
click at [337, 377] on div "PATITO SORPRESA" at bounding box center [316, 370] width 114 height 20
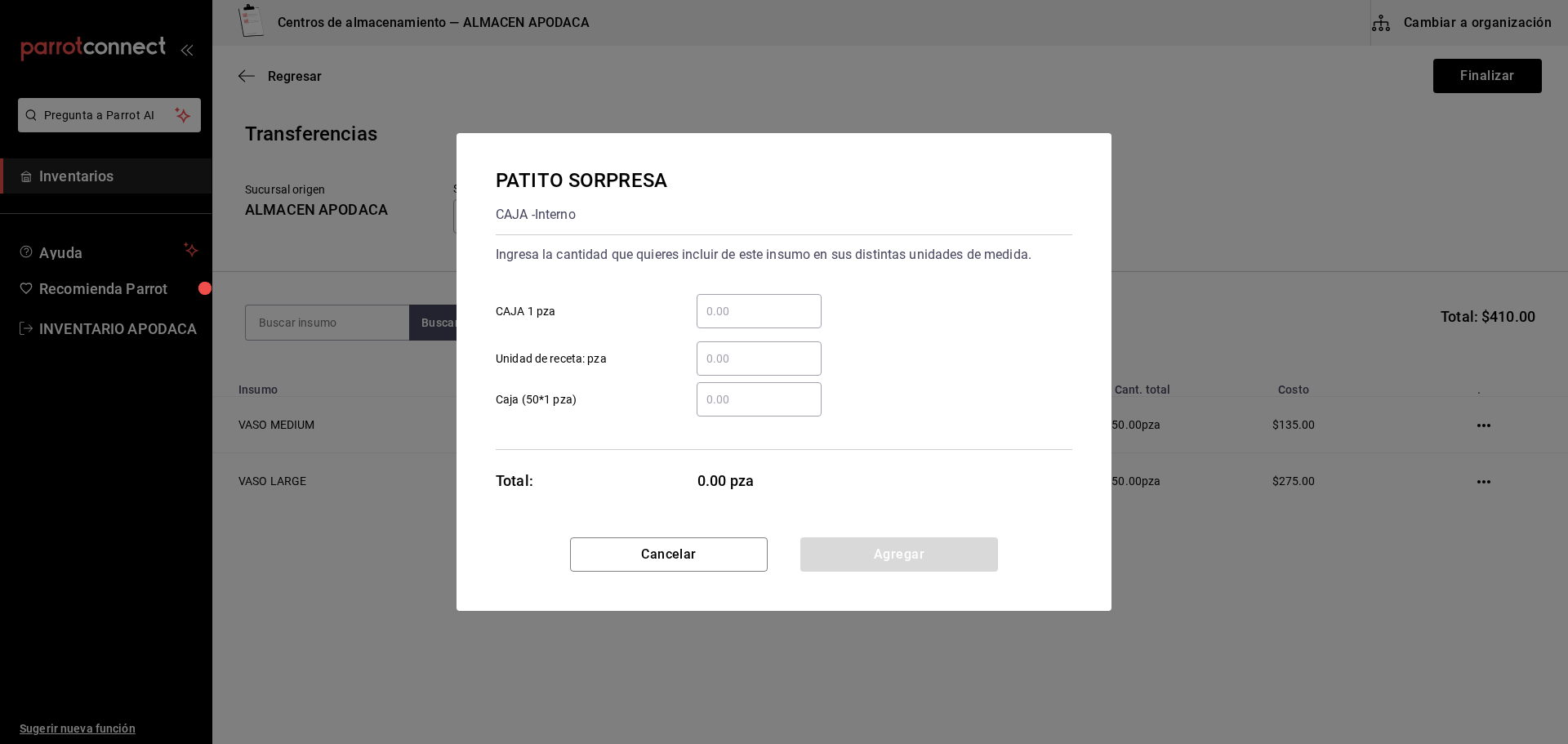
click at [743, 299] on div "​" at bounding box center [759, 311] width 125 height 34
click at [743, 301] on input "​ CAJA 1 pza" at bounding box center [759, 311] width 125 height 20
type input "400"
click at [897, 563] on button "Agregar" at bounding box center [899, 555] width 197 height 34
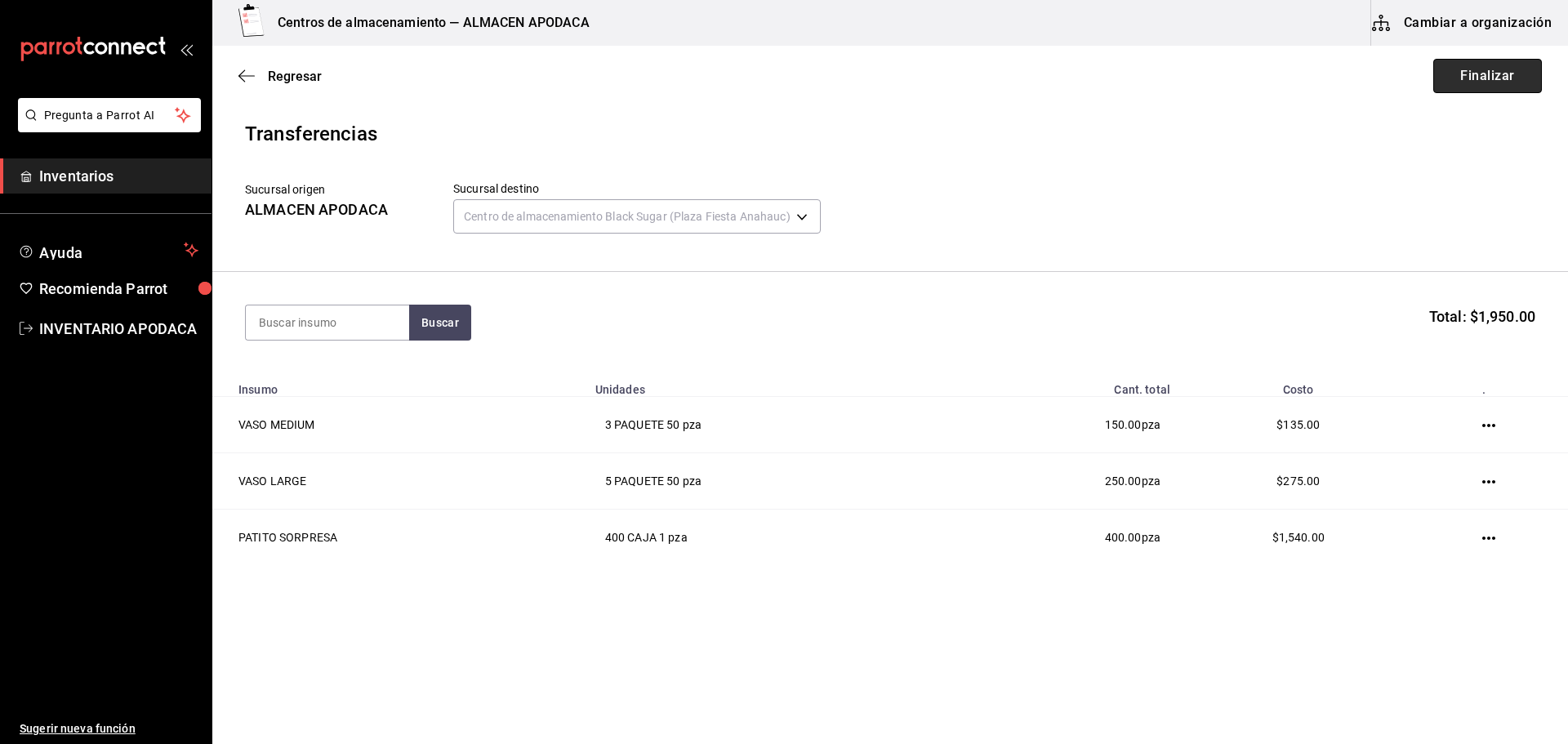
click at [1487, 70] on button "Finalizar" at bounding box center [1487, 76] width 108 height 34
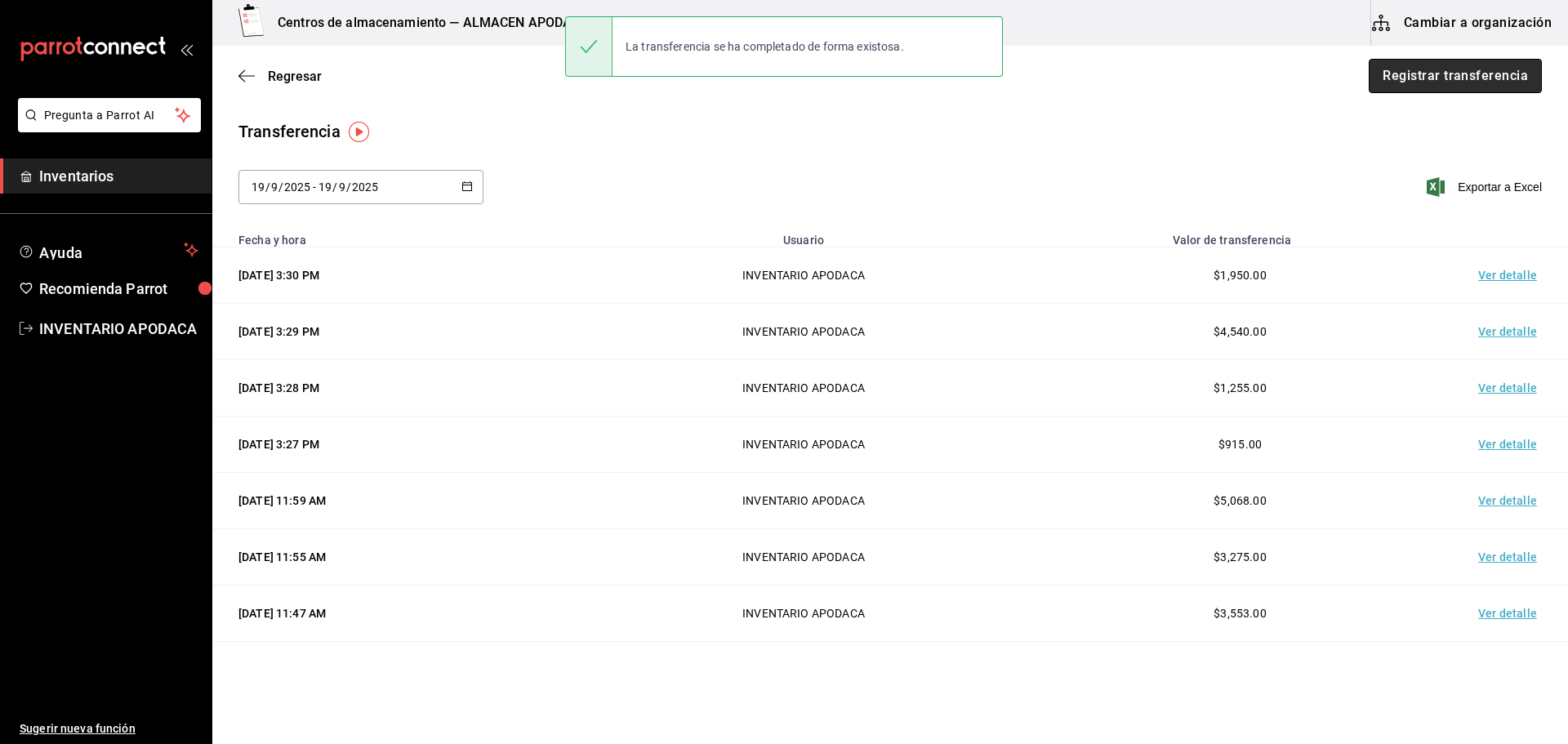
click at [1401, 65] on button "Registrar transferencia" at bounding box center [1455, 76] width 173 height 34
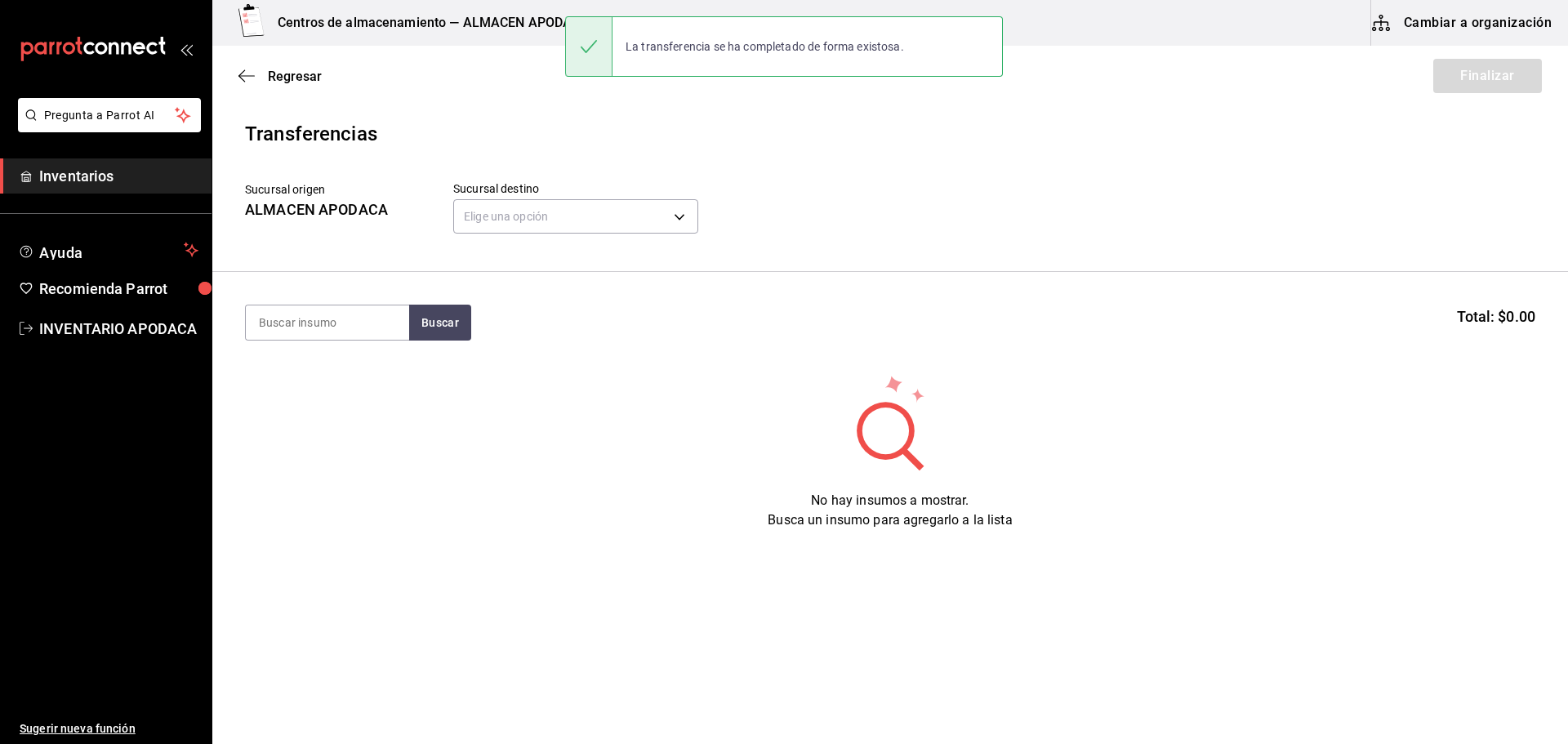
click at [637, 240] on header "Transferencias Sucursal origen ALMACEN APODACA Sucursal destino Elige una opció…" at bounding box center [889, 195] width 1355 height 152
click at [637, 212] on body "Pregunta a Parrot AI Inventarios Ayuda Recomienda Parrot INVENTARIO APODACA Sug…" at bounding box center [784, 326] width 1568 height 652
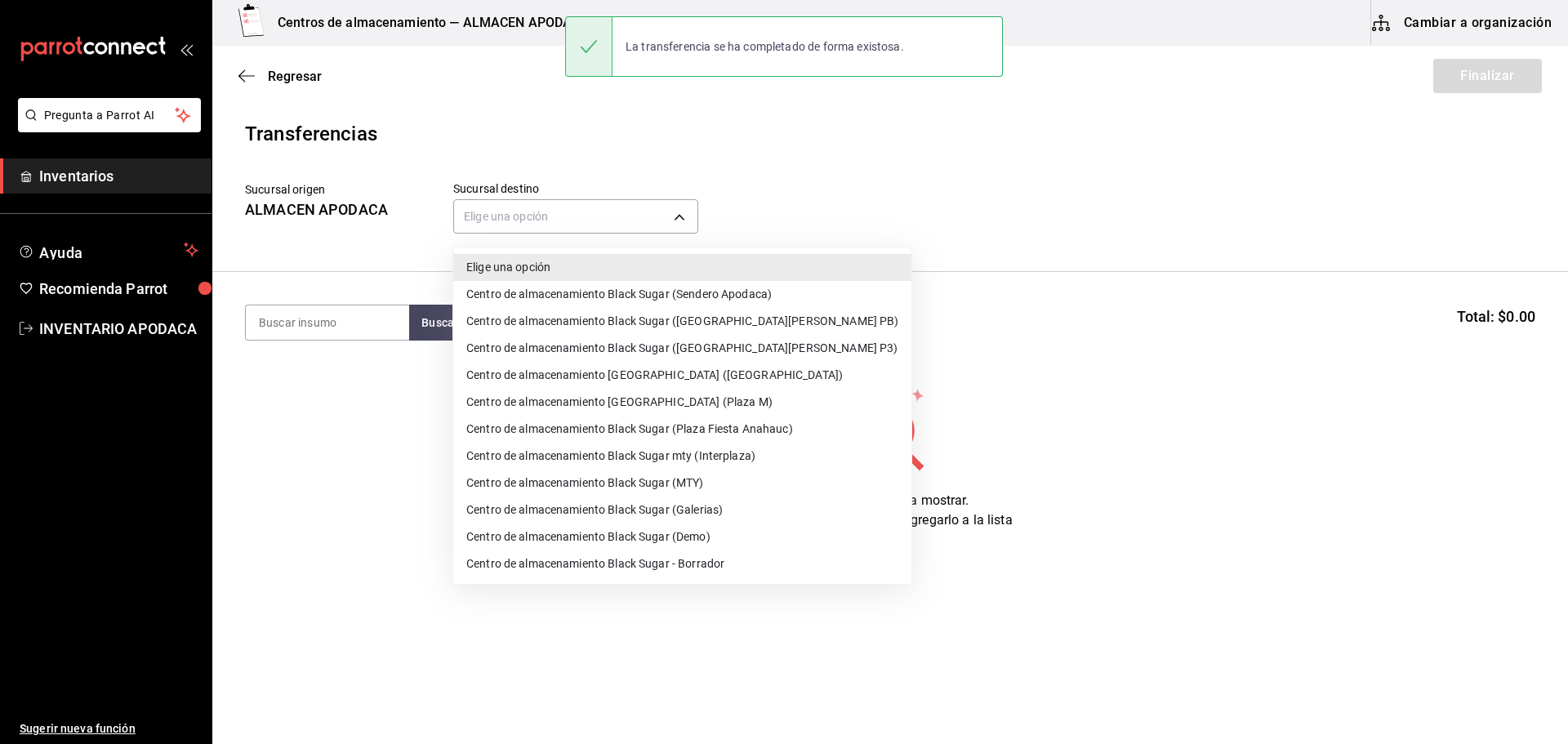
click at [714, 296] on li "Centro de almacenamiento Black Sugar (Sendero Apodaca)" at bounding box center [683, 295] width 458 height 27
type input "43cde48b-8b4b-458a-b27f-b53e7547168b"
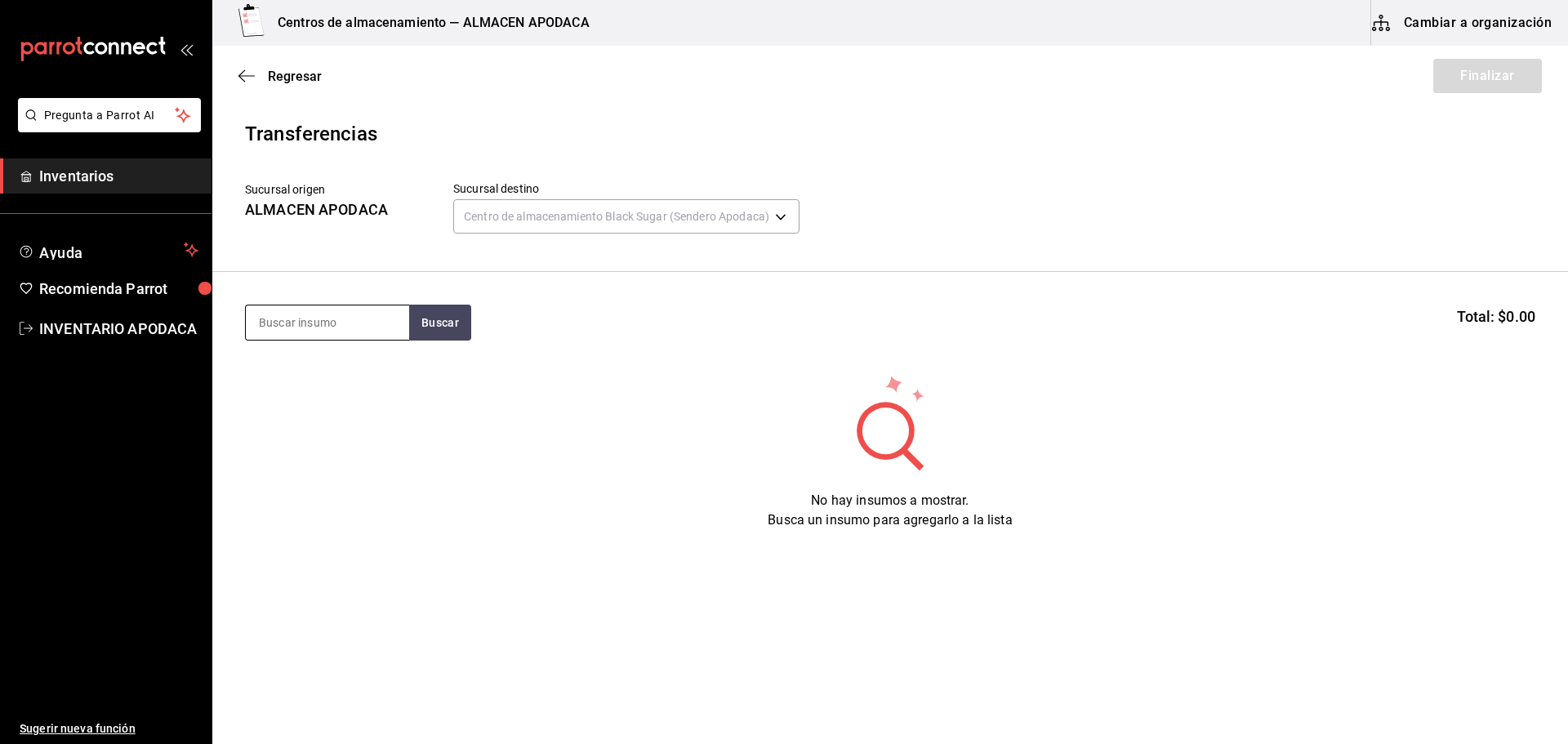
click at [349, 319] on input at bounding box center [327, 323] width 163 height 34
type input "VASO"
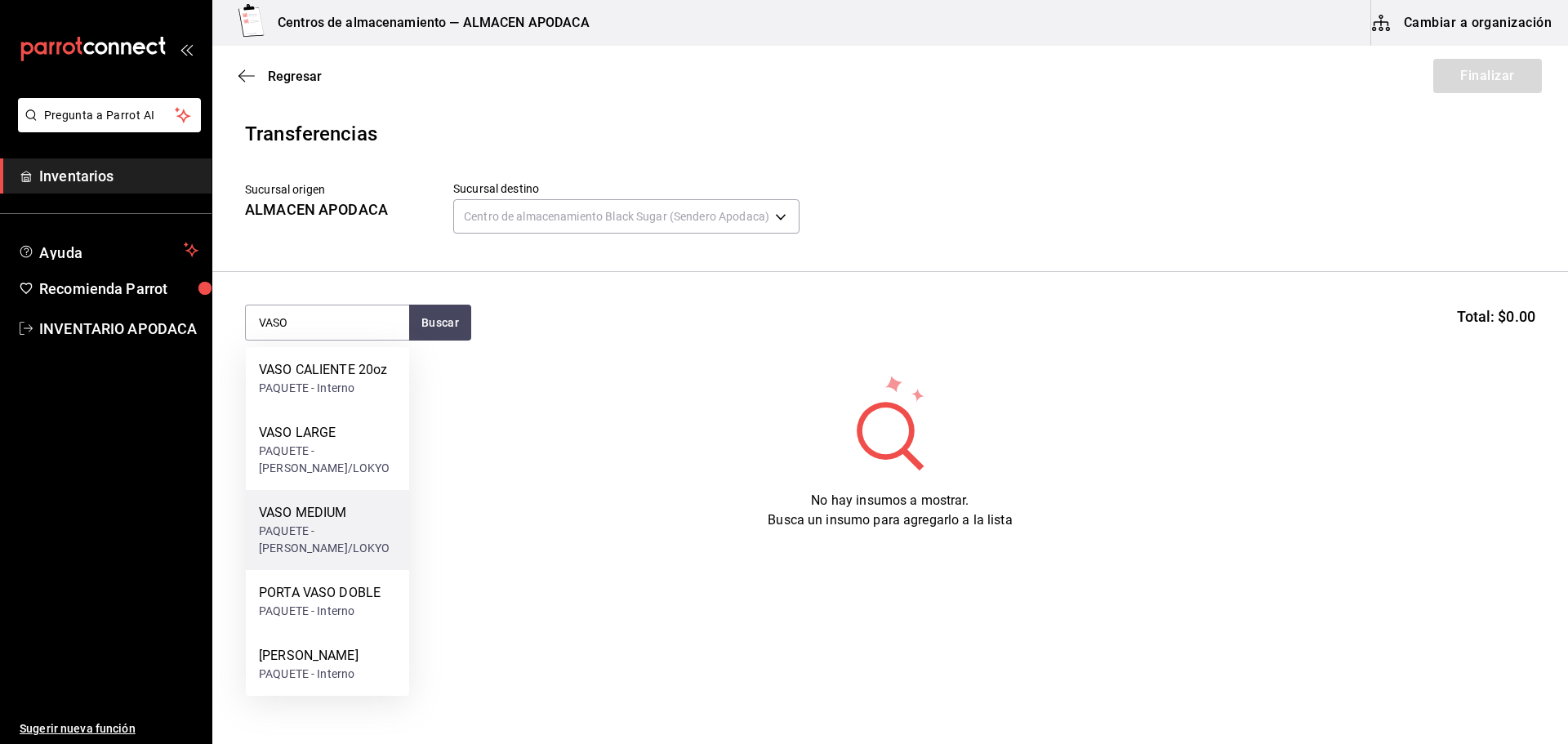
click at [318, 530] on div "PAQUETE - bossen/LOKYO" at bounding box center [327, 540] width 137 height 34
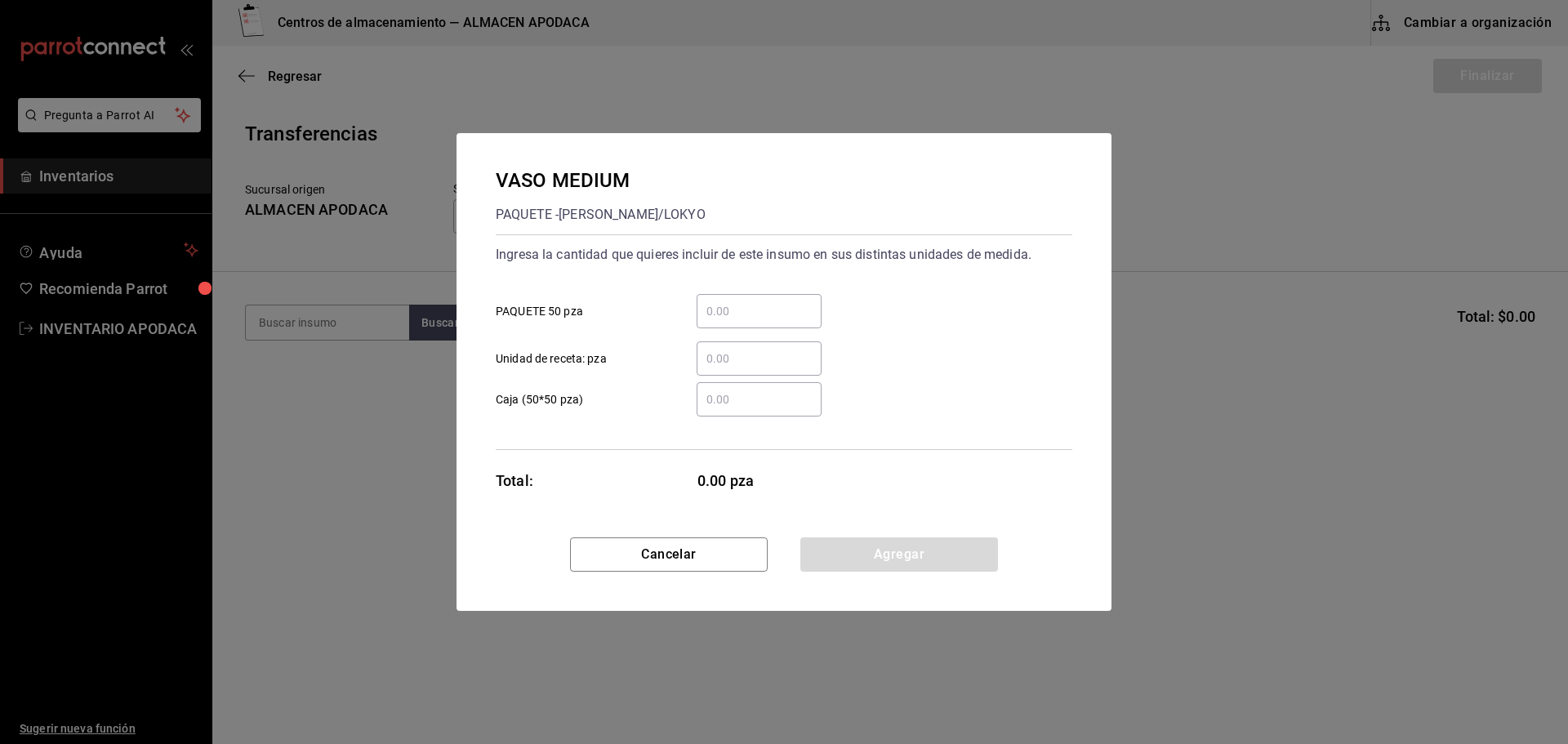
click at [747, 308] on input "​ PAQUETE 50 pza" at bounding box center [759, 311] width 125 height 20
type input "1"
click at [872, 561] on button "Agregar" at bounding box center [899, 555] width 197 height 34
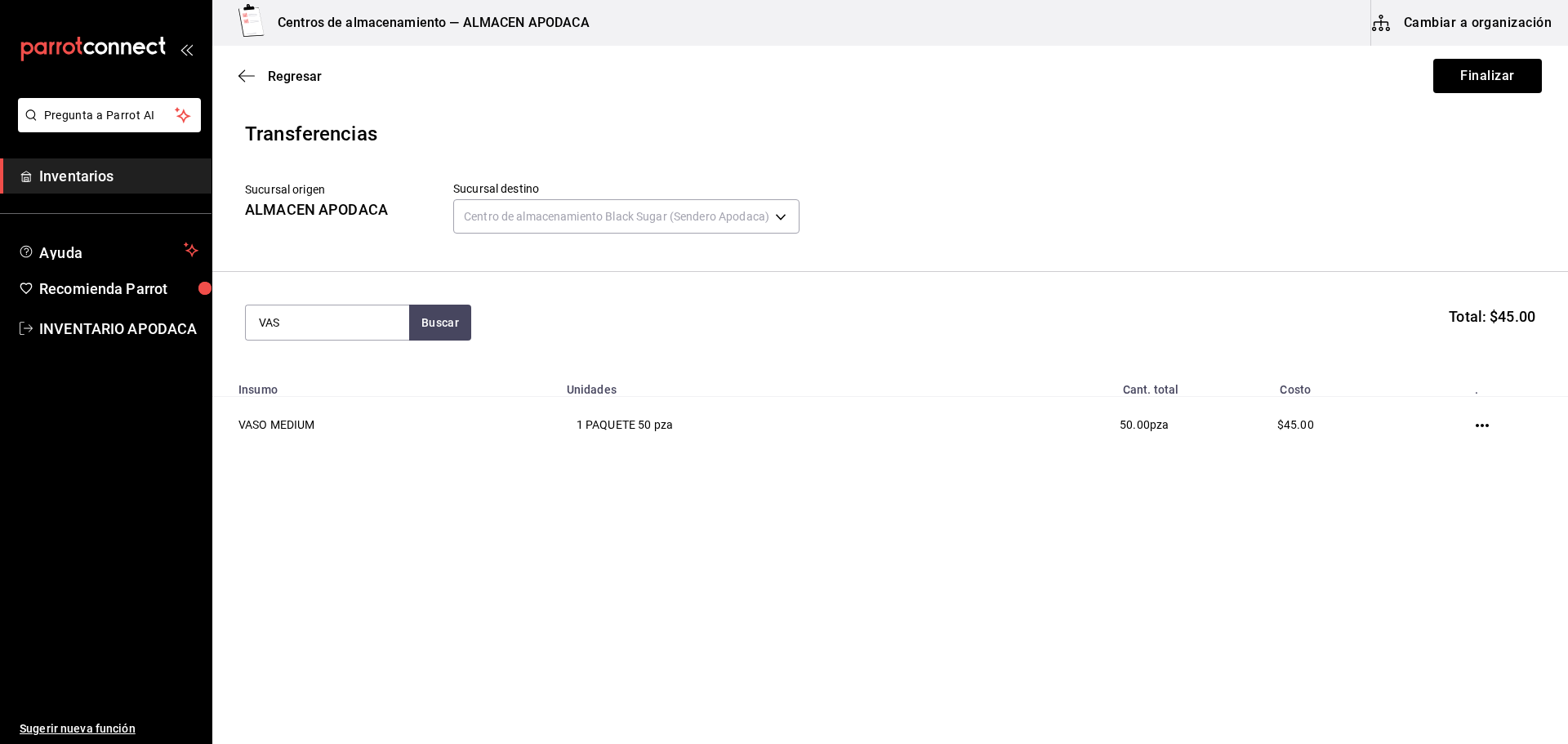
type input "VASO"
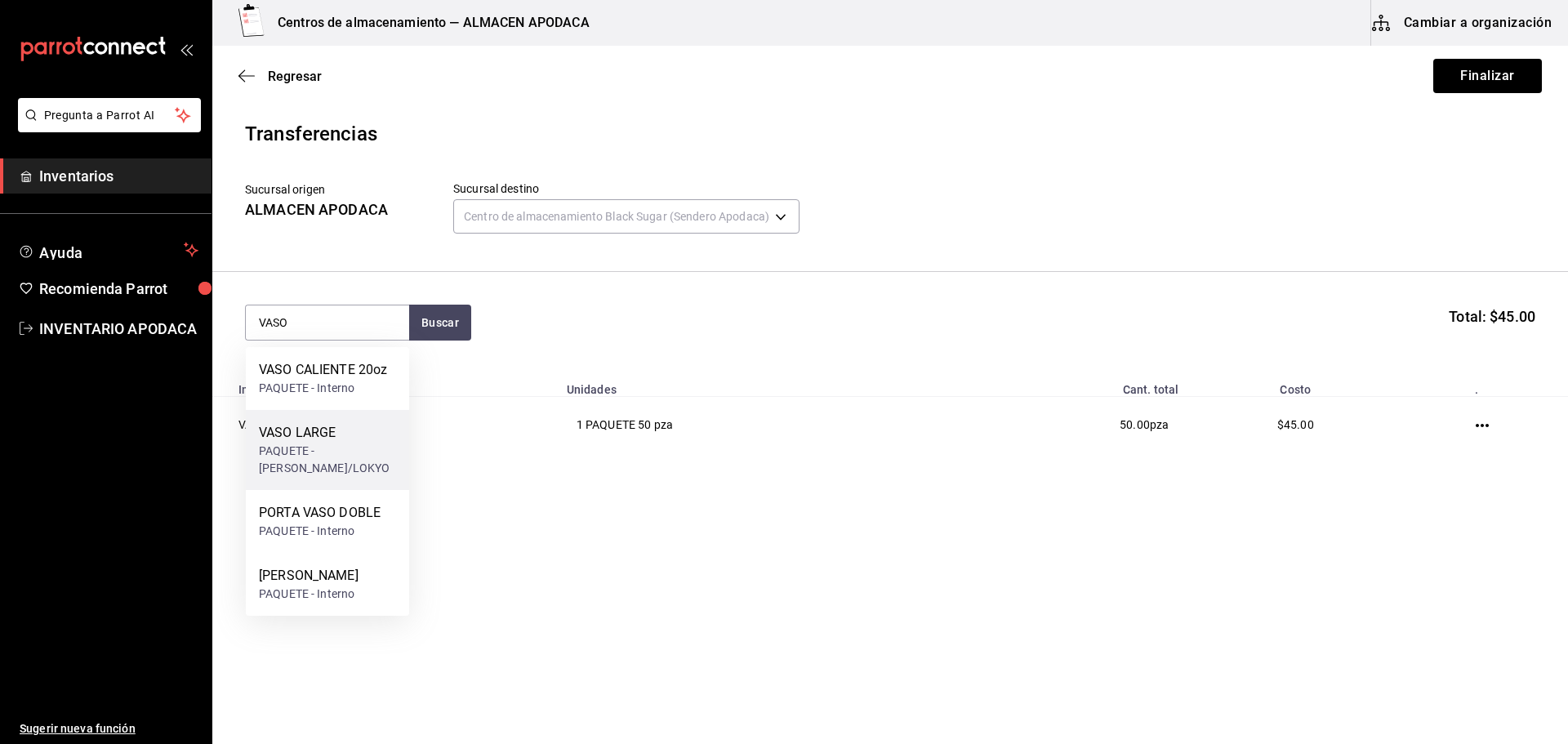
click at [298, 428] on div "VASO LARGE" at bounding box center [327, 433] width 137 height 20
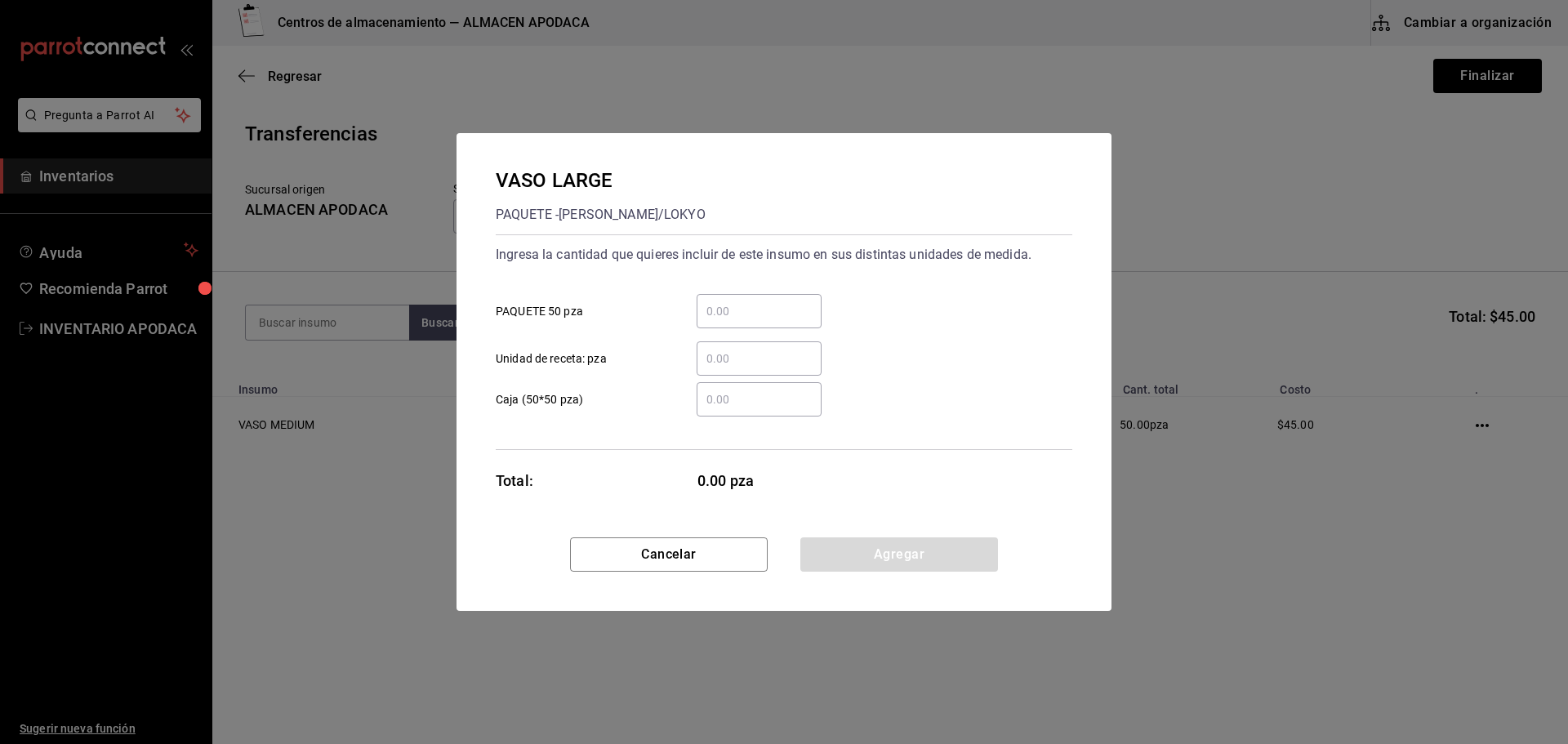
click at [776, 311] on input "​ PAQUETE 50 pza" at bounding box center [759, 311] width 125 height 20
type input "1"
click at [894, 539] on button "Agregar" at bounding box center [899, 555] width 197 height 34
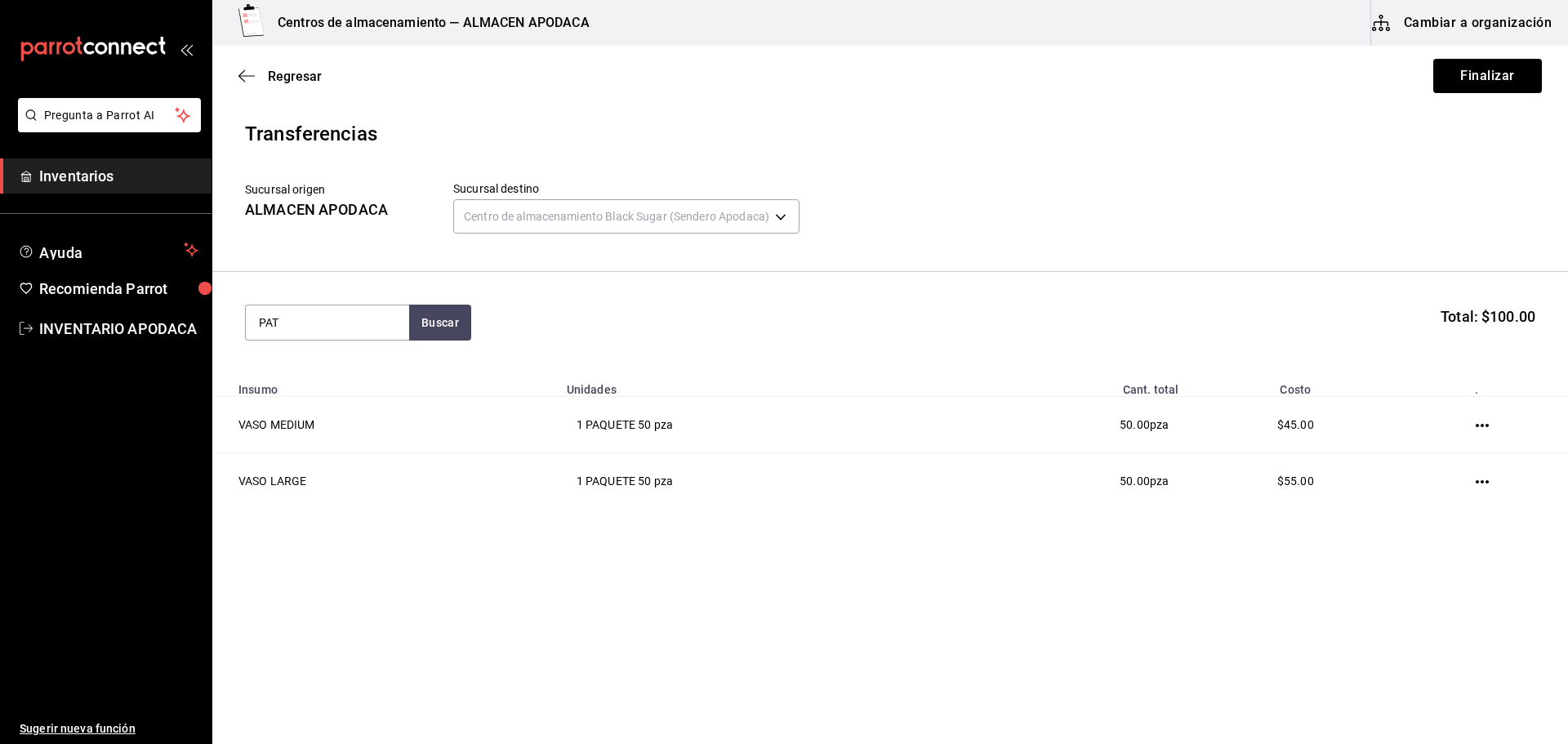
type input "PATI"
click at [331, 370] on div "PATITO SORPRESA" at bounding box center [316, 370] width 114 height 20
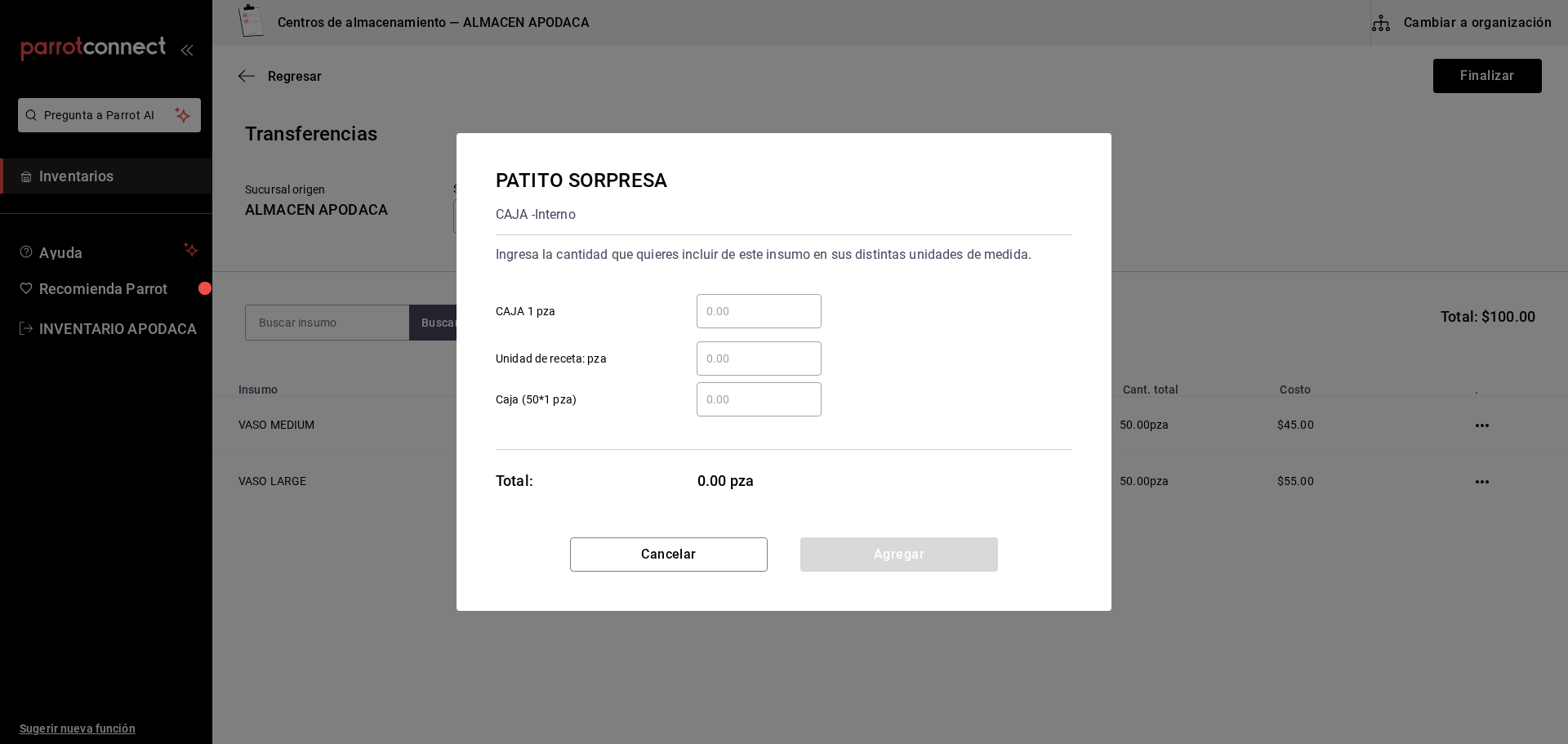
click at [752, 326] on div "​" at bounding box center [759, 311] width 125 height 34
click at [752, 321] on input "​ CAJA 1 pza" at bounding box center [759, 311] width 125 height 20
type input "150"
click at [931, 550] on button "Agregar" at bounding box center [899, 555] width 197 height 34
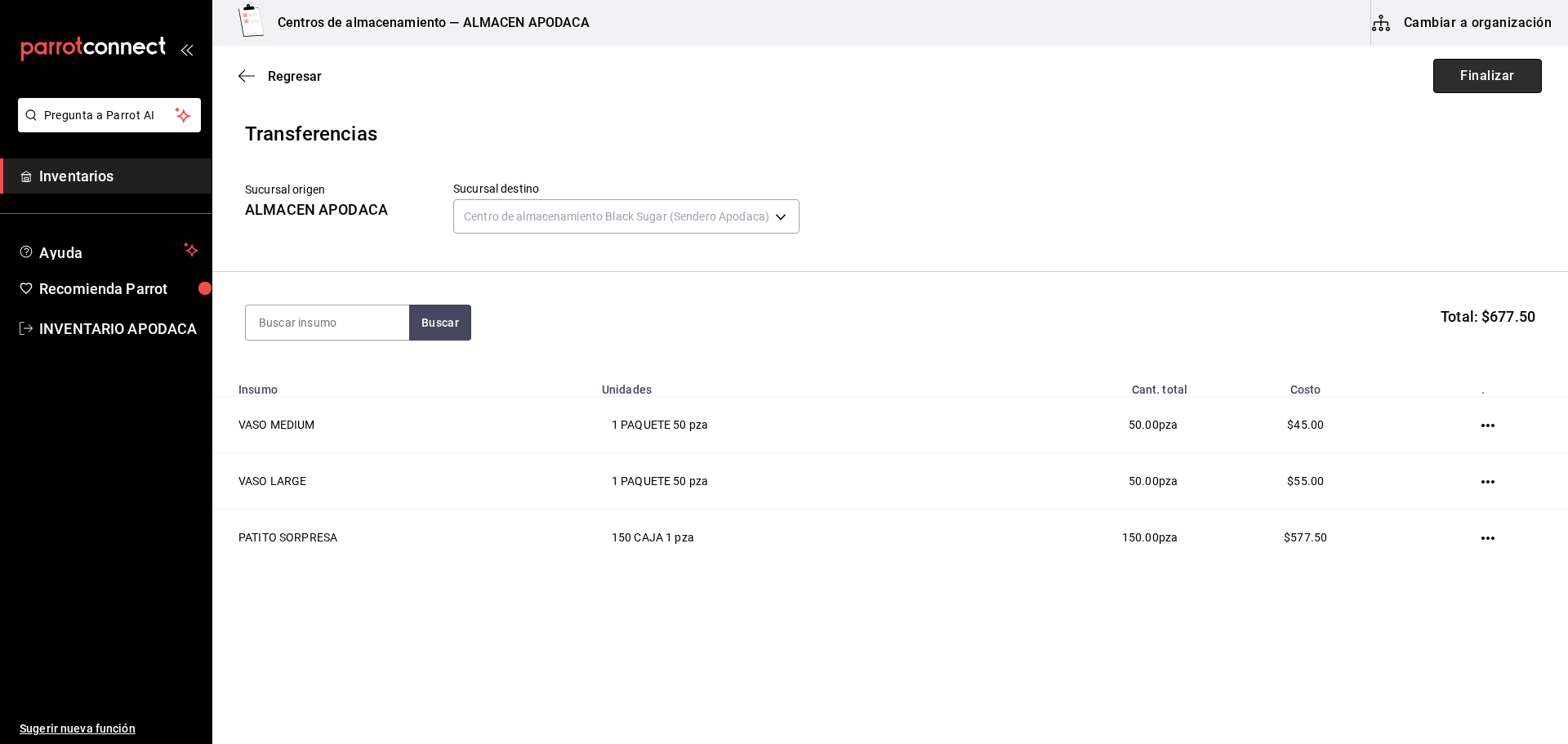
click at [1480, 74] on button "Finalizar" at bounding box center [1487, 76] width 108 height 34
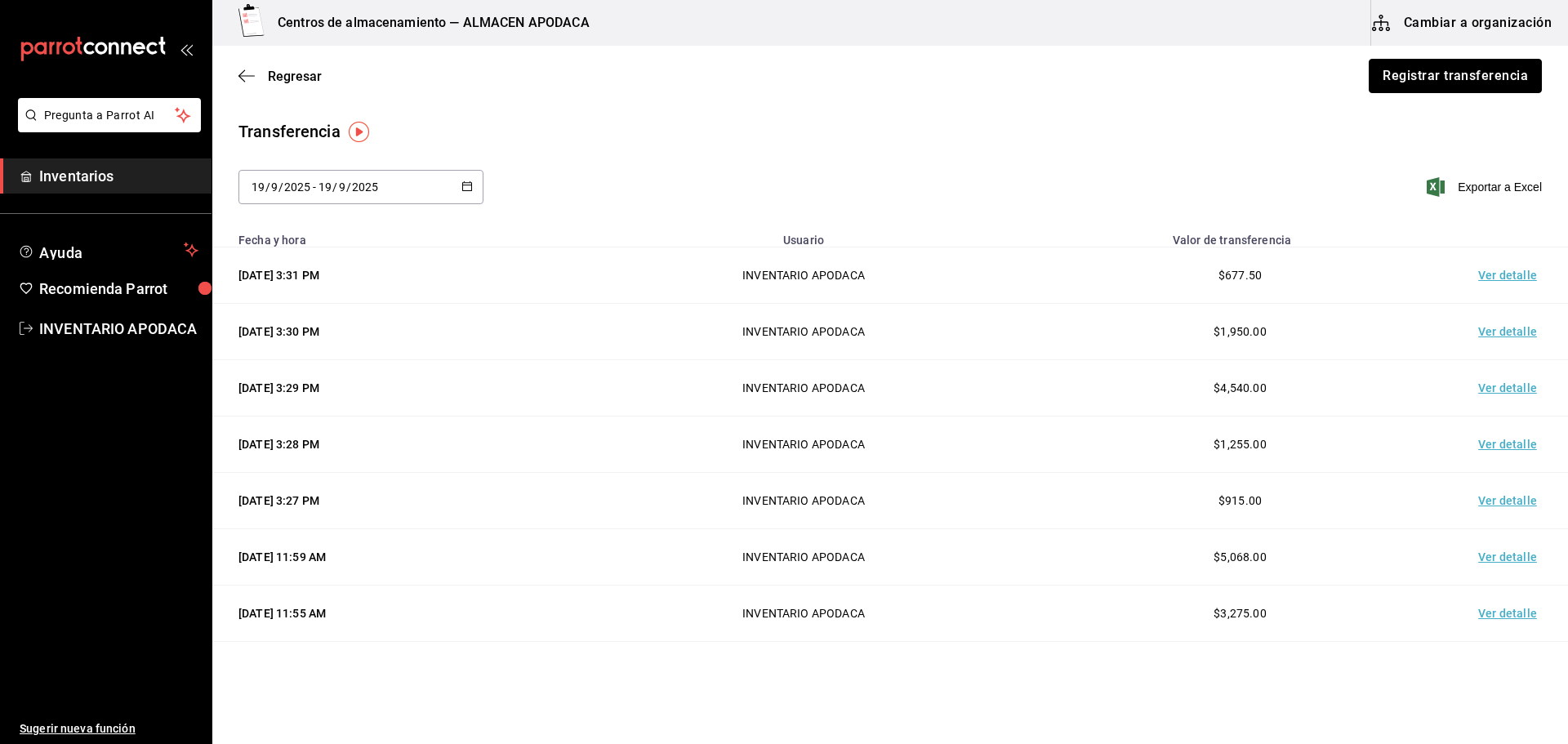
click at [1480, 74] on button "Registrar transferencia" at bounding box center [1455, 76] width 173 height 34
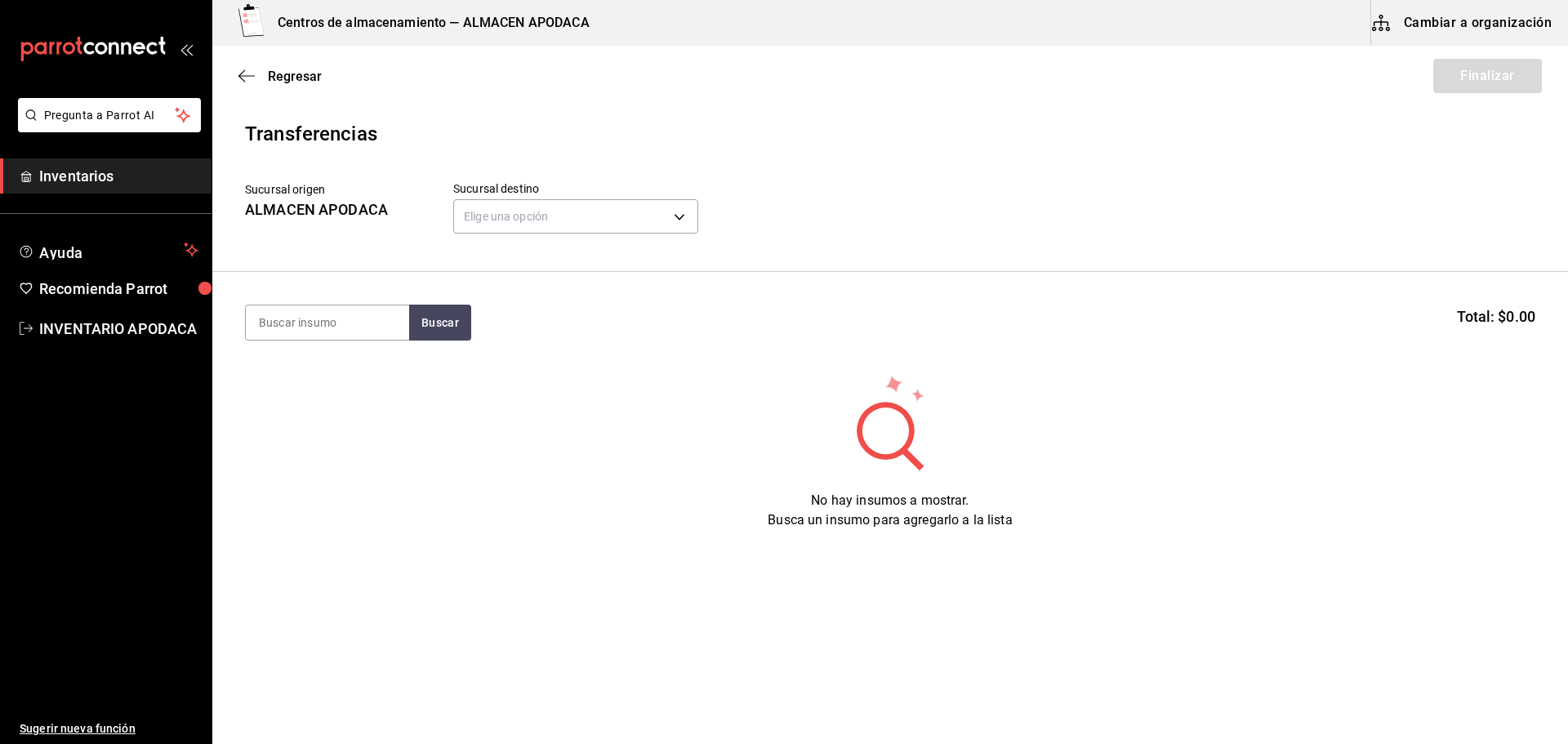
click at [635, 240] on header "Transferencias Sucursal origen ALMACEN APODACA Sucursal destino Elige una opció…" at bounding box center [889, 195] width 1355 height 152
click at [631, 233] on body "Pregunta a Parrot AI Inventarios Ayuda Recomienda Parrot INVENTARIO APODACA Sug…" at bounding box center [784, 326] width 1568 height 652
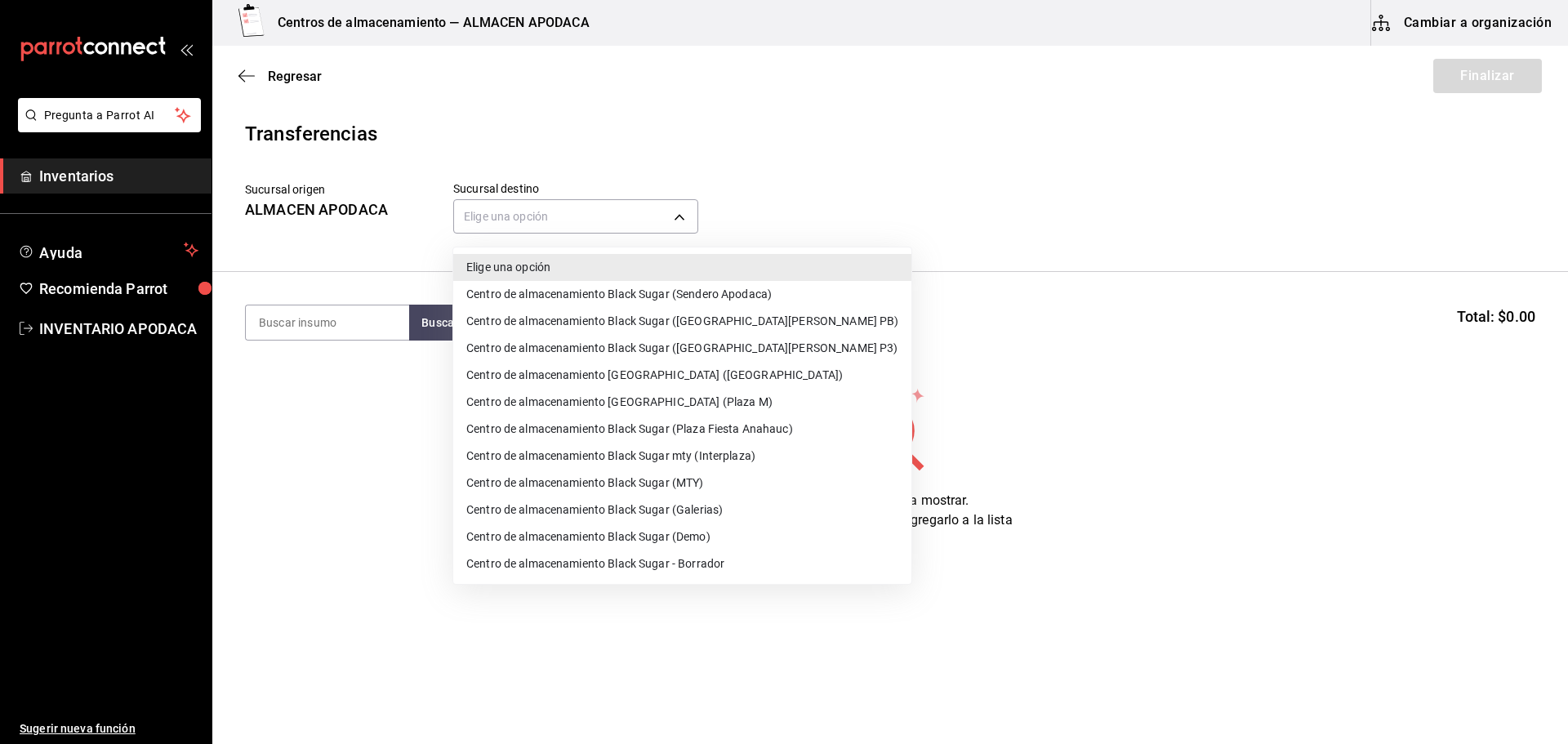
click at [705, 486] on li "Centro de almacenamiento Black Sugar (MTY)" at bounding box center [683, 483] width 458 height 27
type input "a752814e-dfbd-43e5-bdc2-5d0f592e09b1"
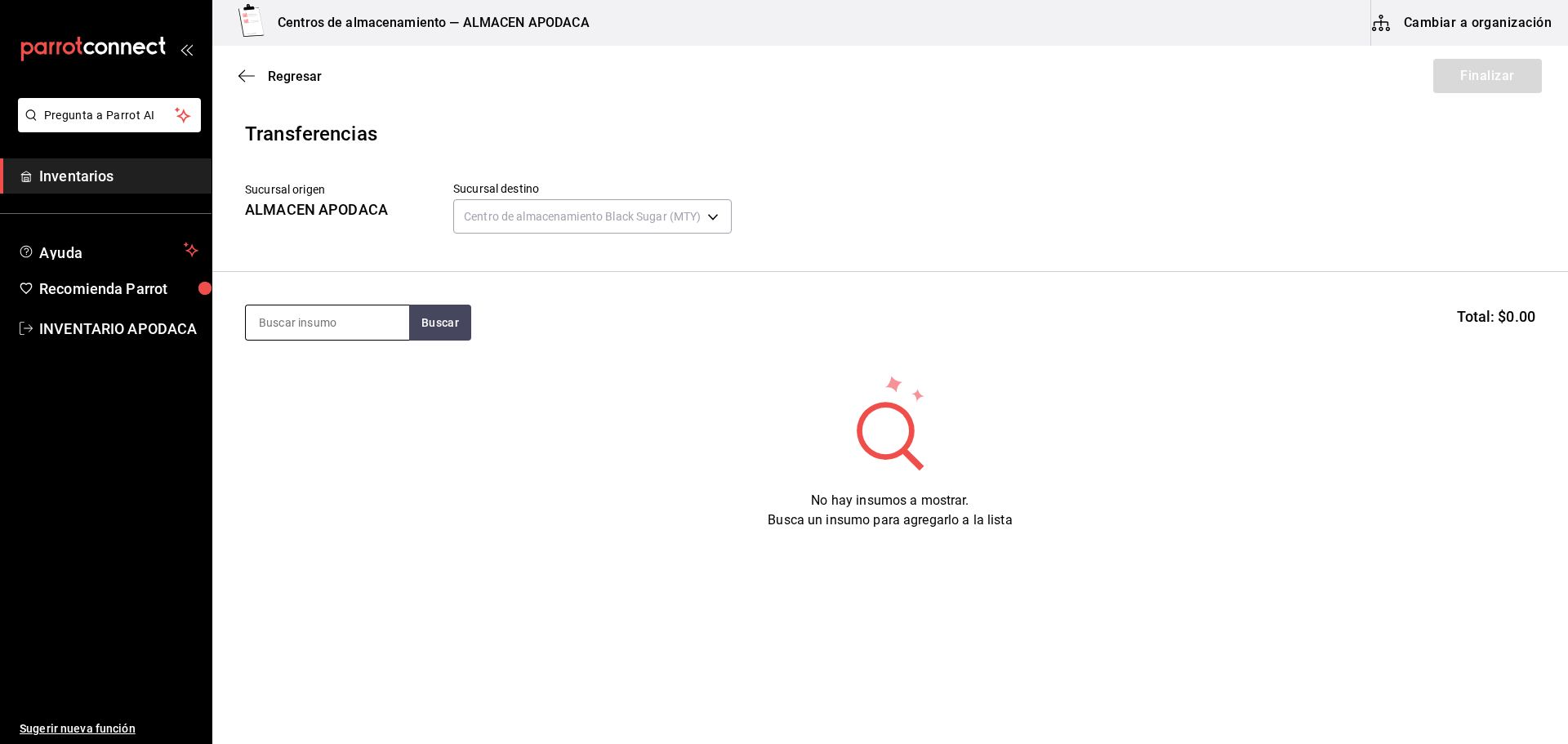
click at [321, 317] on input at bounding box center [327, 323] width 163 height 34
type input "VASO"
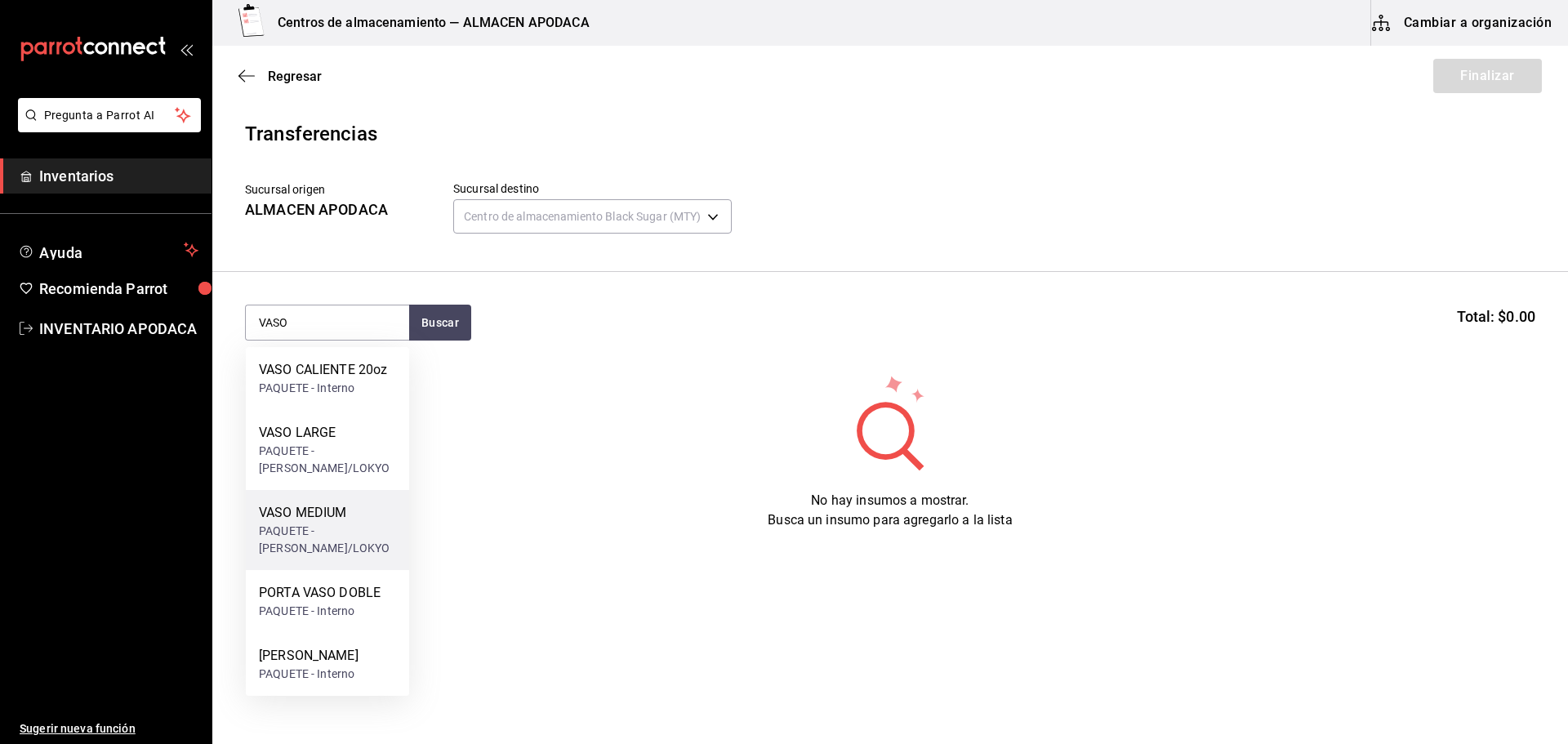
click at [342, 539] on div "PAQUETE - bossen/LOKYO" at bounding box center [327, 540] width 137 height 34
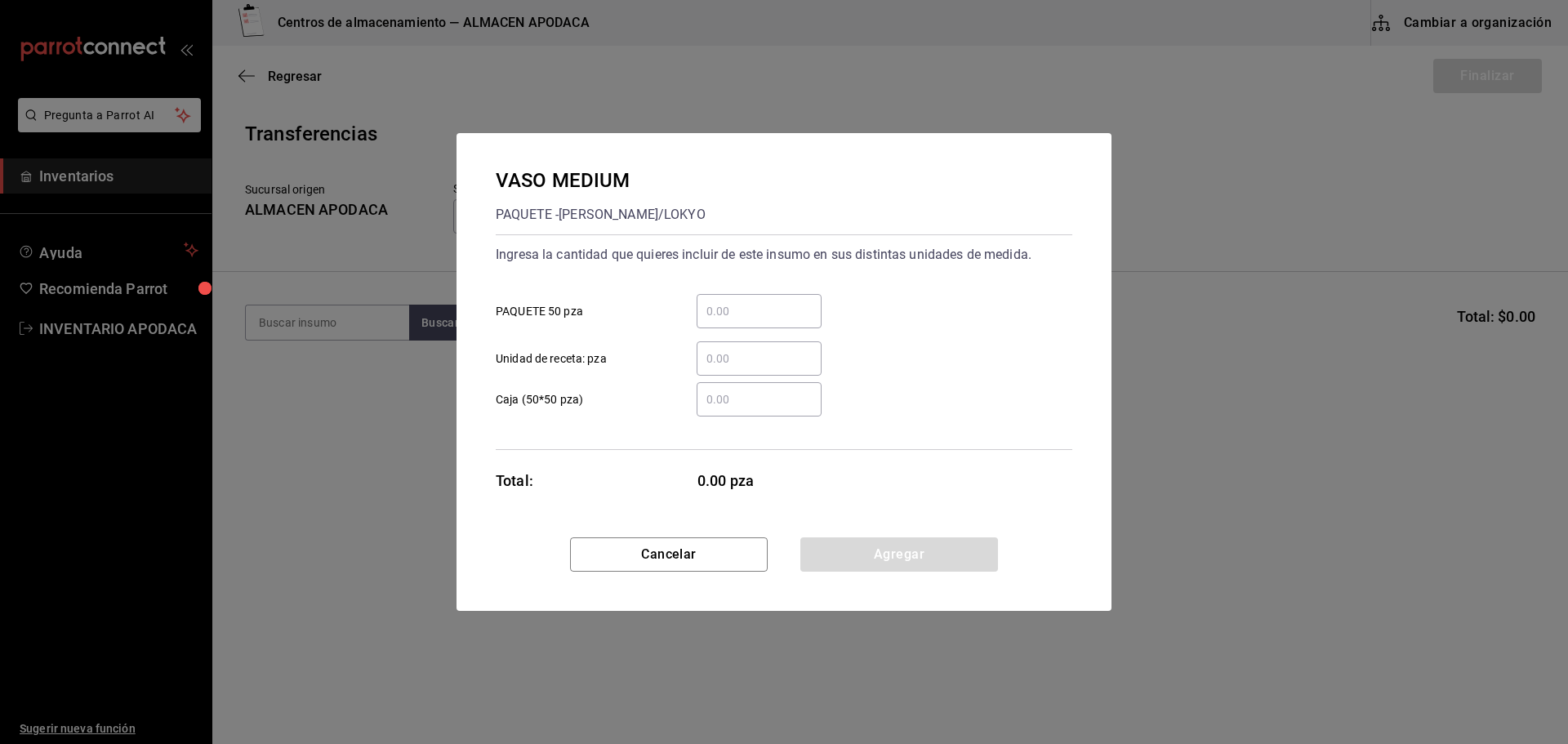
click at [796, 308] on input "​ PAQUETE 50 pza" at bounding box center [759, 311] width 125 height 20
type input "2"
click at [951, 551] on button "Agregar" at bounding box center [899, 555] width 197 height 34
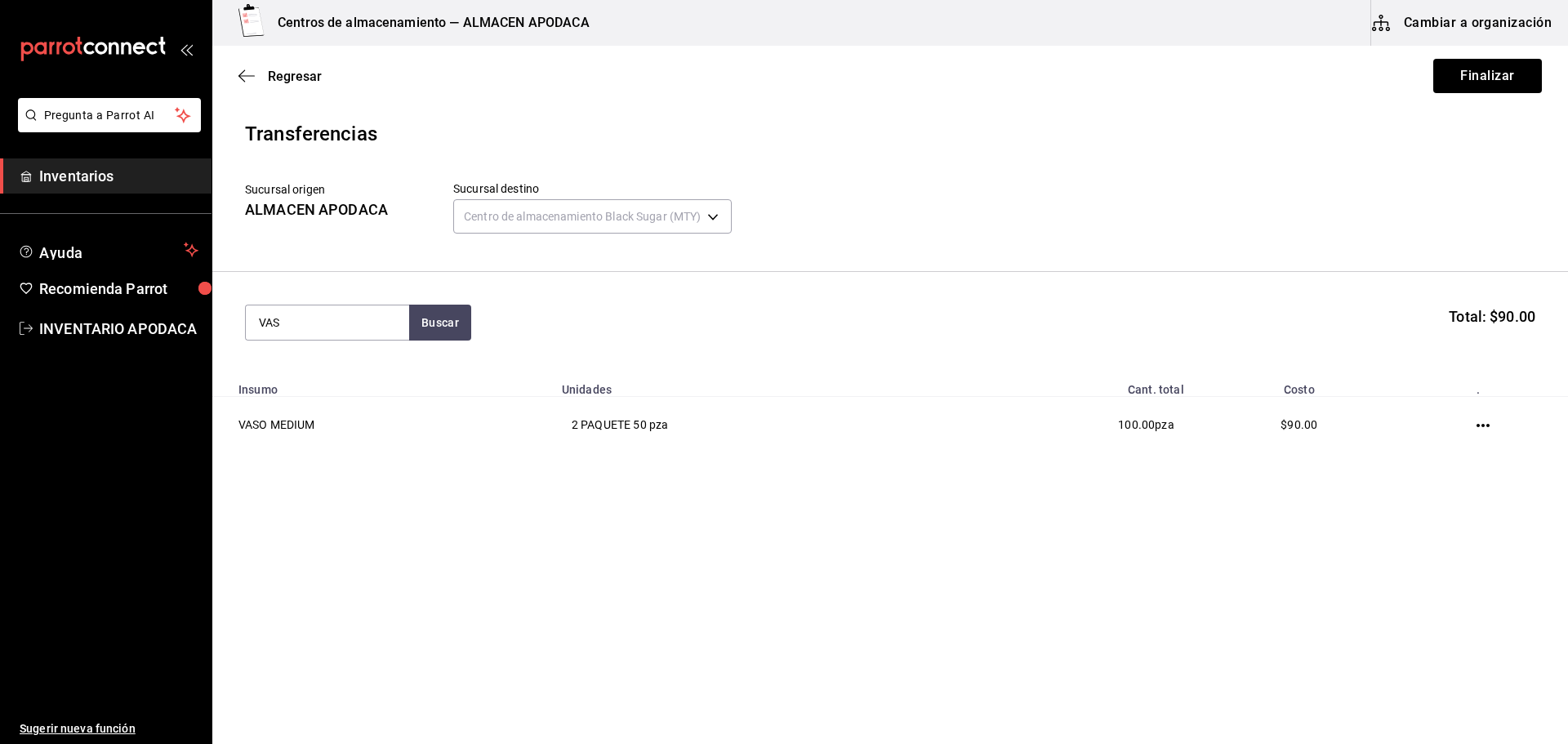
type input "VASO"
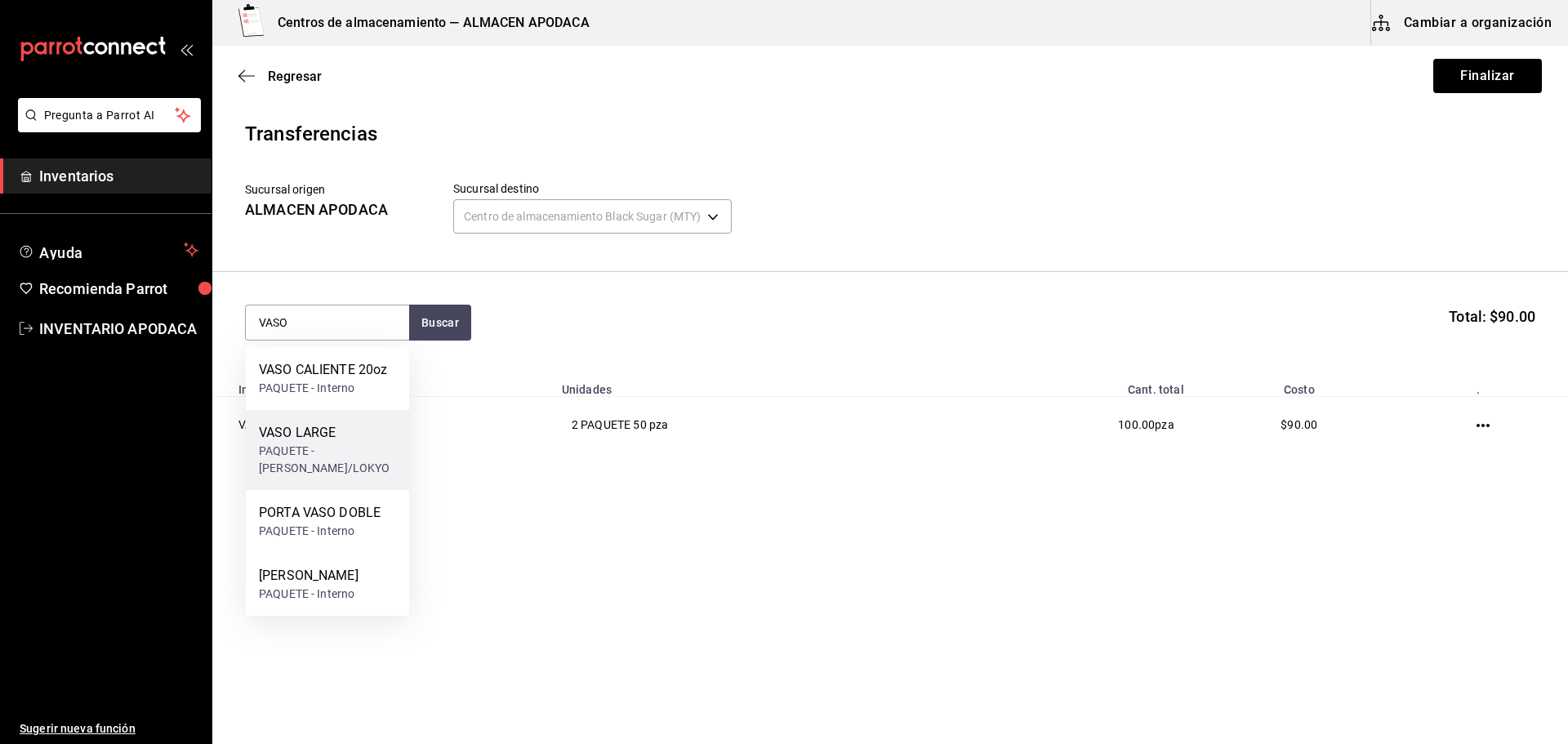
click at [341, 455] on div "PAQUETE - bossen/LOKYO" at bounding box center [327, 460] width 137 height 34
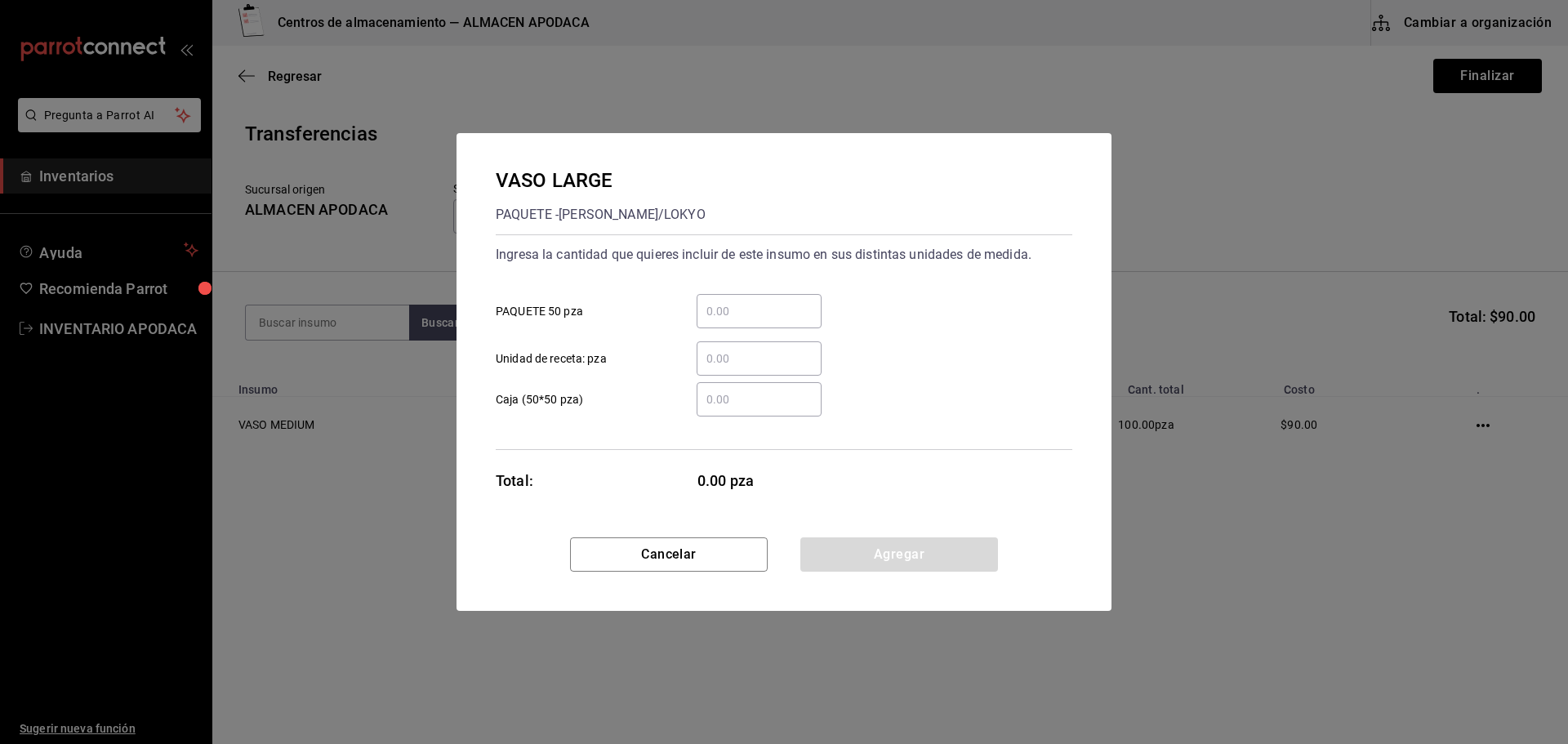
click at [740, 299] on div "​" at bounding box center [759, 311] width 125 height 34
click at [740, 301] on input "​ PAQUETE 50 pza" at bounding box center [759, 311] width 125 height 20
type input "3"
type input "2"
click at [938, 550] on button "Agregar" at bounding box center [899, 555] width 197 height 34
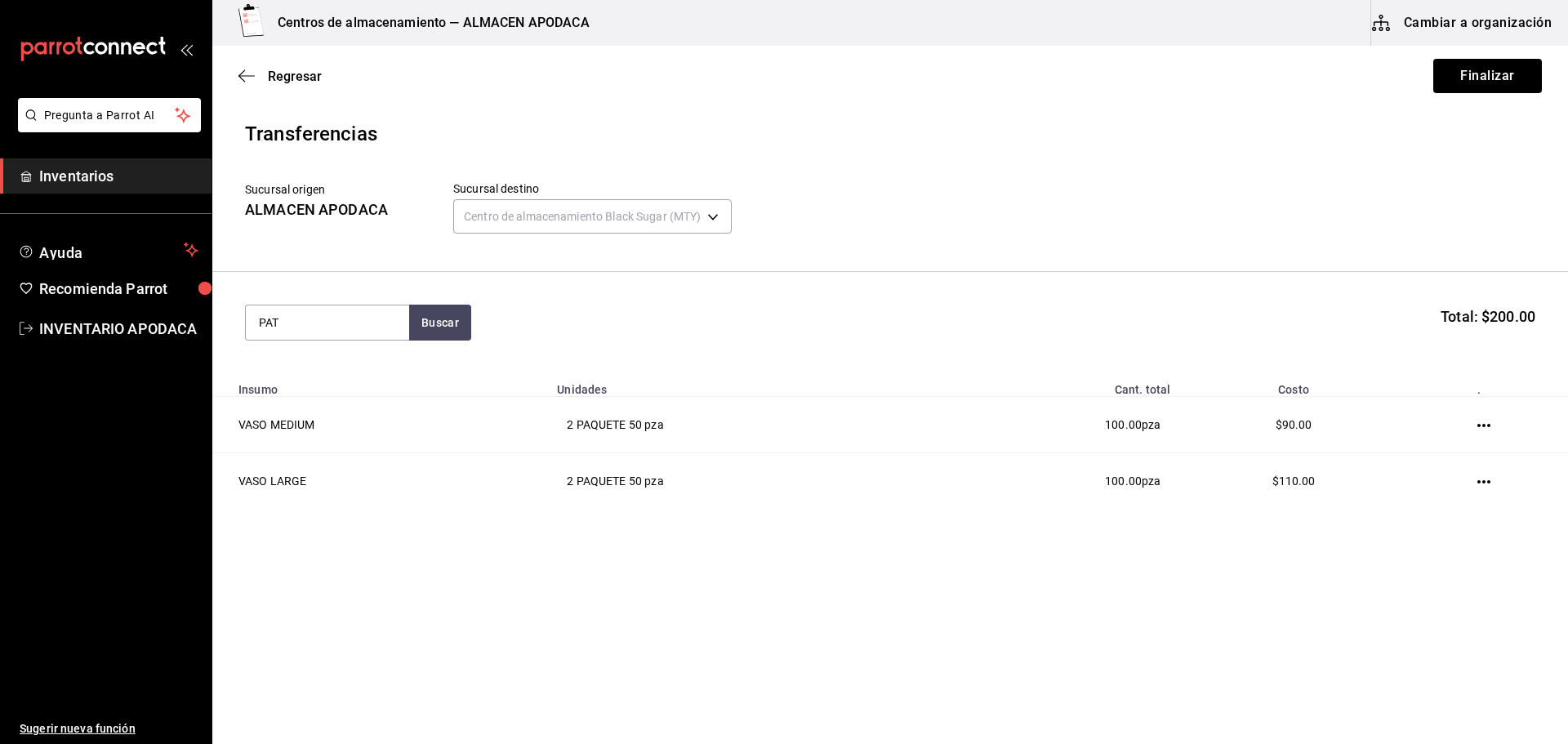
type input "PATI"
click at [391, 368] on div "PATITO SORPRESA CAJA - Interno" at bounding box center [327, 379] width 163 height 63
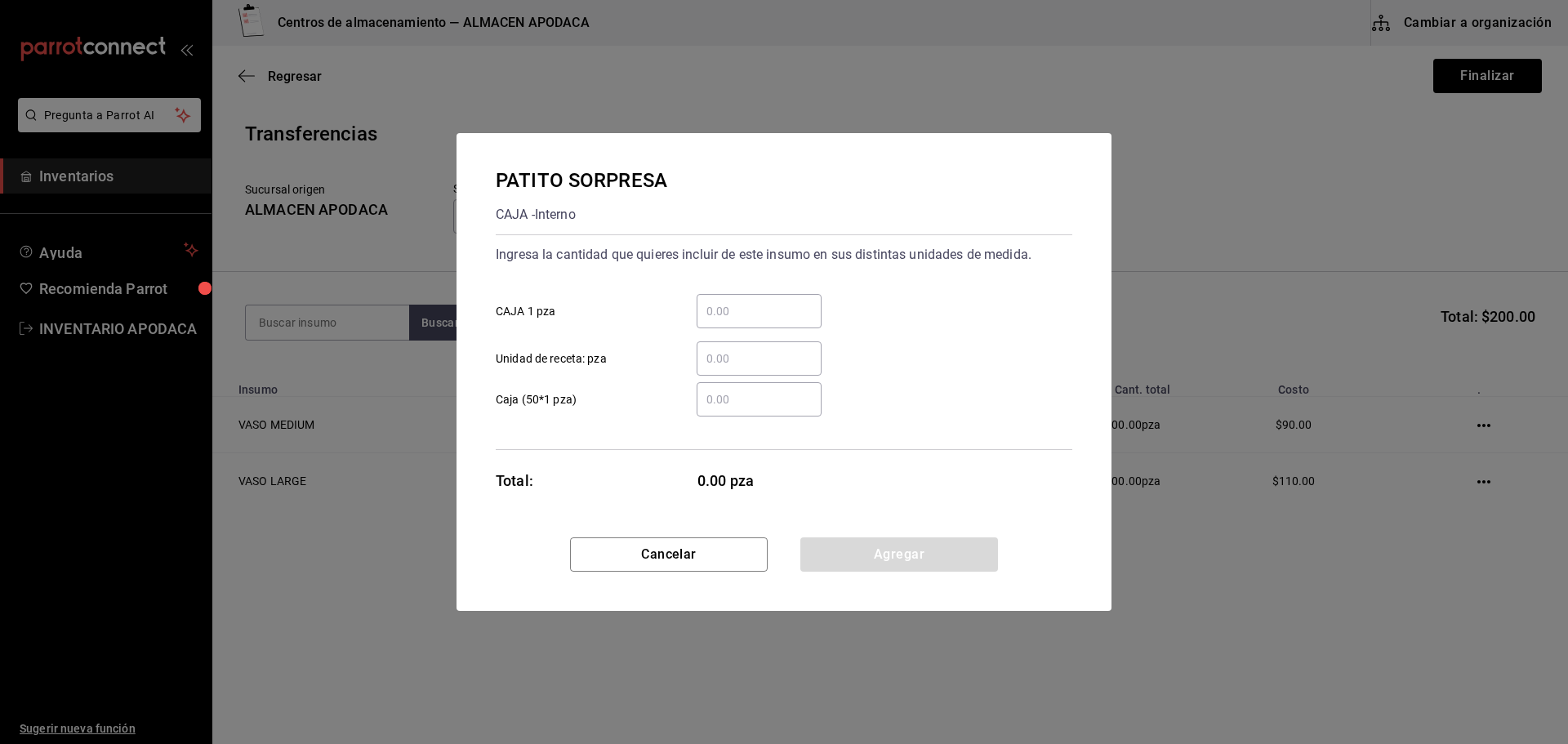
click at [739, 308] on input "​ CAJA 1 pza" at bounding box center [759, 311] width 125 height 20
type input "200"
click at [894, 567] on button "Agregar" at bounding box center [899, 555] width 197 height 34
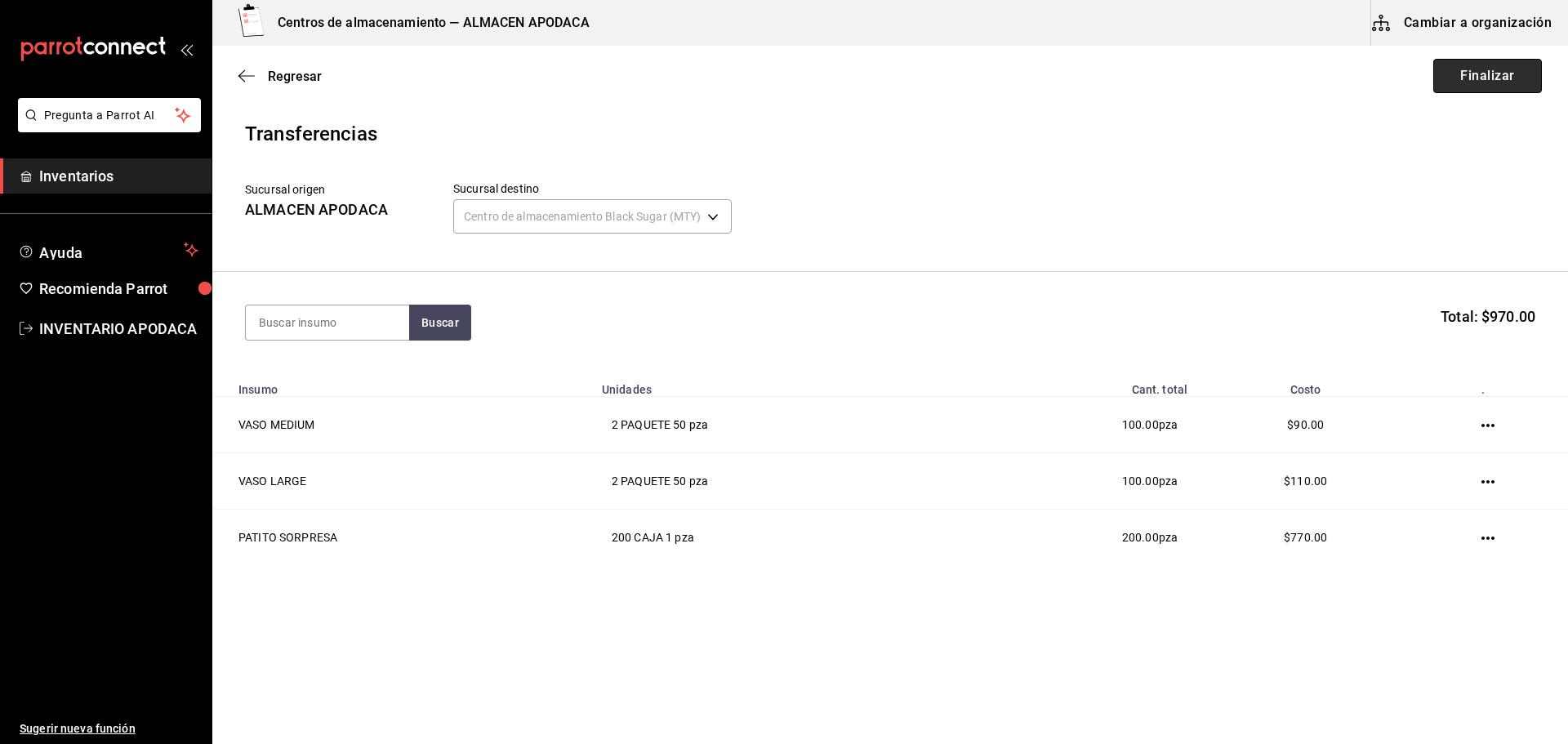
click at [1480, 78] on button "Finalizar" at bounding box center [1487, 76] width 108 height 34
